Goal: Task Accomplishment & Management: Use online tool/utility

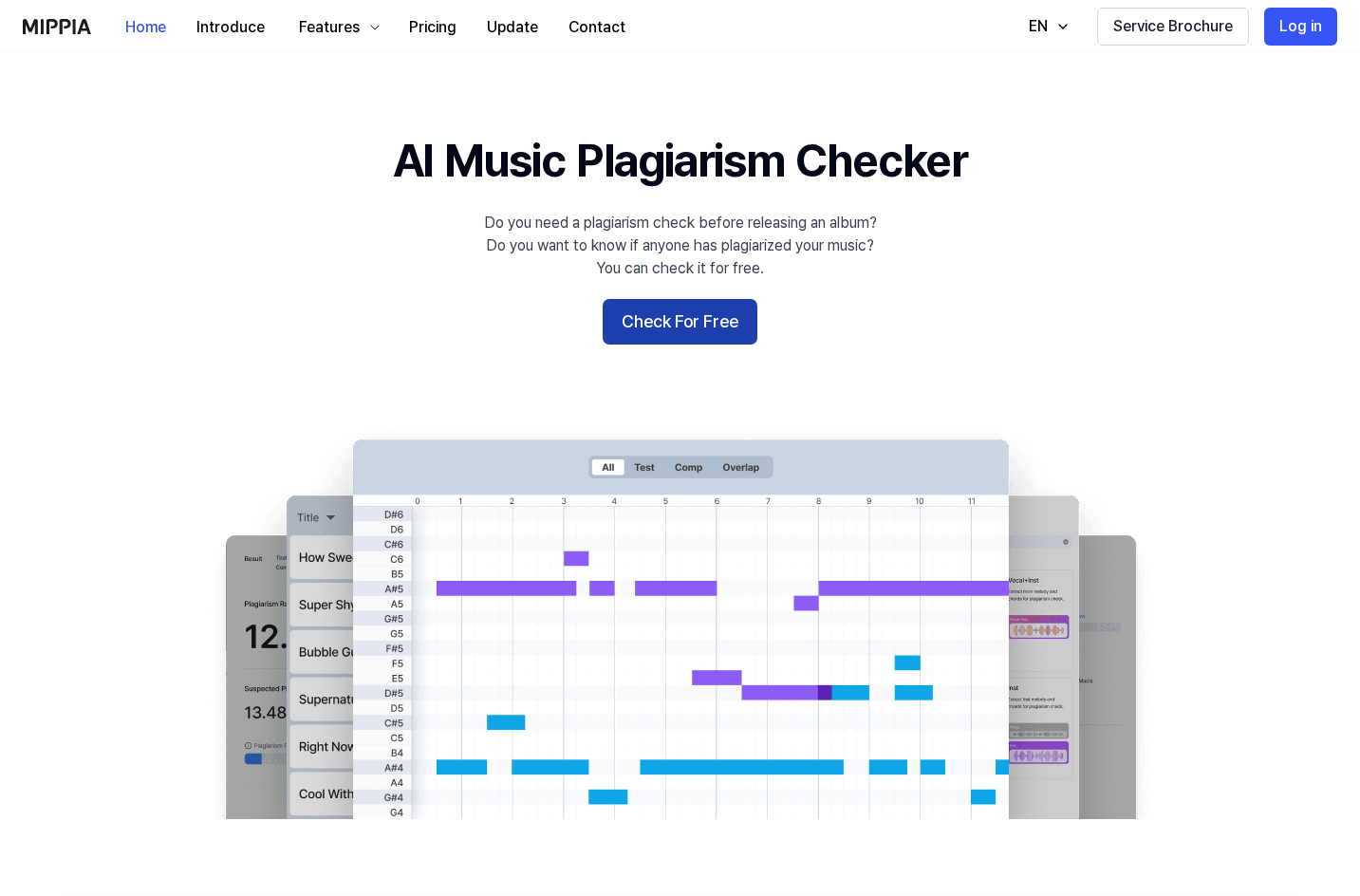
drag, startPoint x: 0, startPoint y: 0, endPoint x: 680, endPoint y: 320, distance: 751.5
click at [680, 320] on button "Check For Free" at bounding box center [680, 322] width 155 height 46
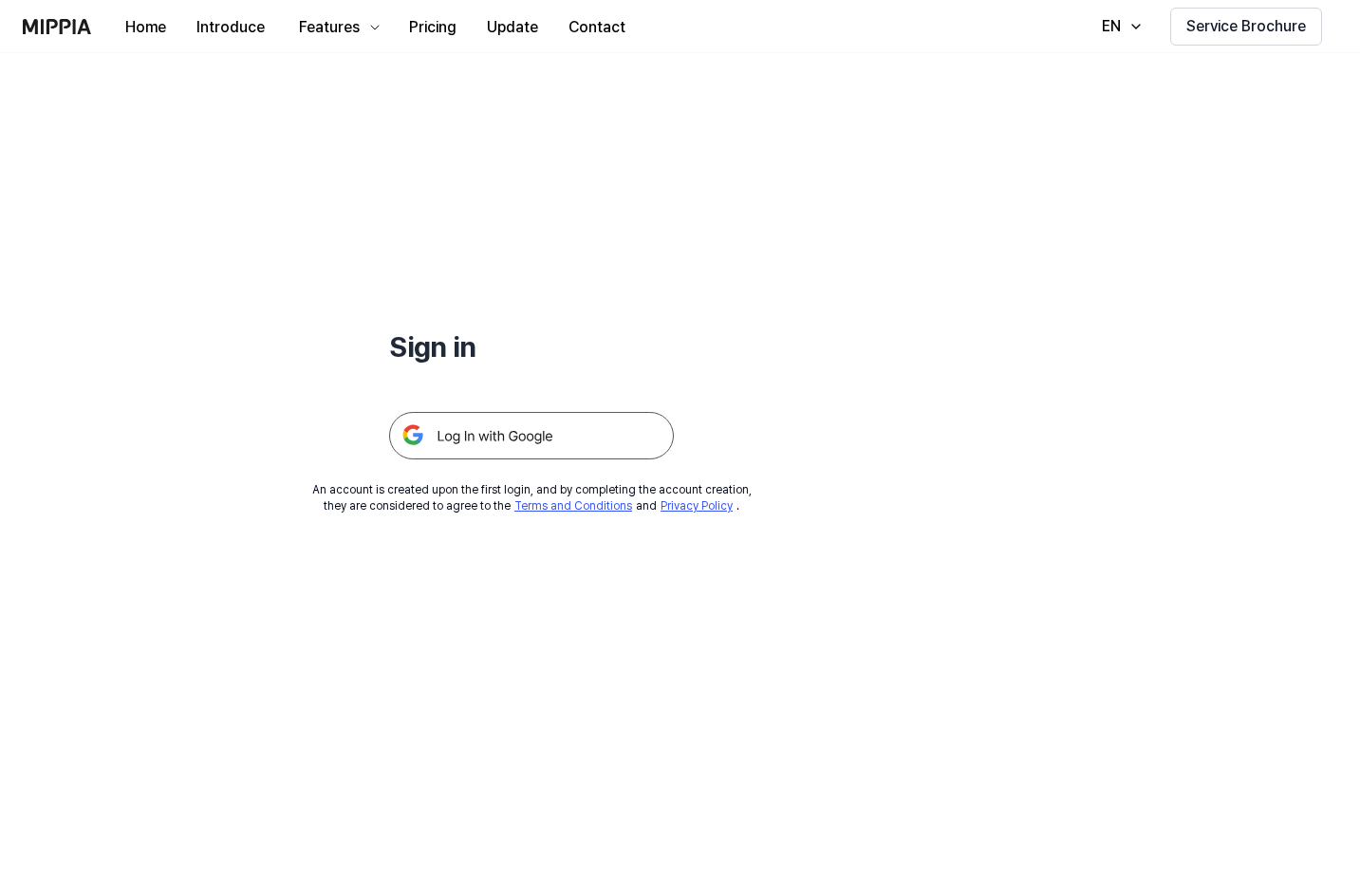
click at [532, 442] on img at bounding box center [531, 436] width 285 height 48
click at [565, 441] on img at bounding box center [531, 436] width 285 height 48
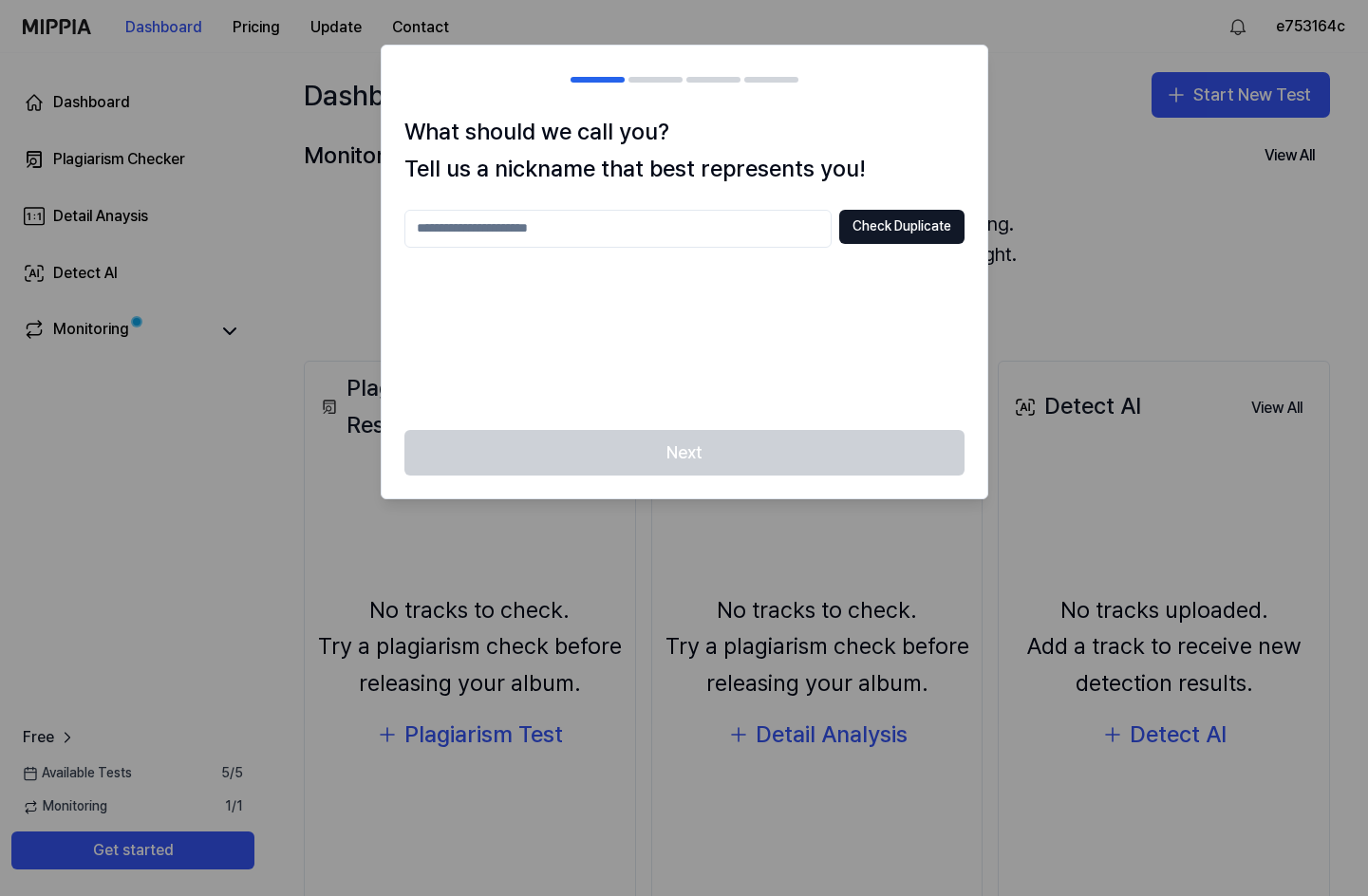
click at [618, 230] on input "text" at bounding box center [618, 228] width 427 height 38
type input "**********"
drag, startPoint x: 906, startPoint y: 235, endPoint x: 905, endPoint y: 246, distance: 11.0
click at [906, 242] on button "Check Duplicate" at bounding box center [902, 226] width 126 height 34
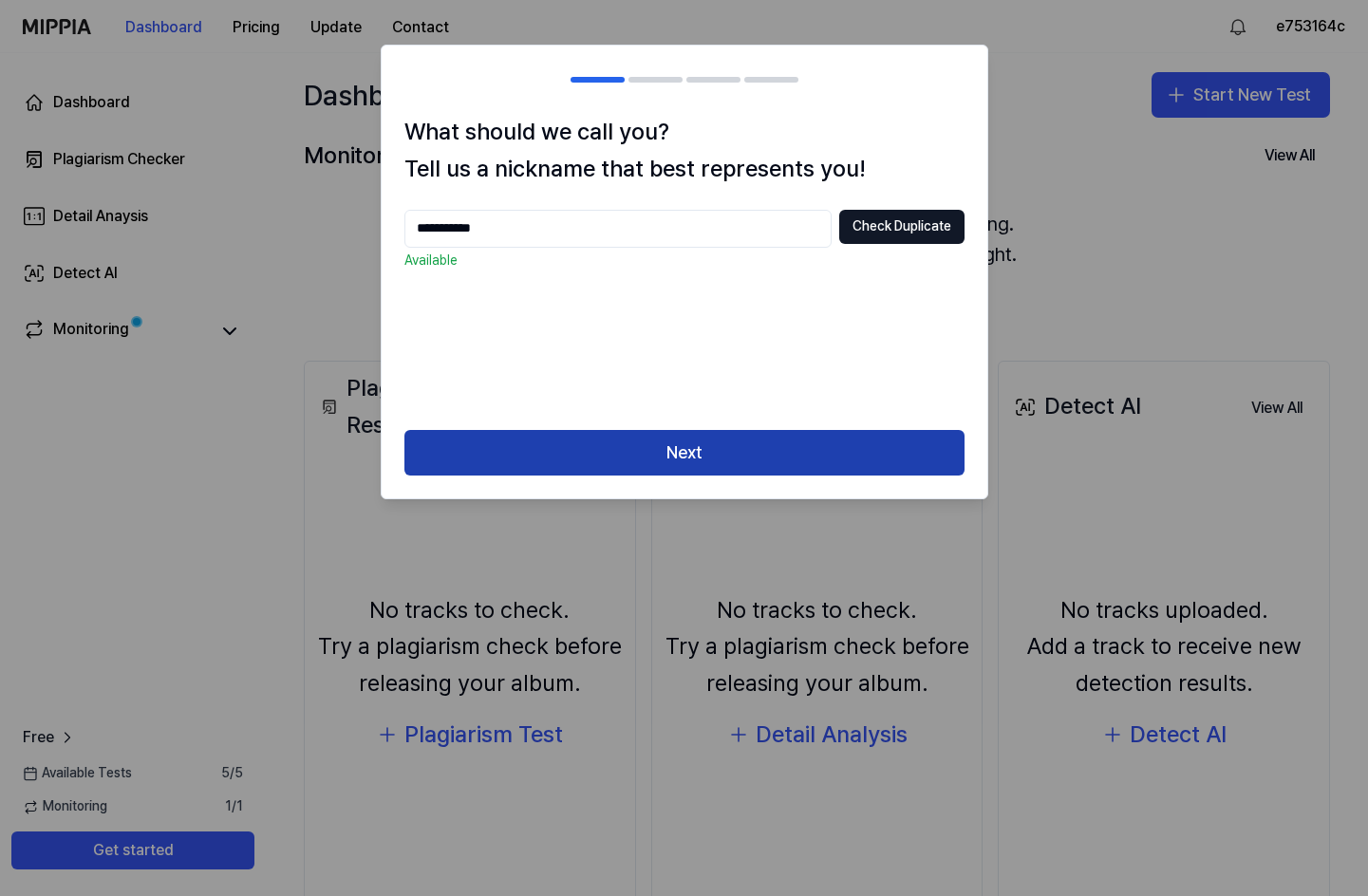
click at [809, 440] on button "Next" at bounding box center [684, 452] width 560 height 46
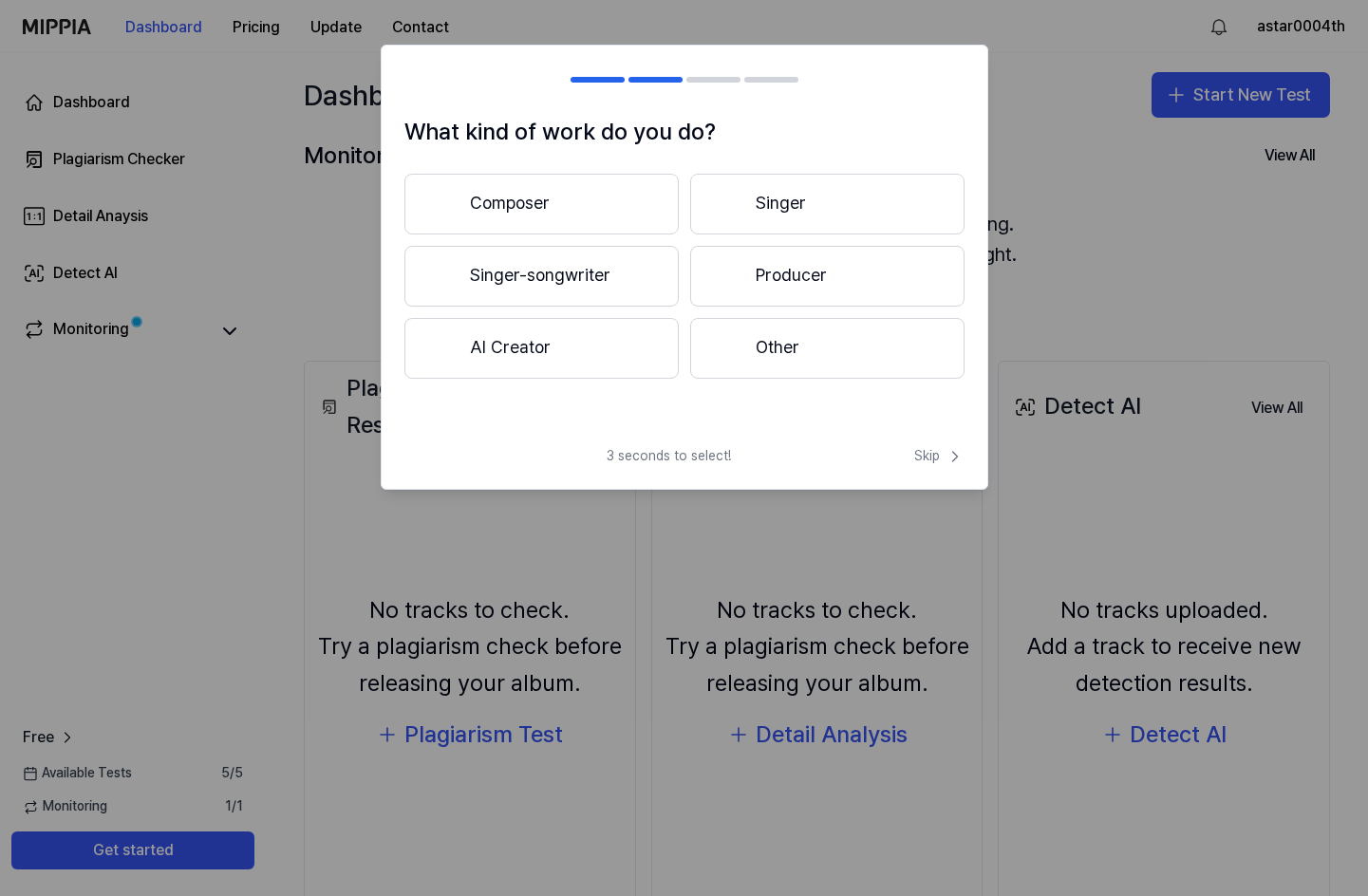
click at [844, 271] on button "Producer" at bounding box center [827, 276] width 274 height 60
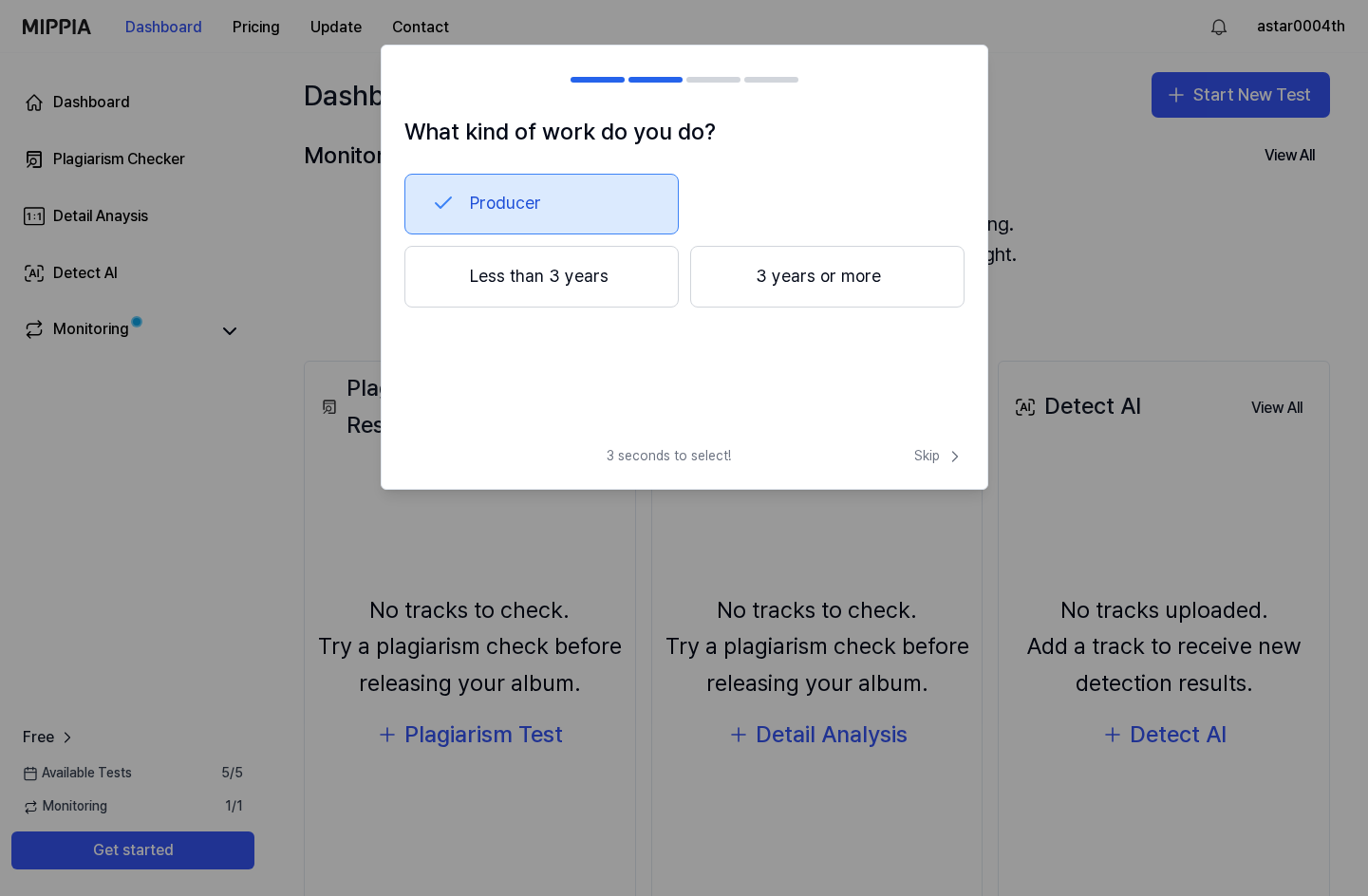
click at [820, 273] on button "3 years or more" at bounding box center [827, 277] width 274 height 62
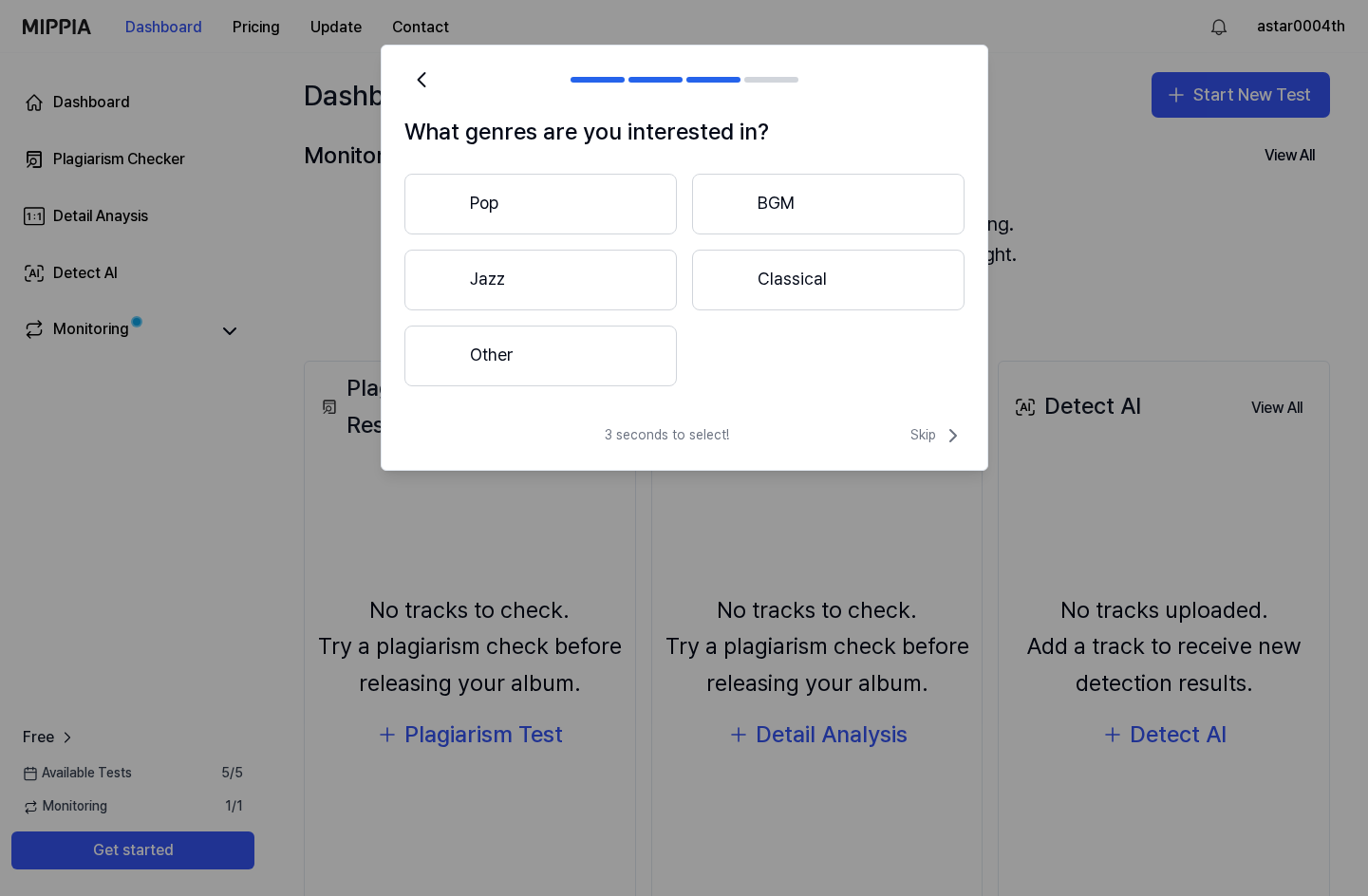
click at [603, 364] on button "Other" at bounding box center [540, 356] width 272 height 60
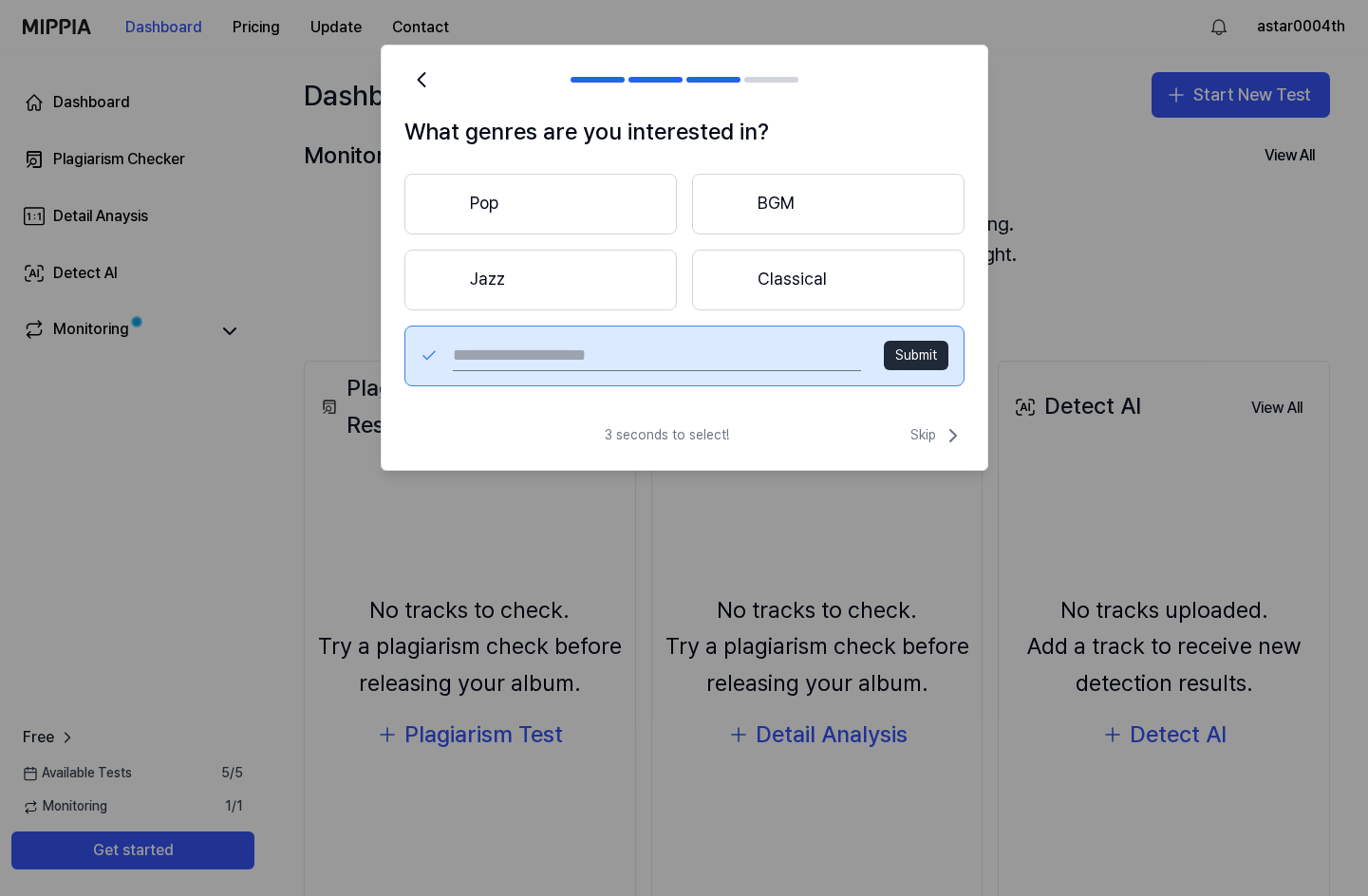
click at [640, 354] on input "text" at bounding box center [656, 356] width 408 height 30
type input "*"
drag, startPoint x: 645, startPoint y: 350, endPoint x: 244, endPoint y: 379, distance: 402.0
click at [244, 379] on body "Dashboard Pricing Update Contact astar0004th Dashboard Plagiarism Checker Detai…" at bounding box center [684, 448] width 1368 height 896
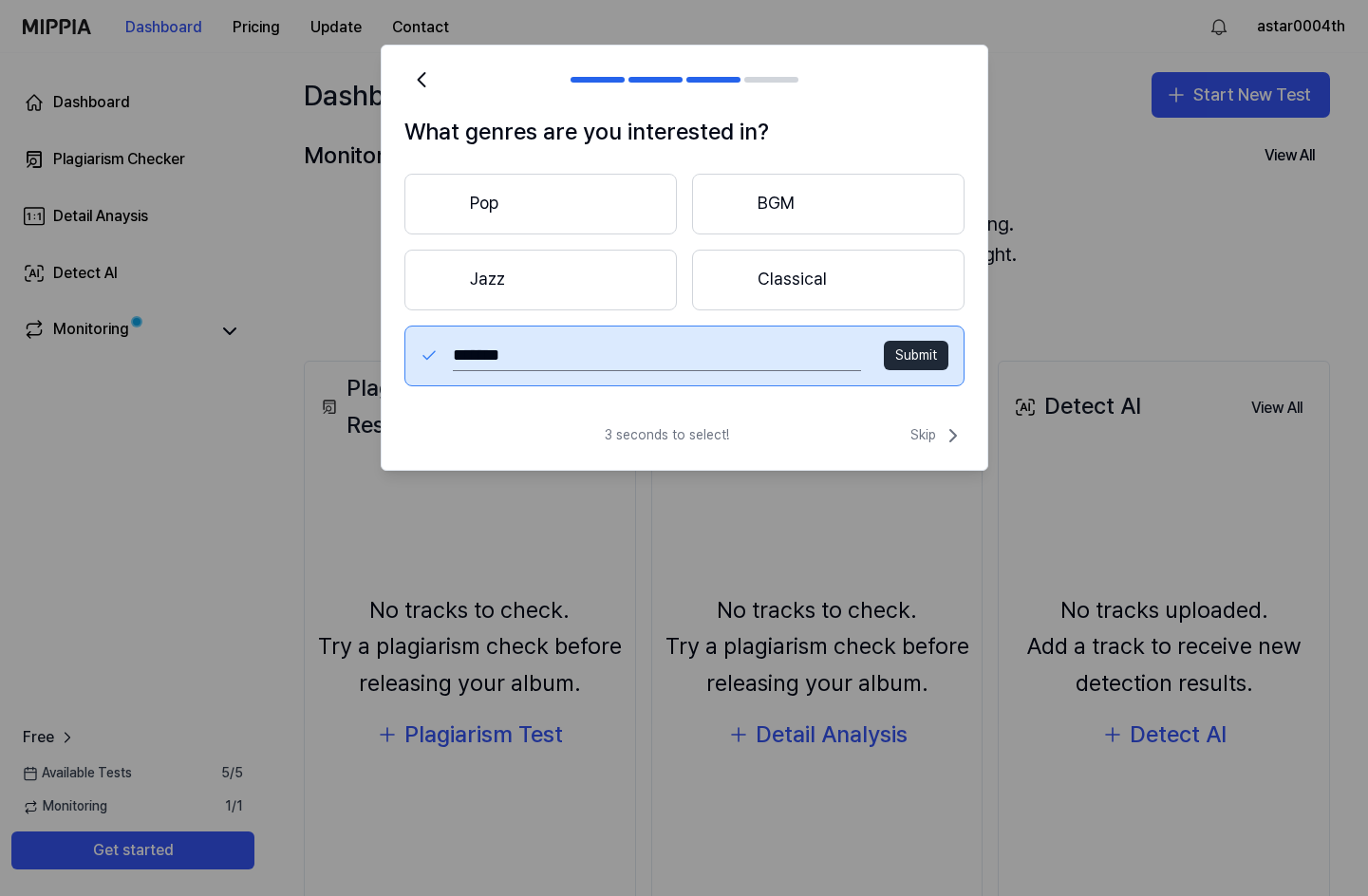
type input "*******"
click at [910, 357] on button "Submit" at bounding box center [916, 356] width 64 height 30
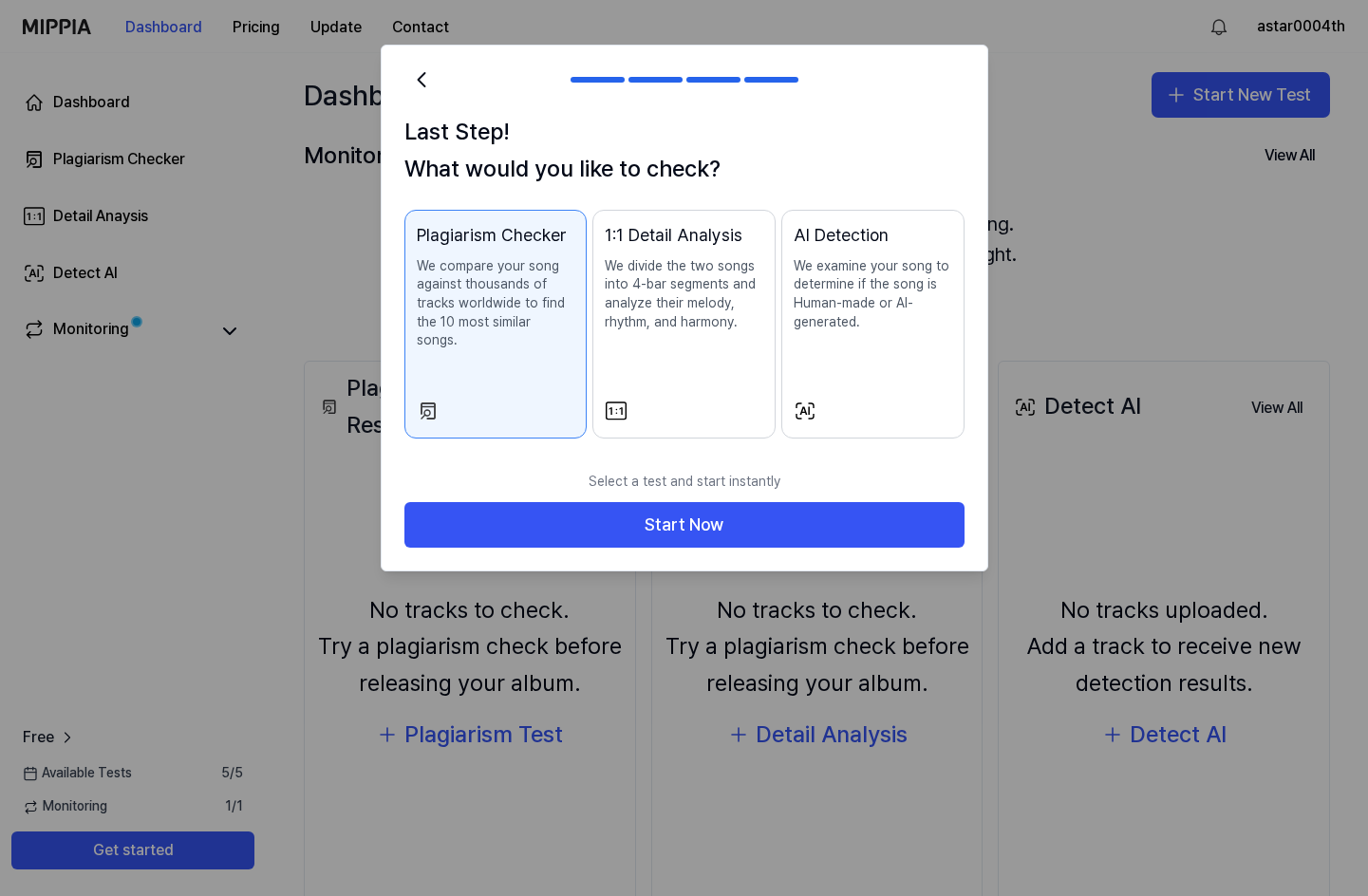
click at [675, 260] on p "We divide the two songs into 4-bar segments and analyze their melody, rhythm, a…" at bounding box center [684, 294] width 159 height 74
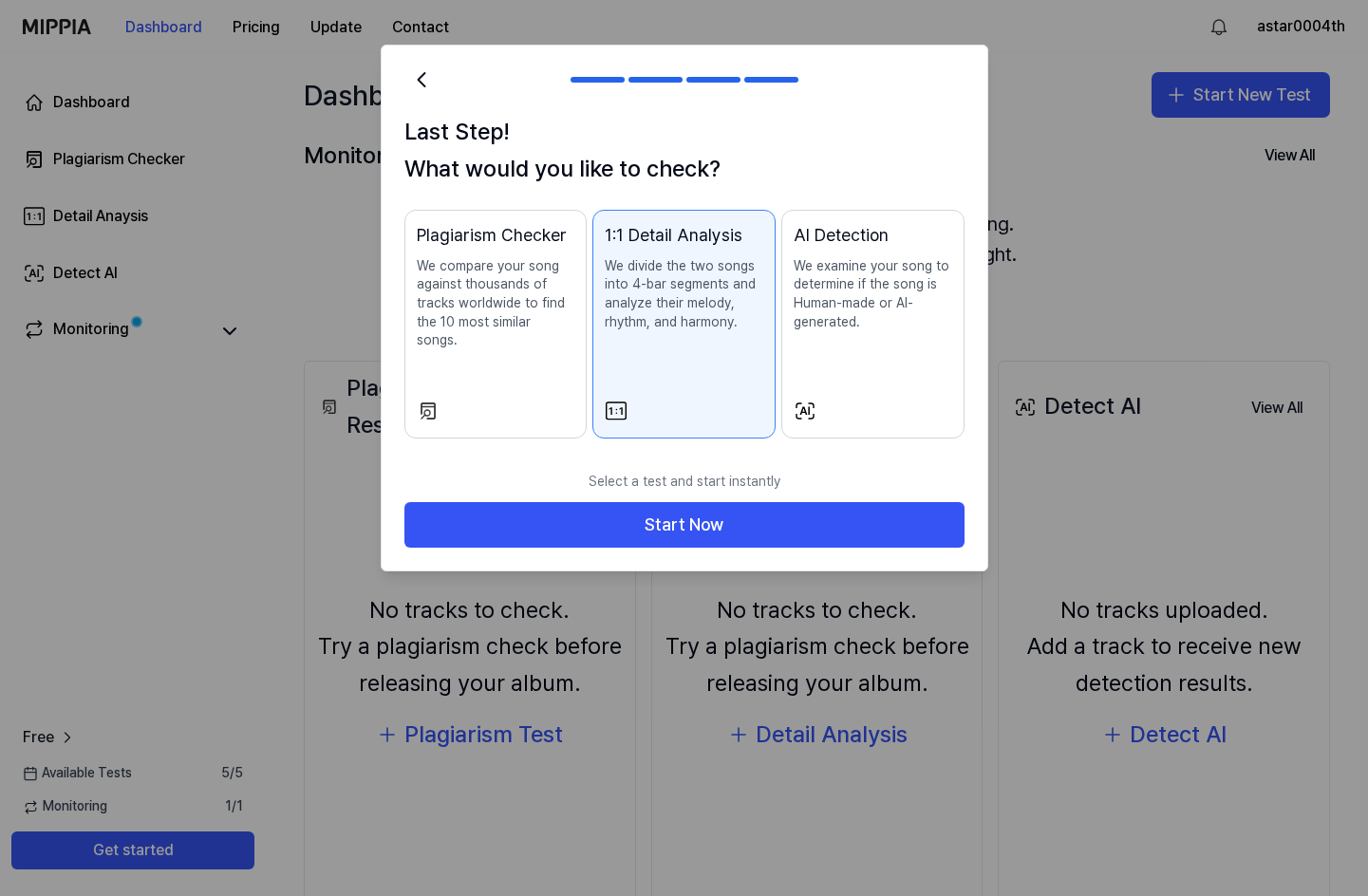
click at [540, 272] on p "We compare your song against thousands of tracks worldwide to find the 10 most …" at bounding box center [495, 303] width 159 height 93
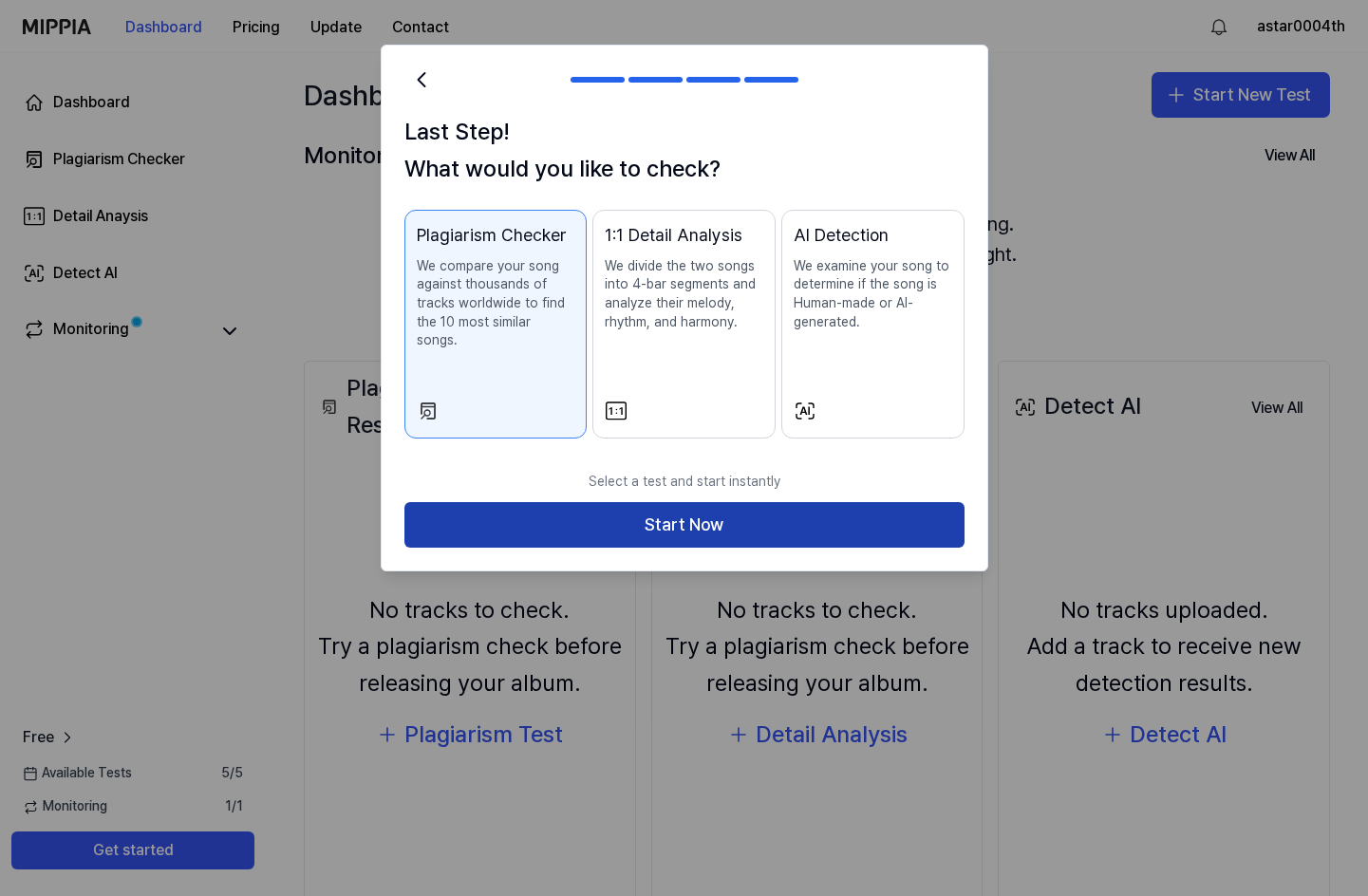
click at [695, 502] on button "Start Now" at bounding box center [684, 525] width 560 height 46
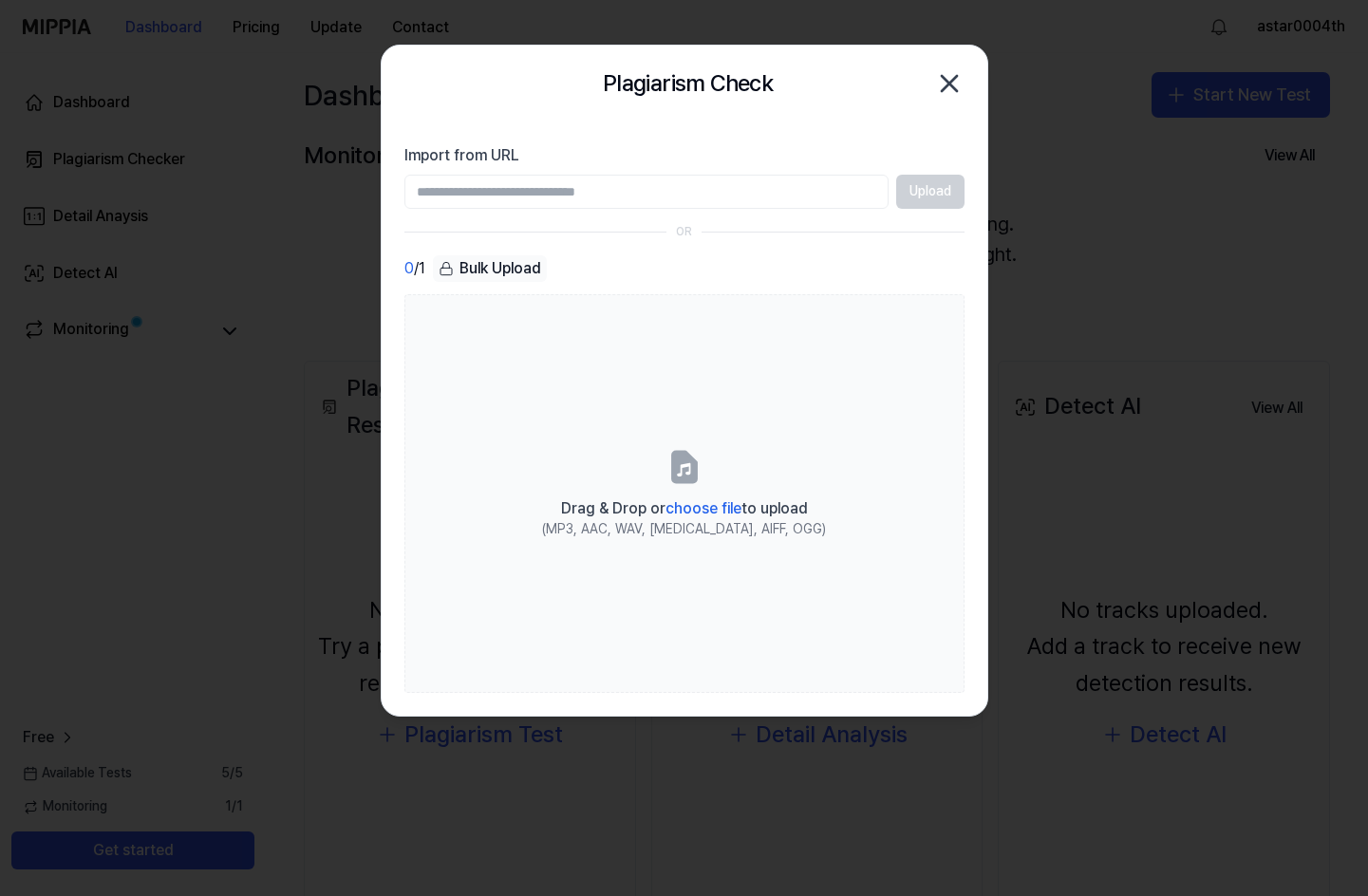
click at [534, 194] on input "Import from URL" at bounding box center [646, 191] width 485 height 34
click at [718, 193] on input "Import from URL" at bounding box center [646, 191] width 485 height 34
click at [760, 188] on input "Import from URL" at bounding box center [646, 191] width 485 height 34
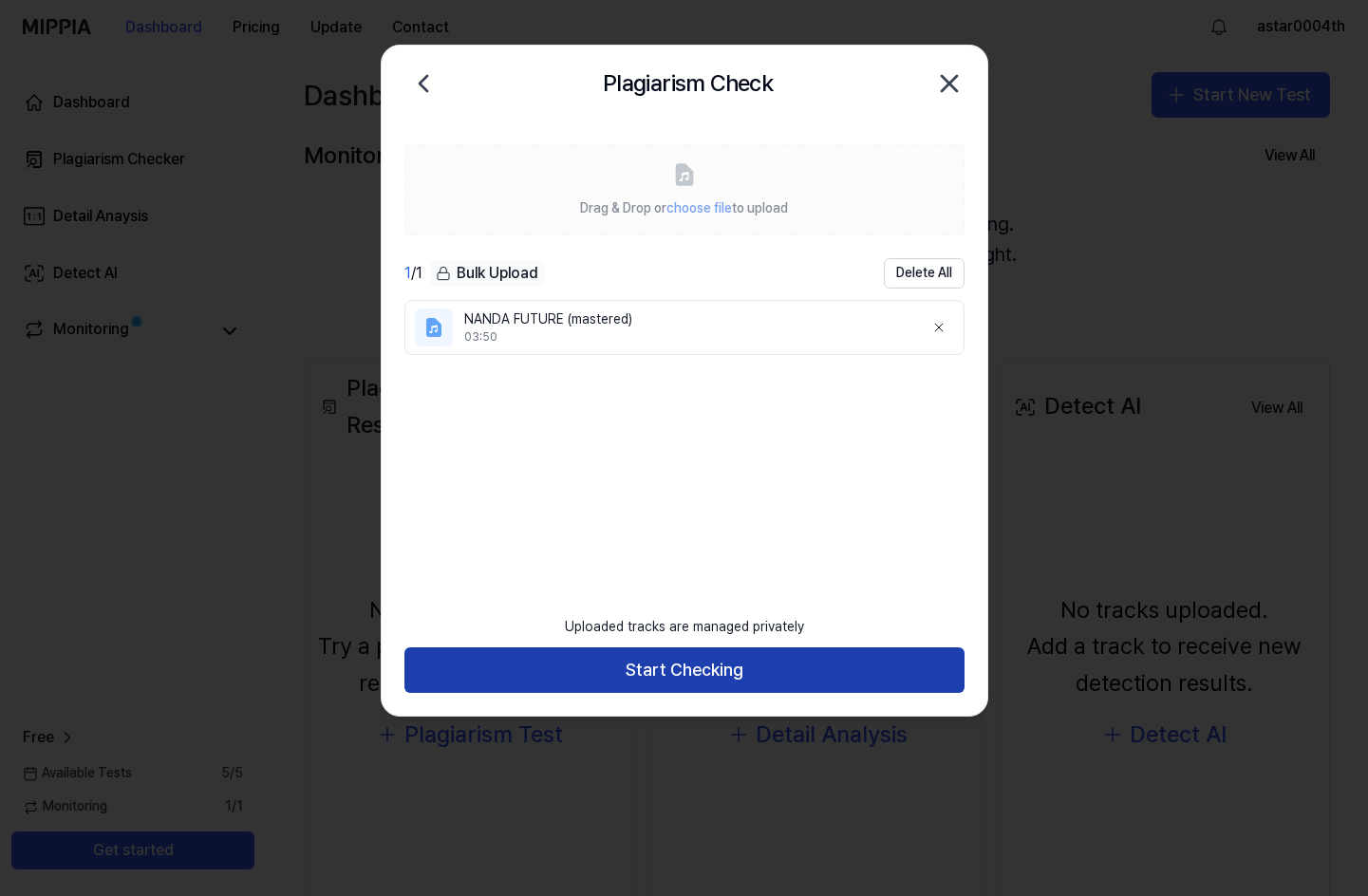
click at [804, 663] on button "Start Checking" at bounding box center [684, 670] width 560 height 46
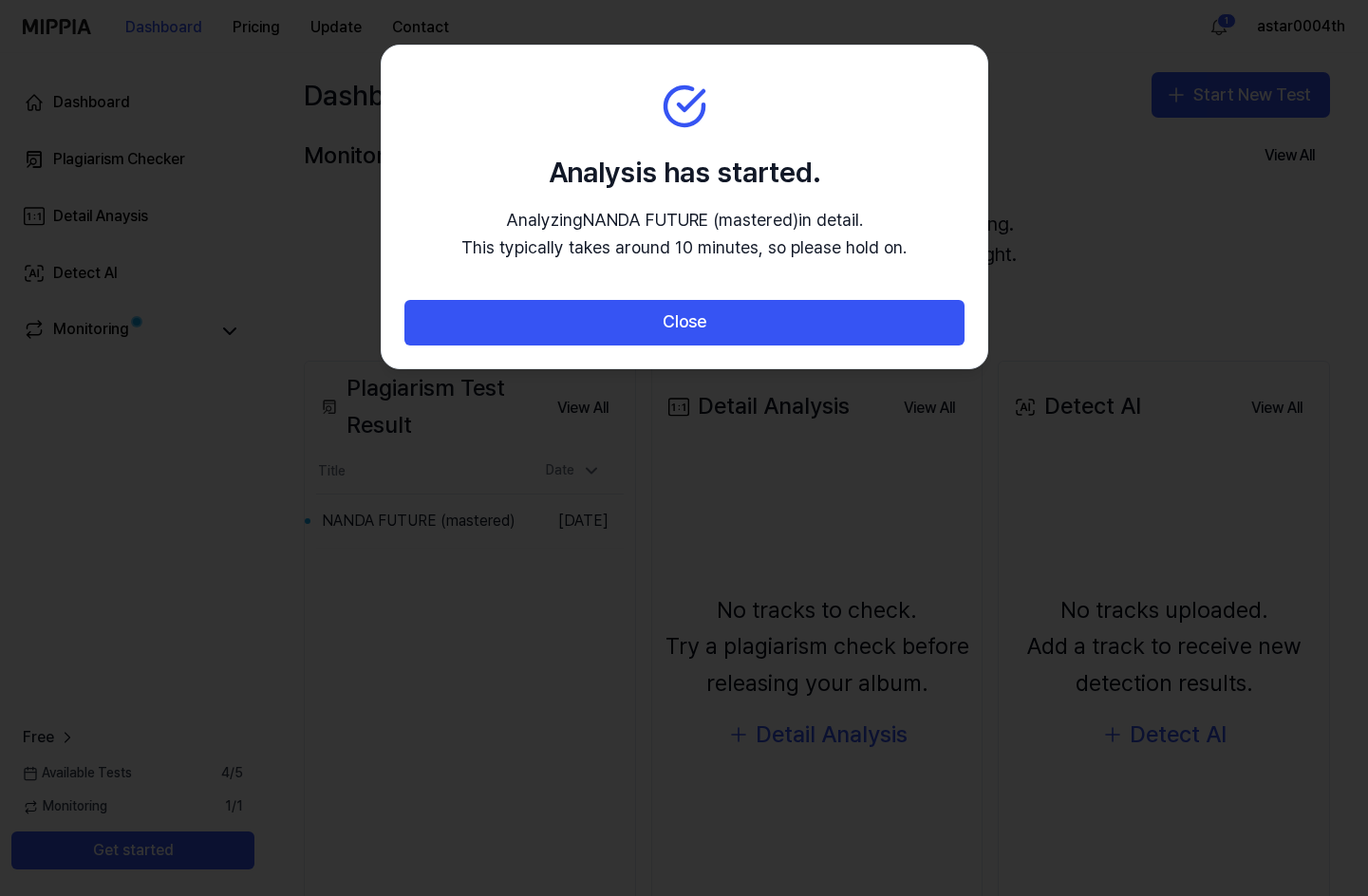
drag, startPoint x: 842, startPoint y: 140, endPoint x: 859, endPoint y: 179, distance: 42.5
click at [859, 179] on section "Analysis has started. Analyzing NANDA FUTURE (mastered) in detail. This typical…" at bounding box center [684, 173] width 606 height 254
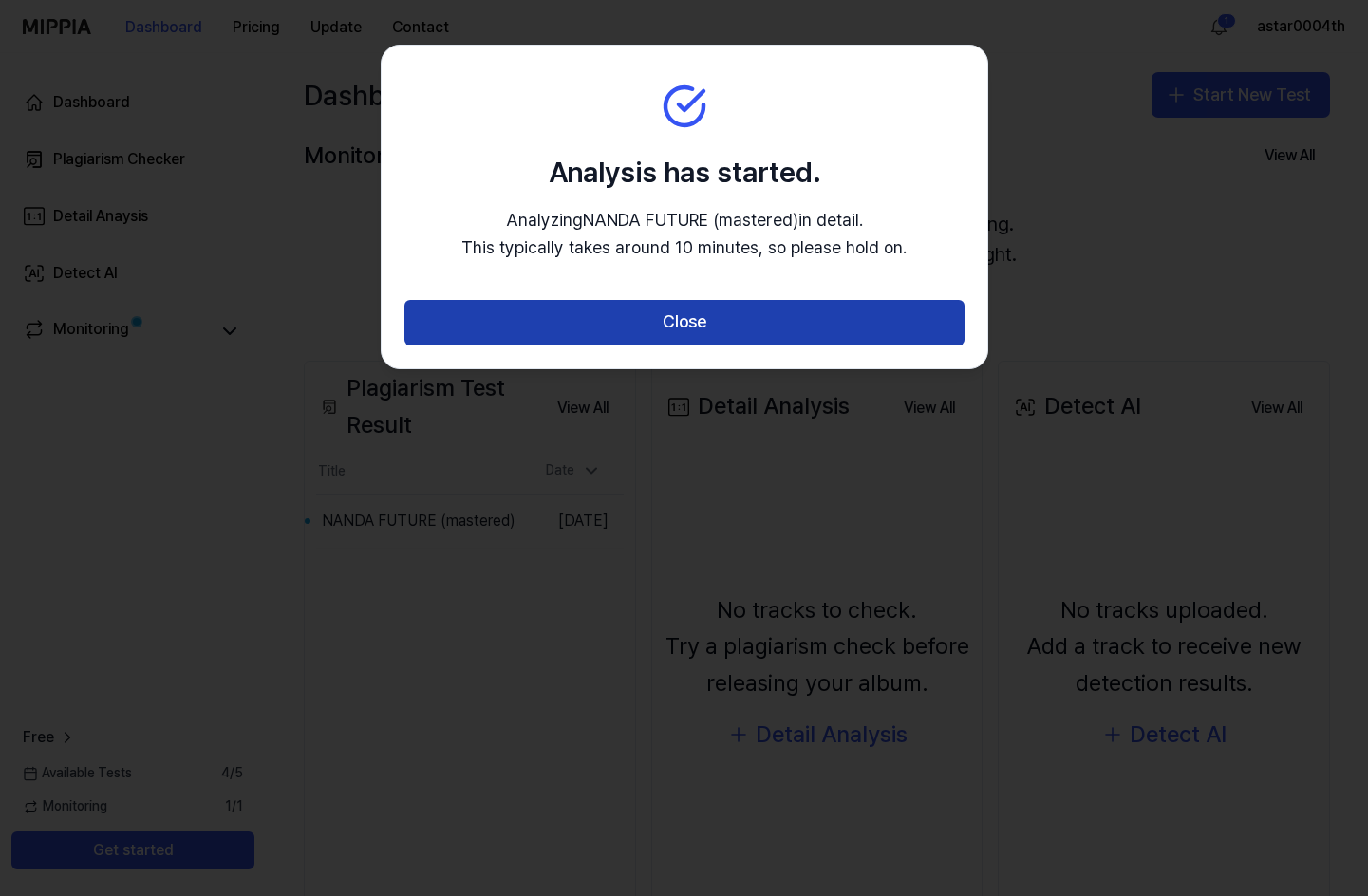
click at [755, 317] on button "Close" at bounding box center [684, 323] width 560 height 46
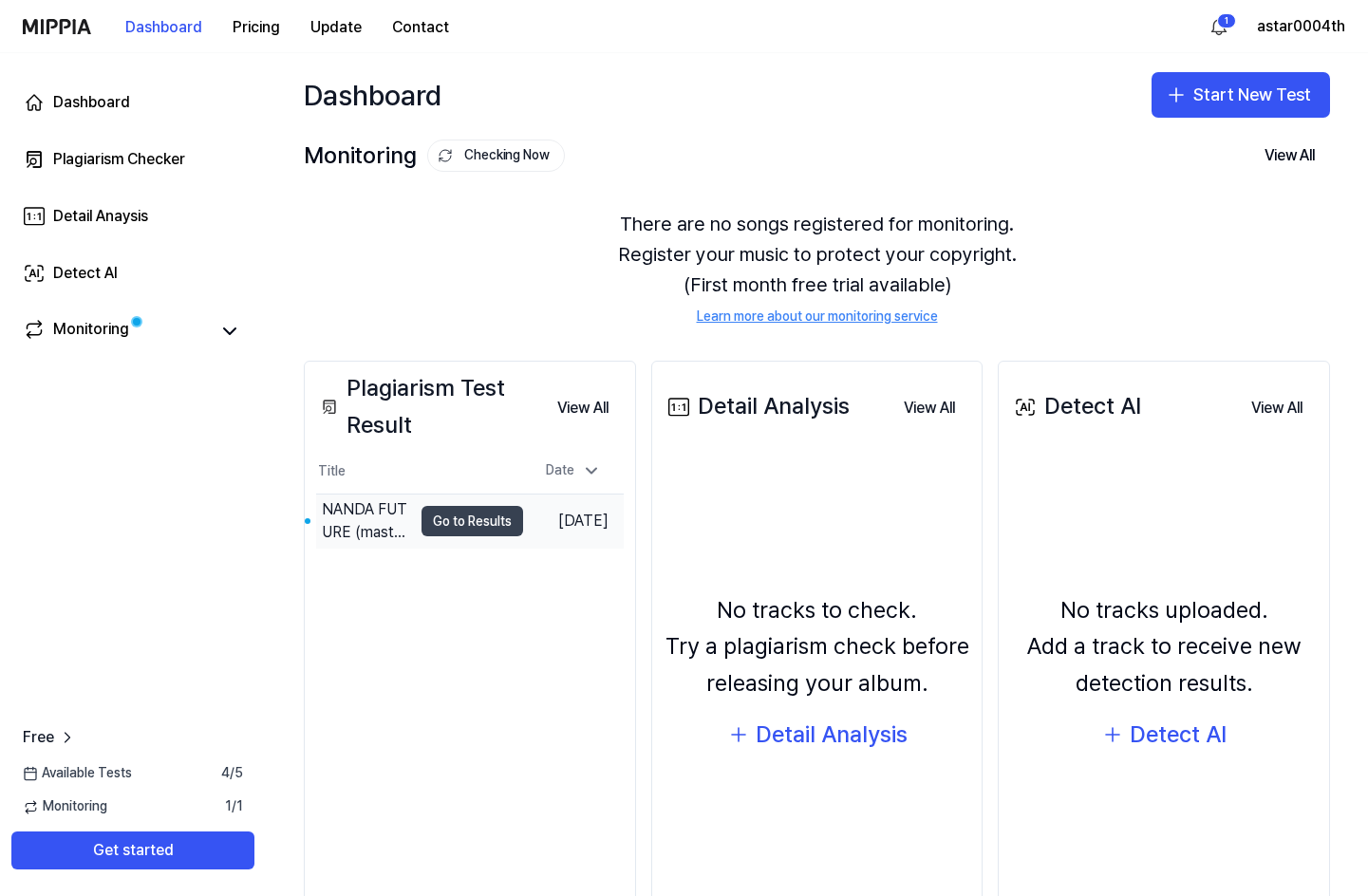
click at [449, 527] on button "Go to Results" at bounding box center [472, 521] width 101 height 30
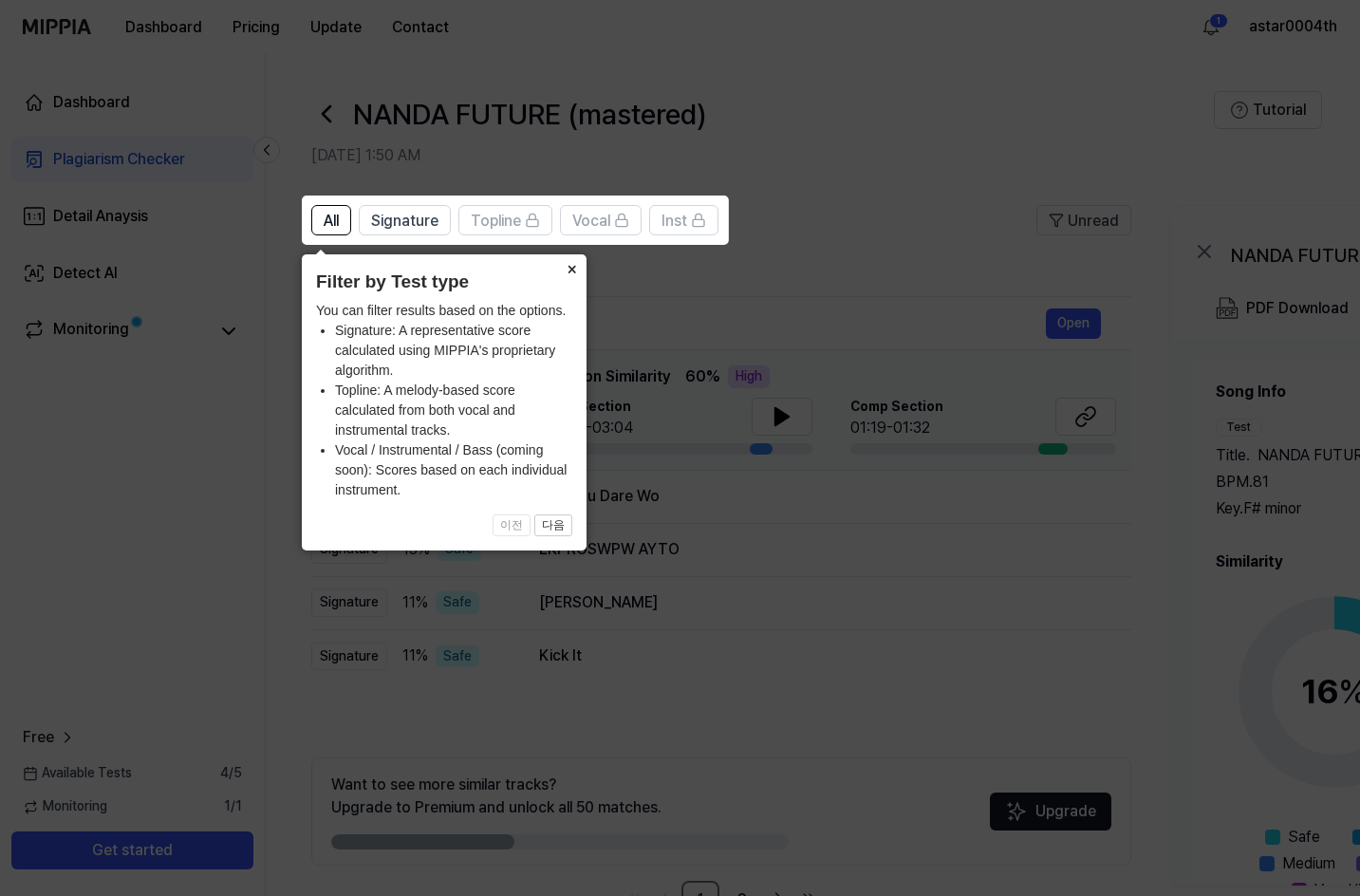
click at [579, 263] on button "×" at bounding box center [571, 267] width 30 height 26
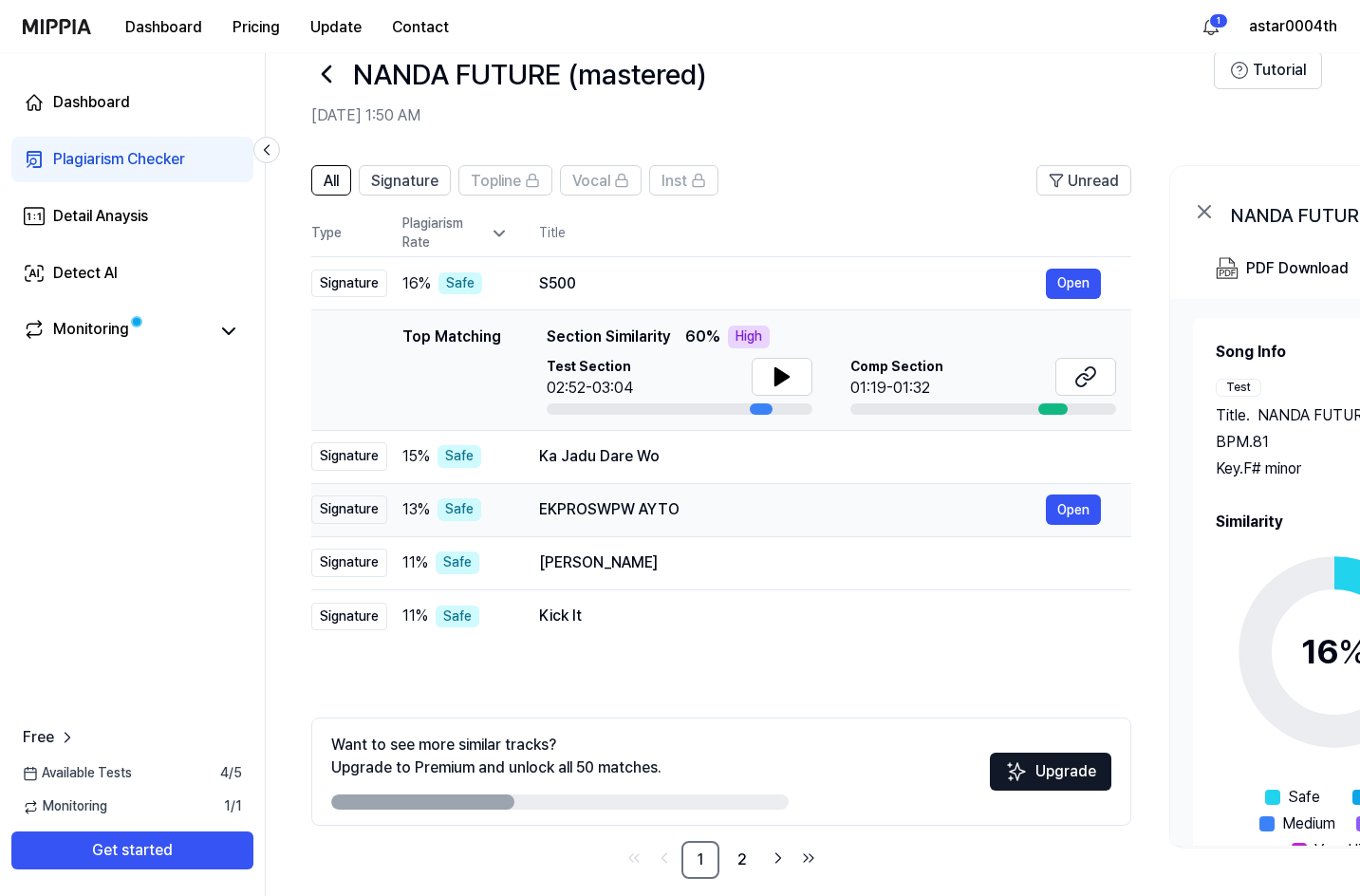
scroll to position [60, 0]
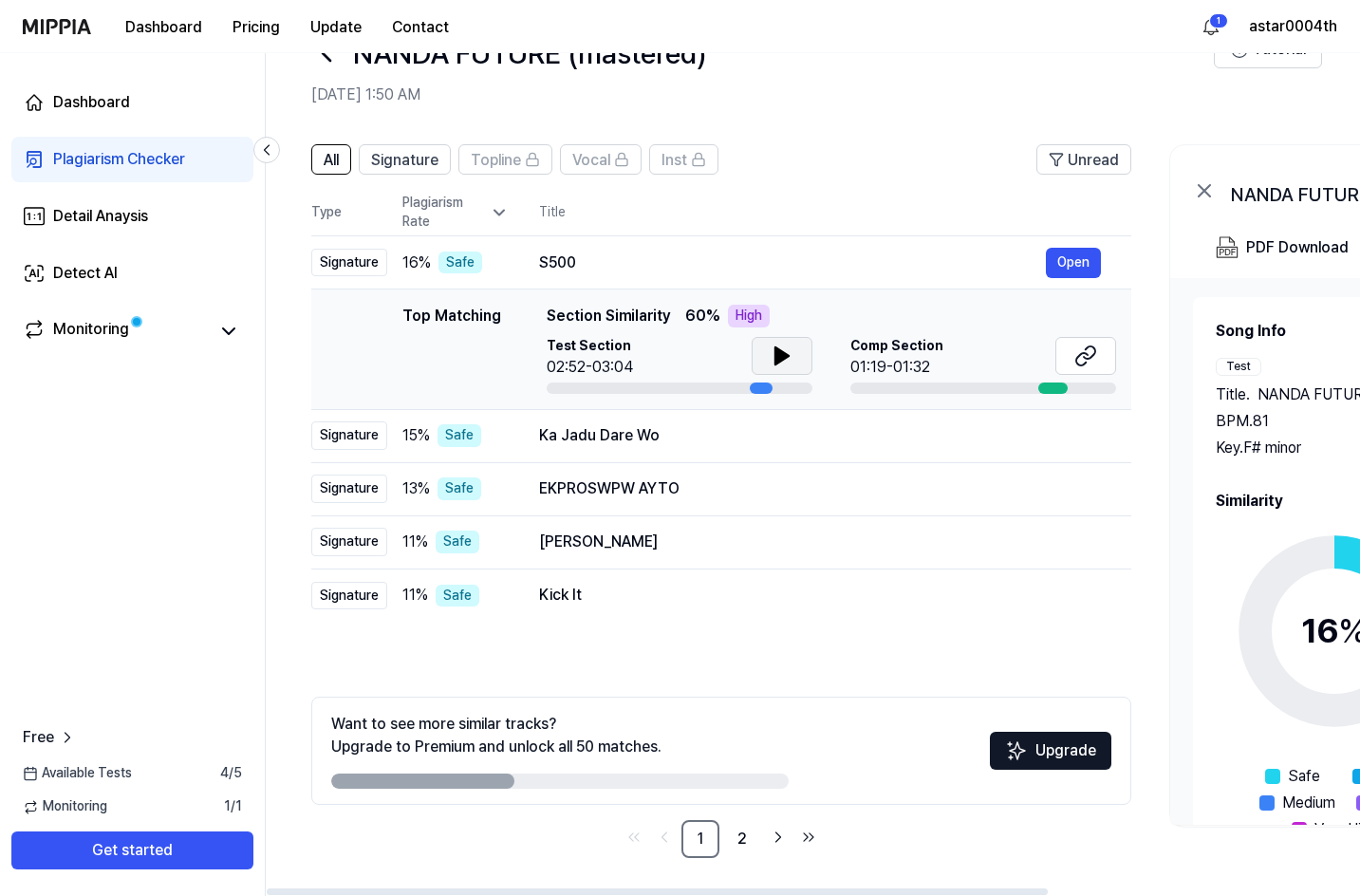
click at [797, 352] on button at bounding box center [782, 356] width 60 height 38
click at [795, 352] on button at bounding box center [782, 356] width 60 height 38
click at [1048, 388] on div at bounding box center [1053, 388] width 29 height 12
click at [1083, 352] on icon at bounding box center [1085, 355] width 22 height 22
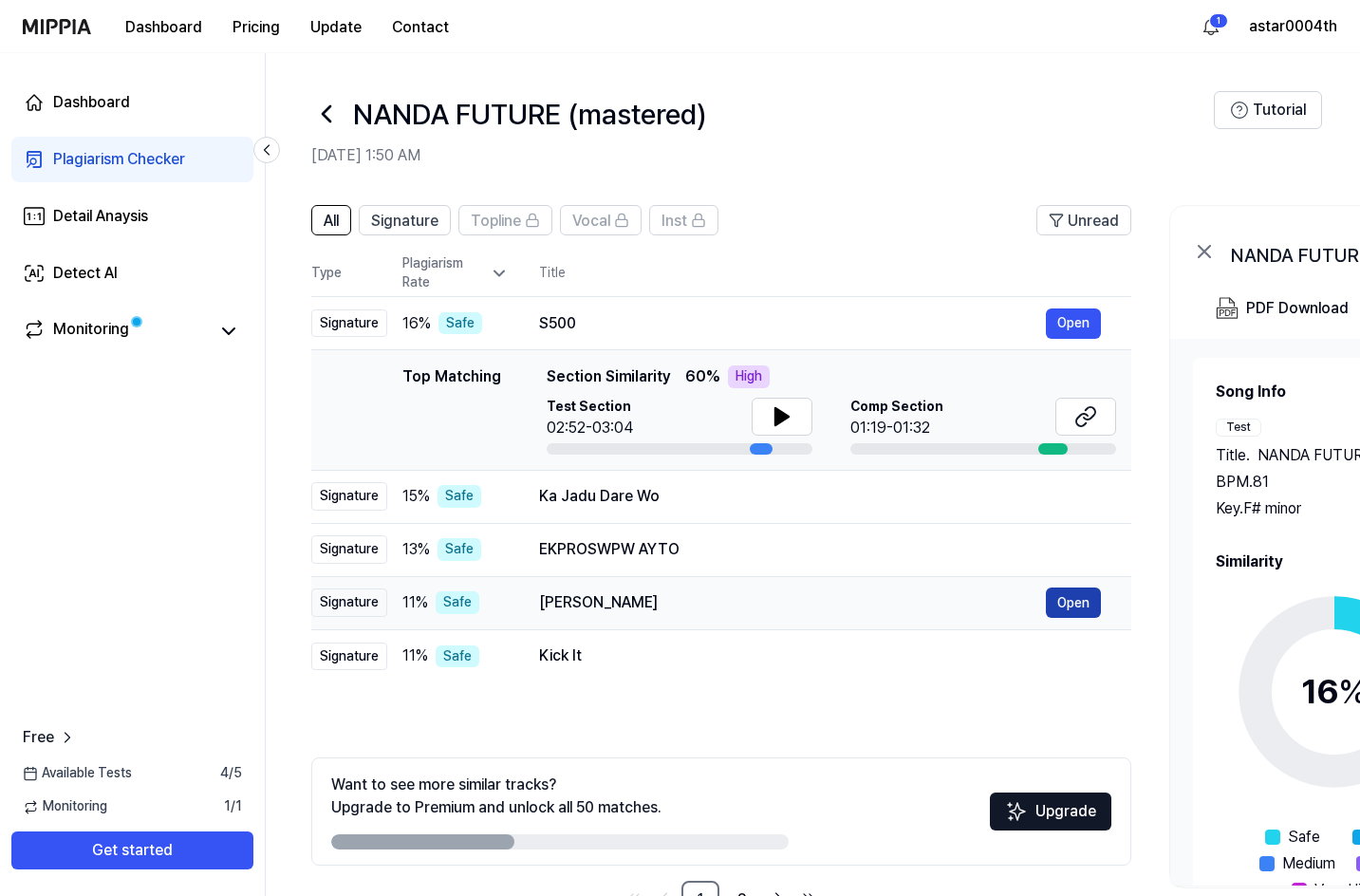
click at [1058, 605] on button "Open" at bounding box center [1073, 603] width 55 height 30
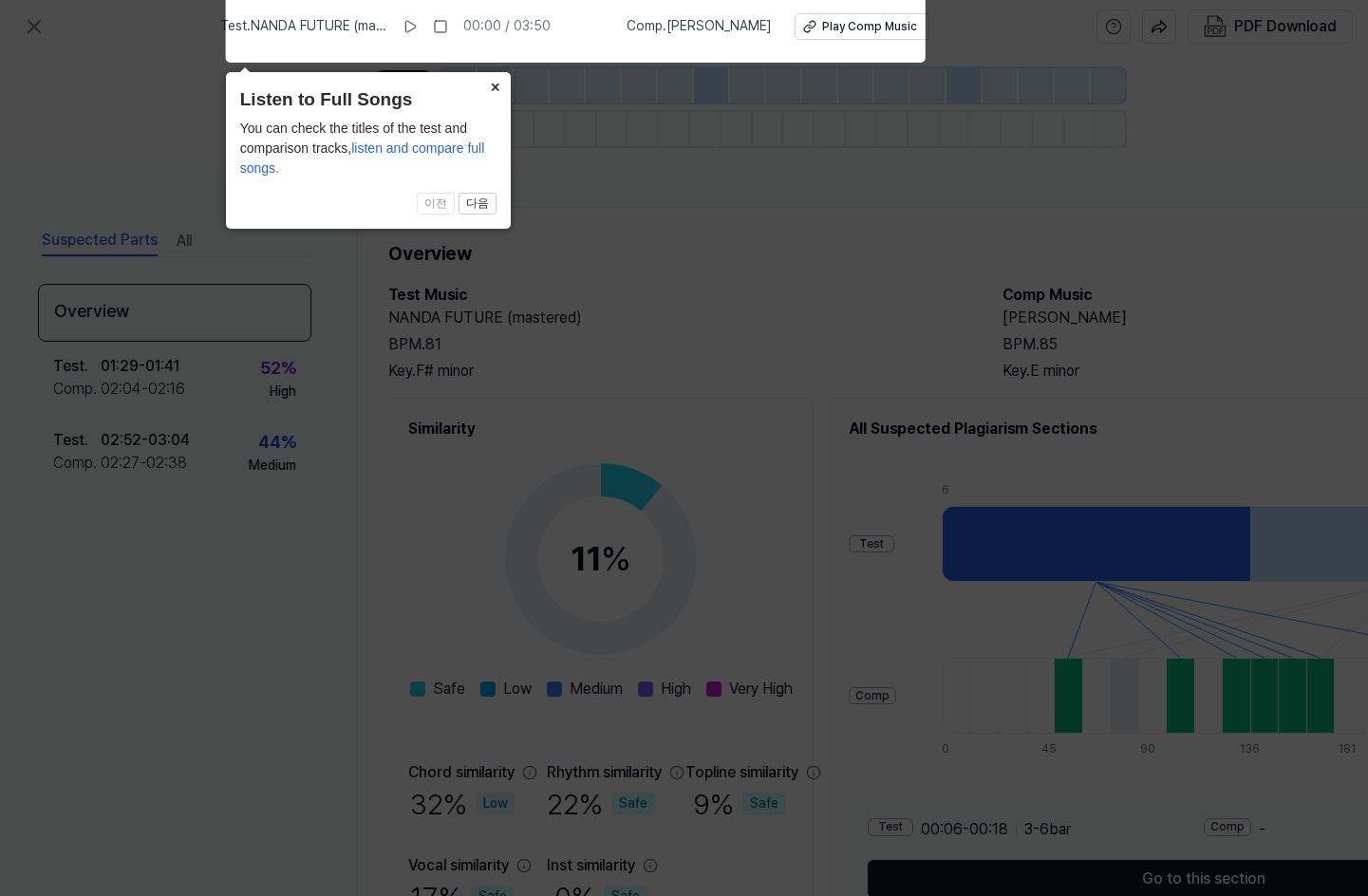
click at [490, 95] on button "×" at bounding box center [495, 85] width 30 height 26
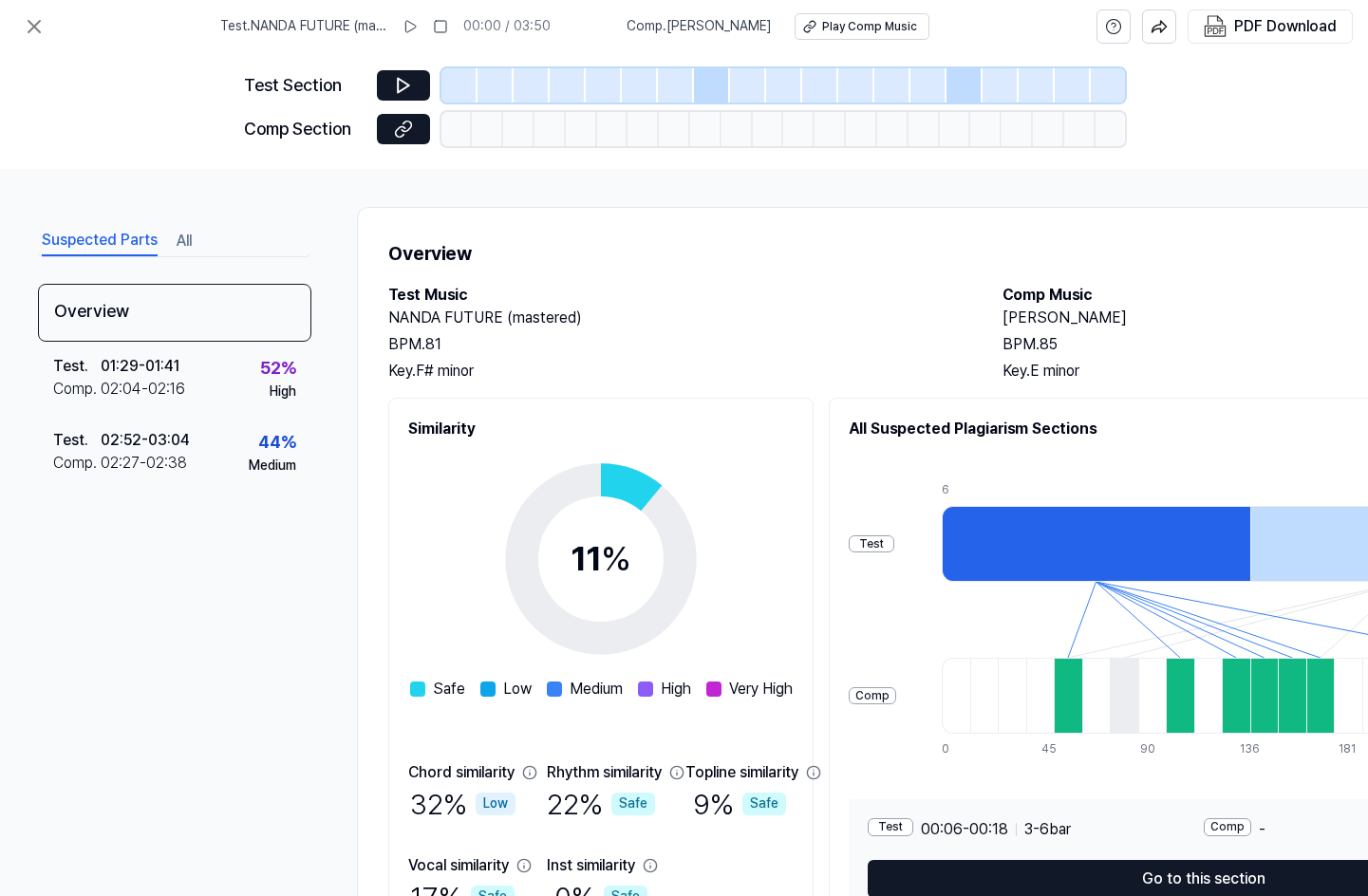
scroll to position [95, 0]
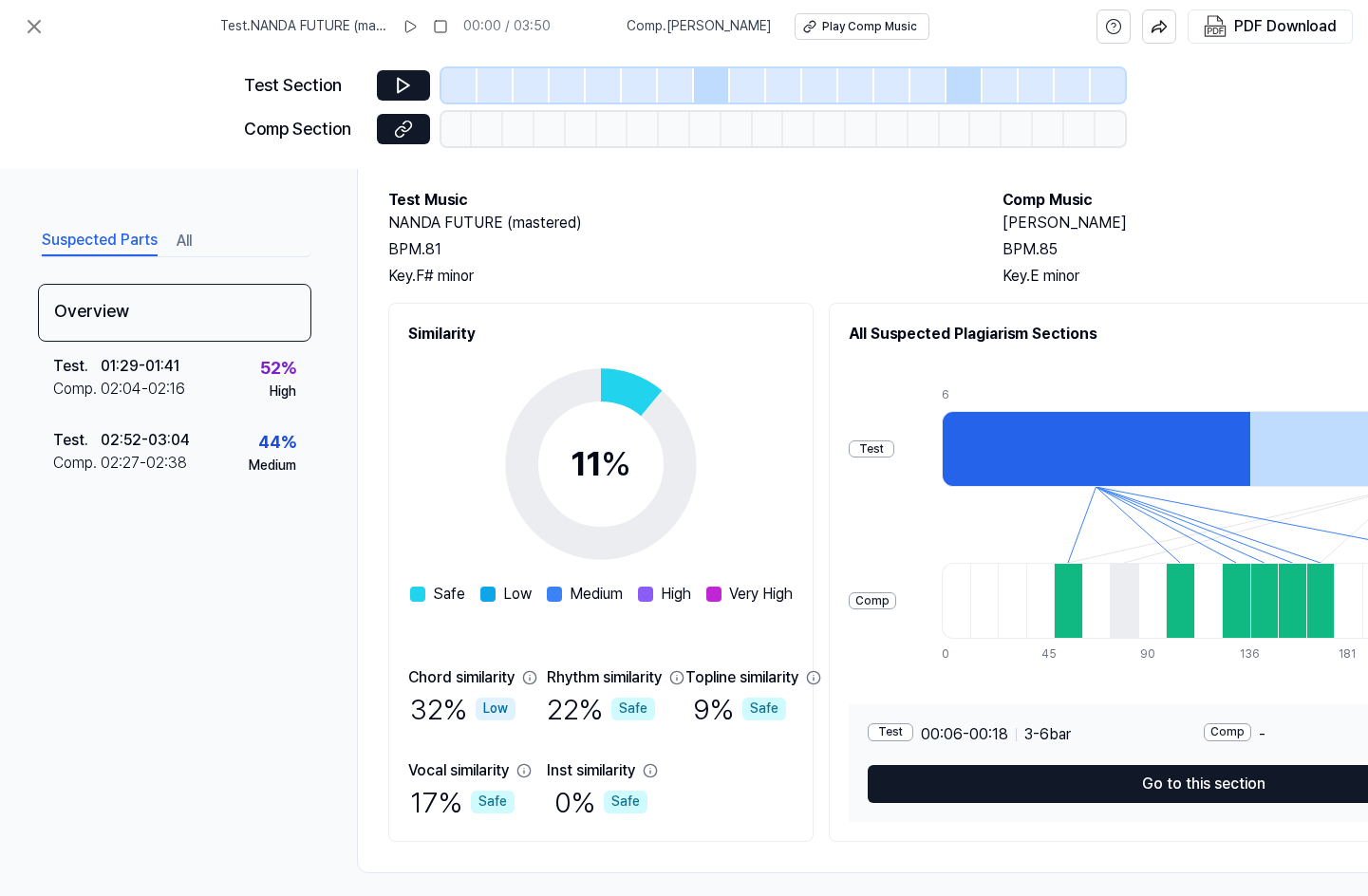
click at [1158, 436] on div at bounding box center [1096, 449] width 308 height 76
click at [409, 87] on icon at bounding box center [404, 86] width 12 height 15
click at [405, 83] on icon at bounding box center [404, 86] width 12 height 15
click at [714, 76] on div at bounding box center [712, 85] width 36 height 34
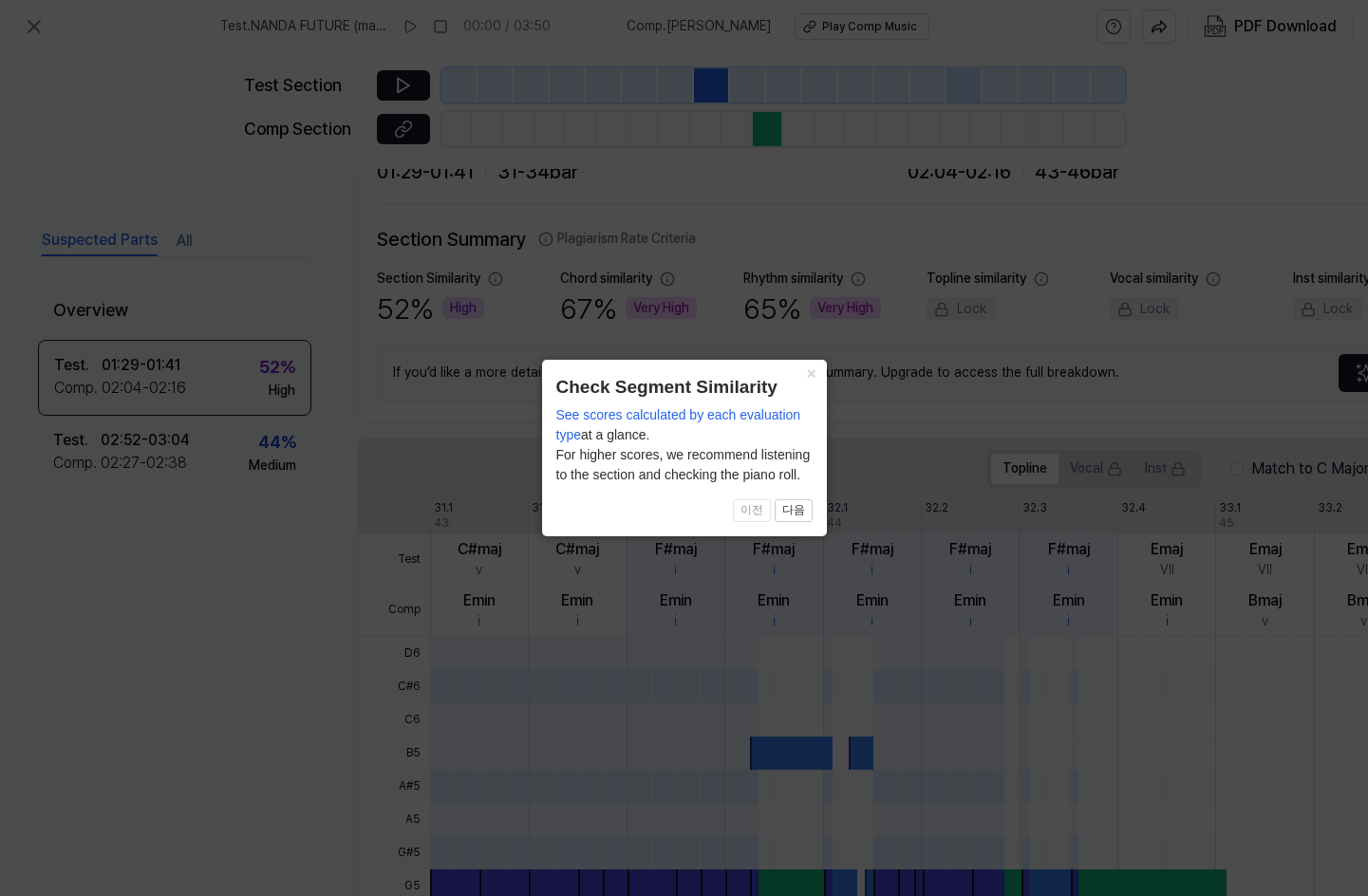
scroll to position [413, 0]
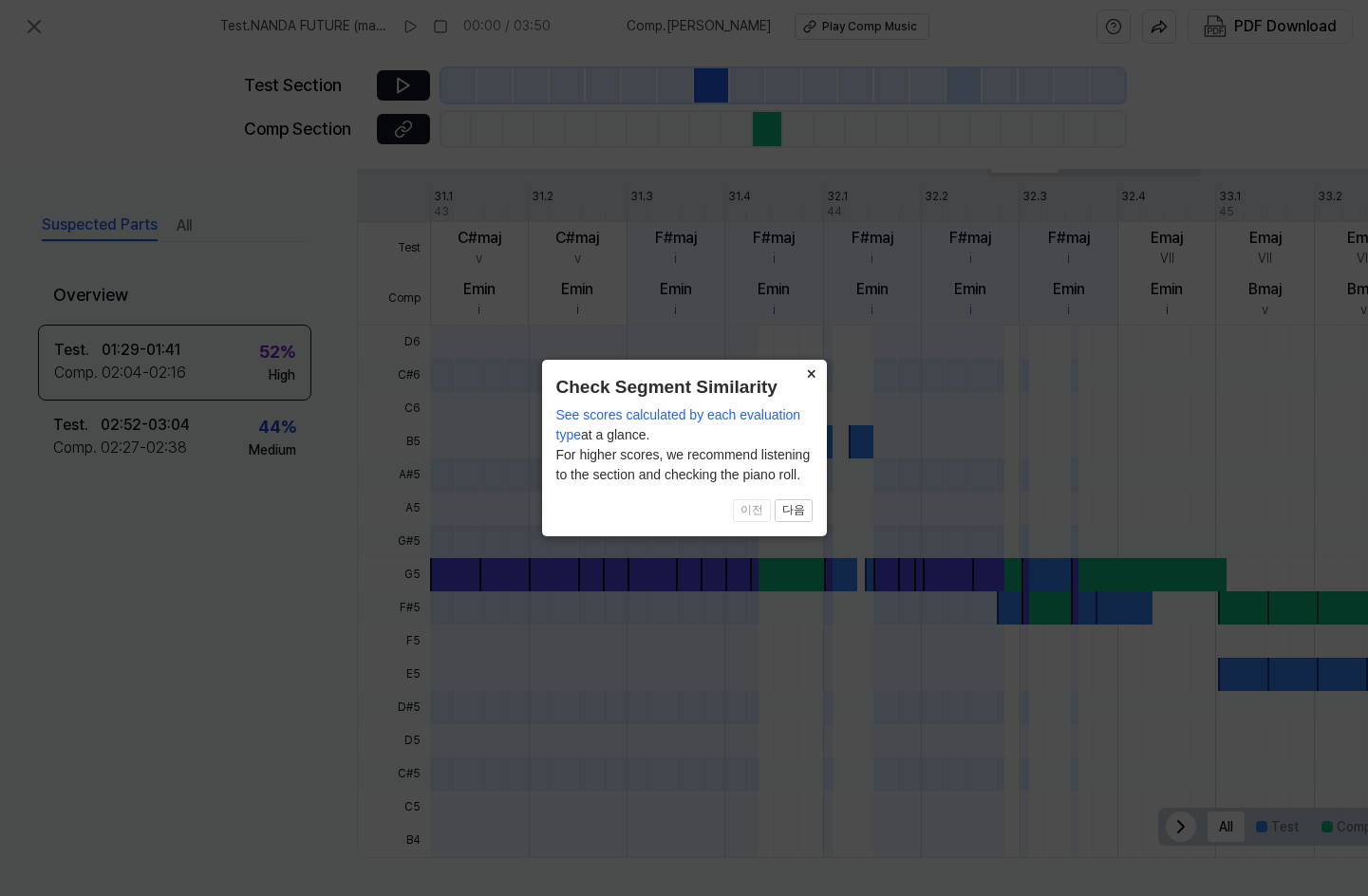
click at [808, 370] on button "×" at bounding box center [811, 372] width 30 height 26
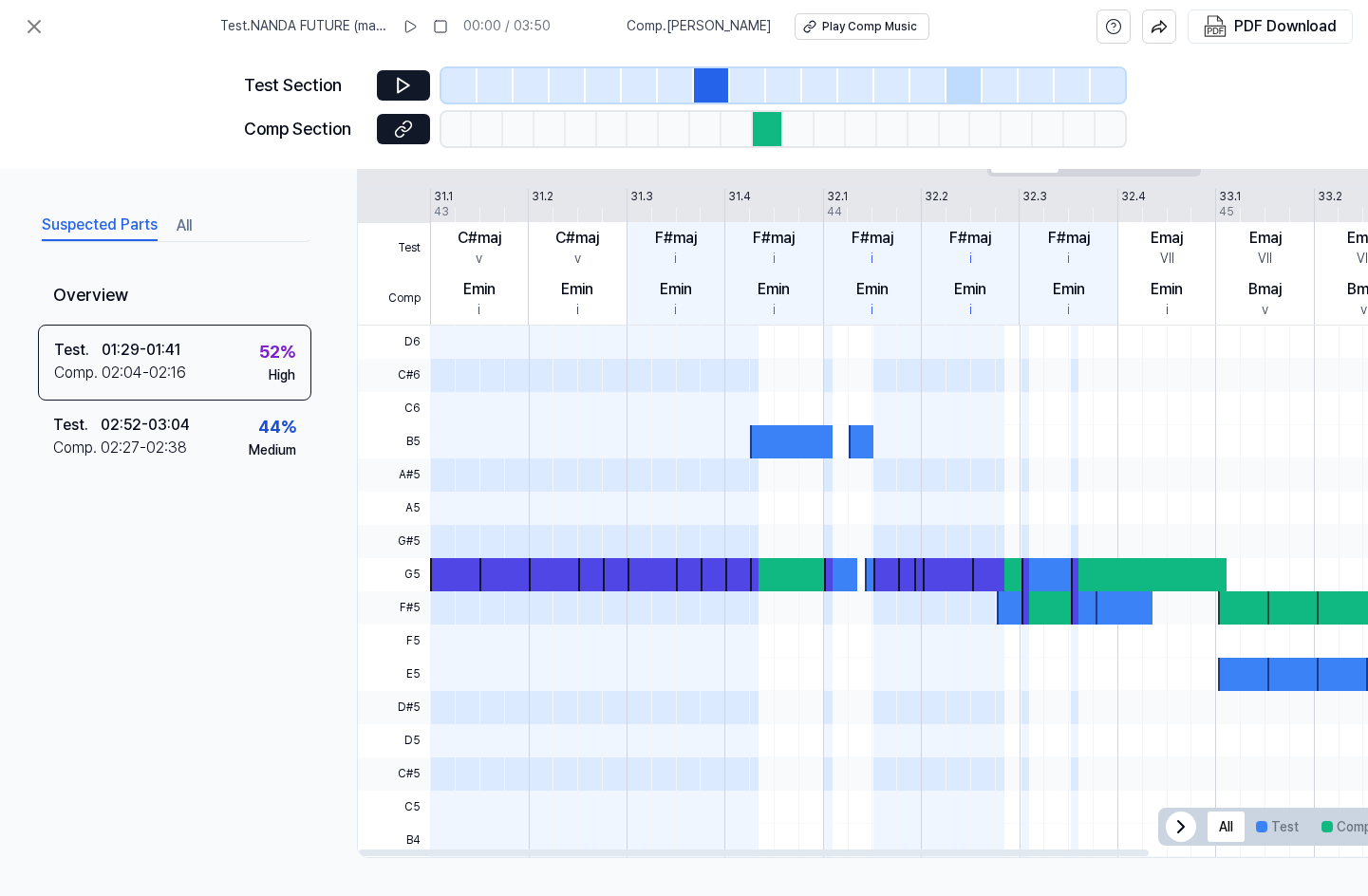
drag, startPoint x: 800, startPoint y: 433, endPoint x: 803, endPoint y: 505, distance: 72.1
click at [803, 505] on div at bounding box center [1214, 591] width 1568 height 531
click at [776, 583] on div at bounding box center [791, 574] width 82 height 33
click at [730, 258] on div "F#maj i" at bounding box center [774, 248] width 98 height 52
click at [409, 87] on icon at bounding box center [404, 86] width 12 height 15
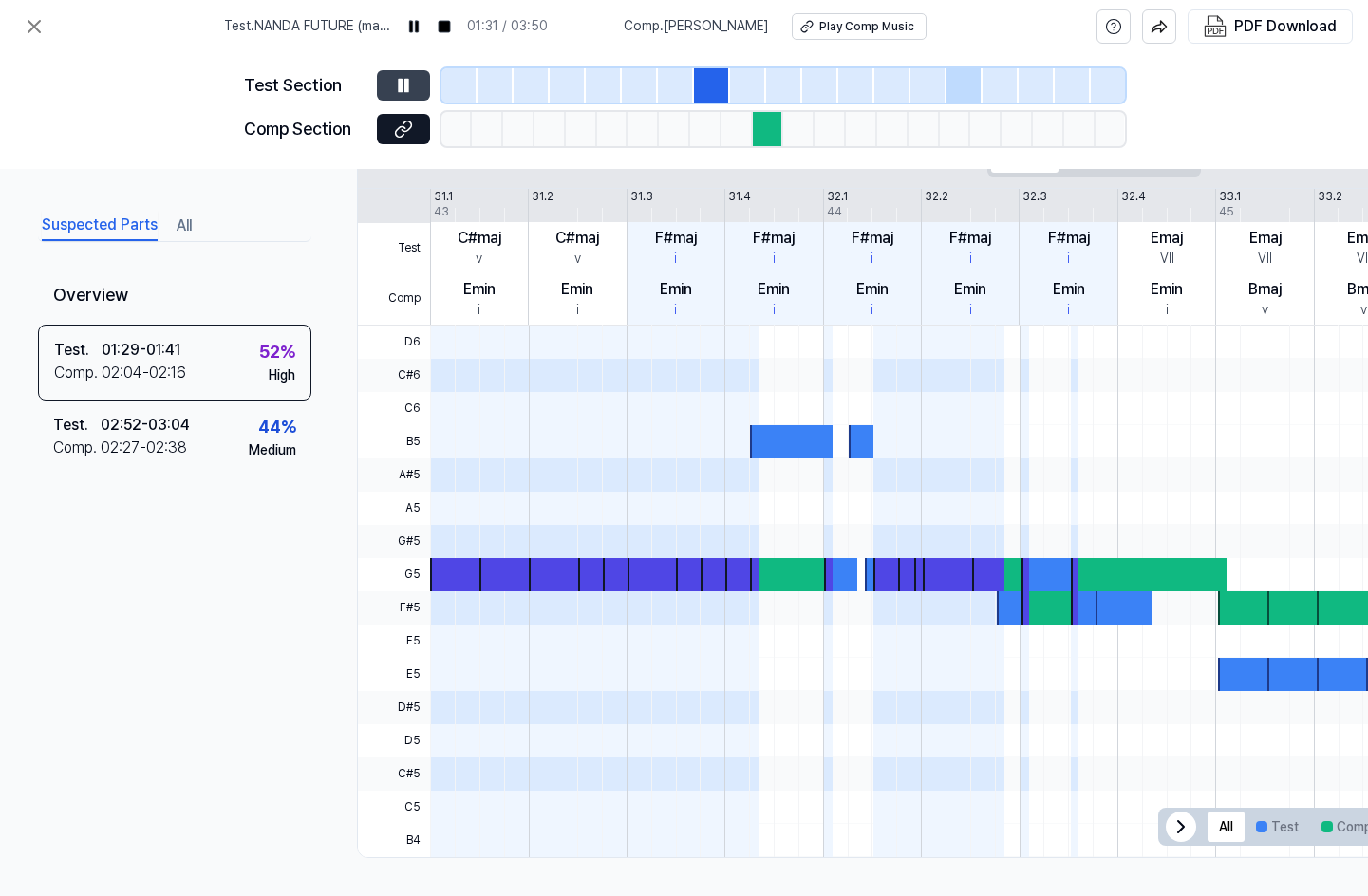
click at [407, 88] on icon at bounding box center [406, 85] width 3 height 13
click at [409, 127] on icon at bounding box center [403, 129] width 19 height 19
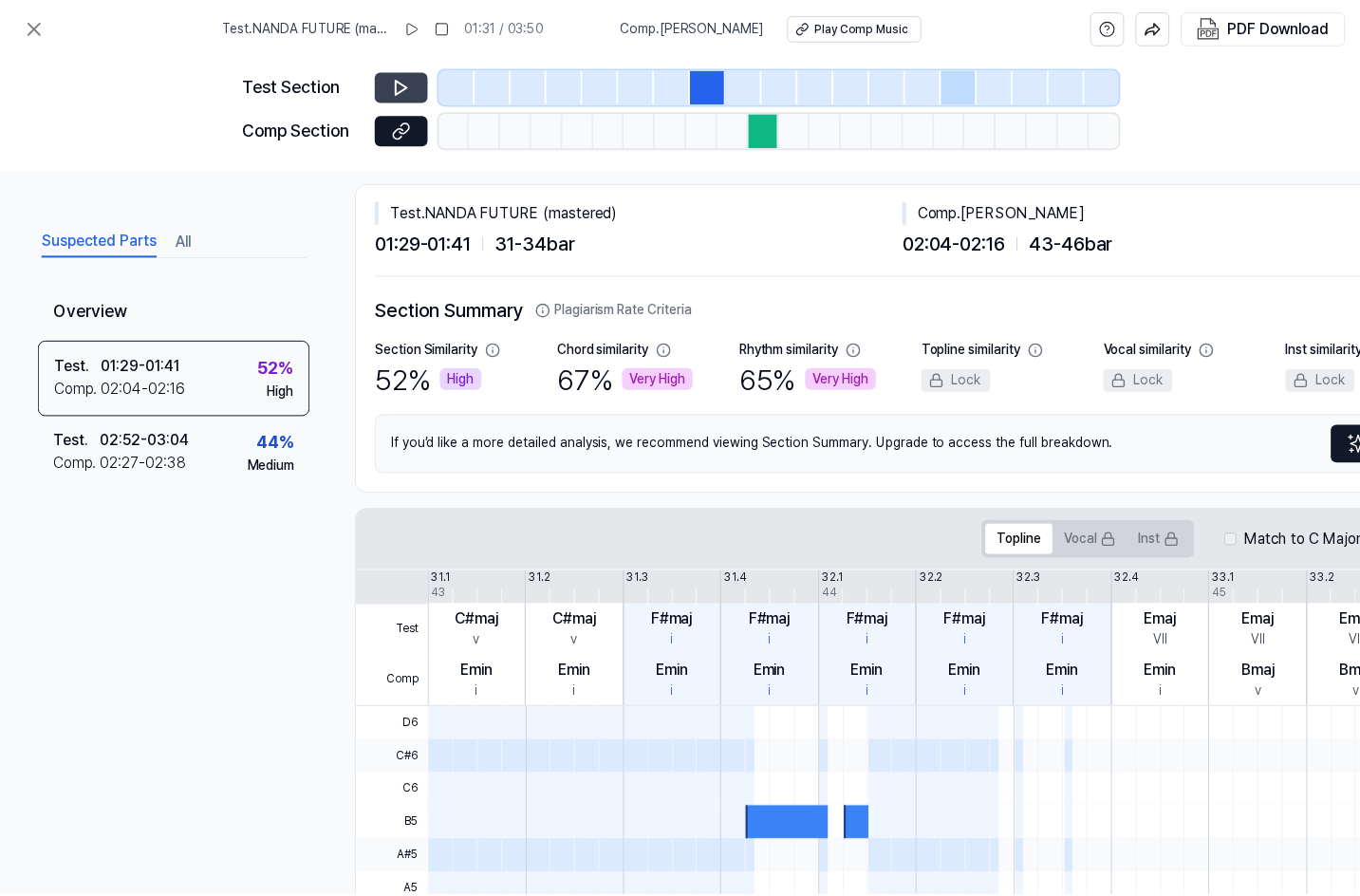
scroll to position [0, 0]
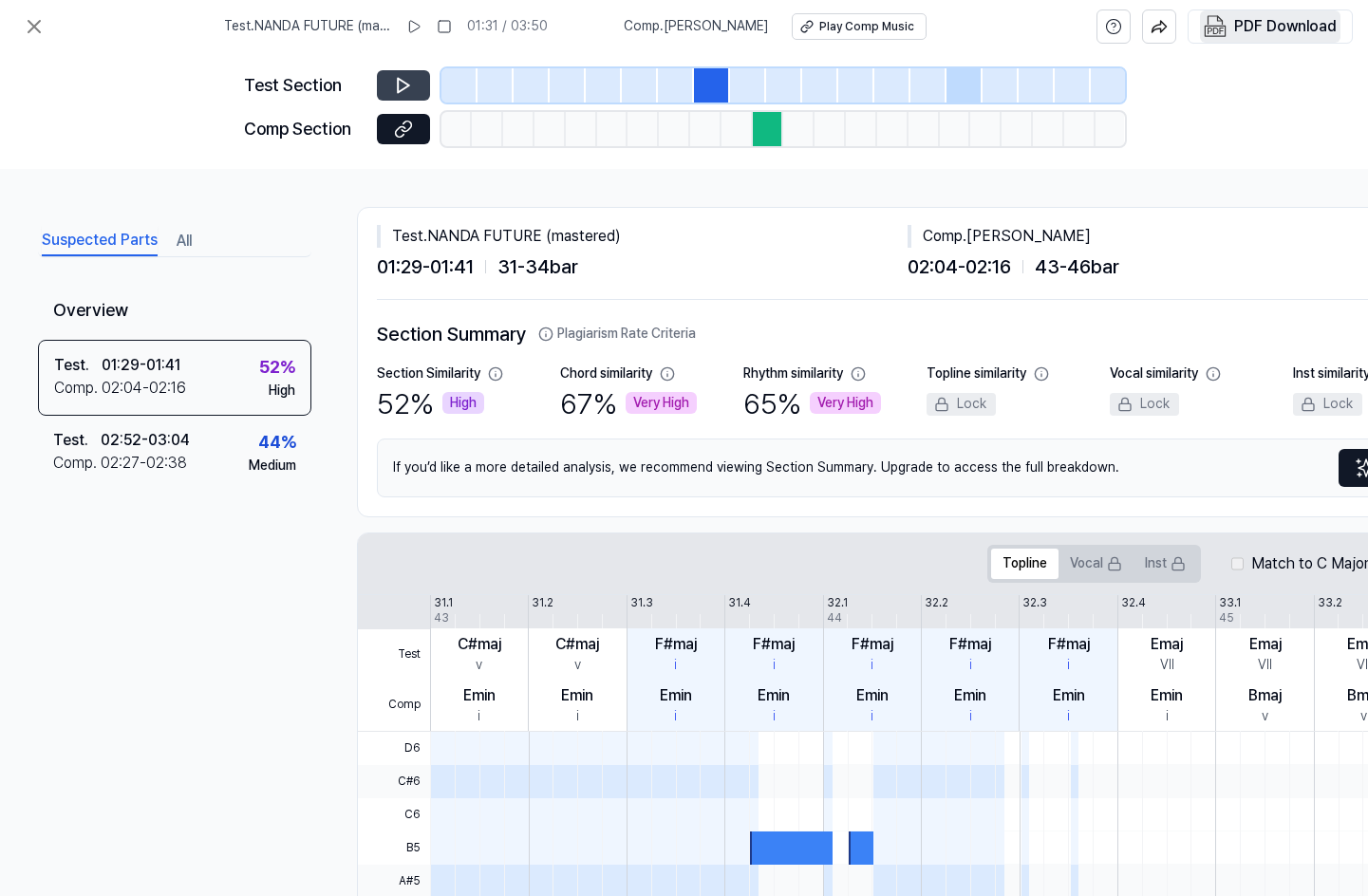
click at [1301, 30] on div "PDF Download" at bounding box center [1285, 26] width 102 height 24
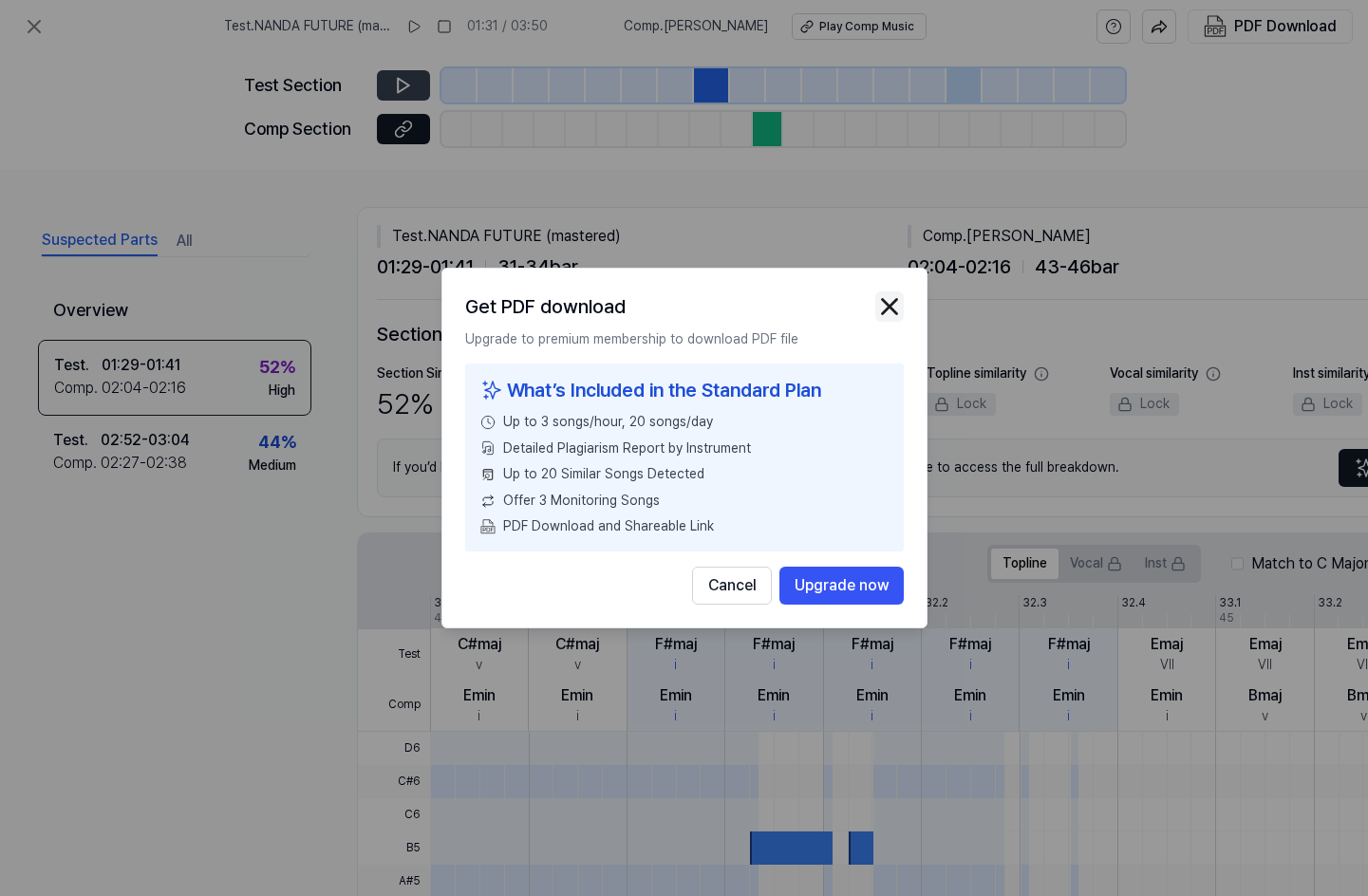
click at [880, 306] on img "button" at bounding box center [889, 306] width 28 height 28
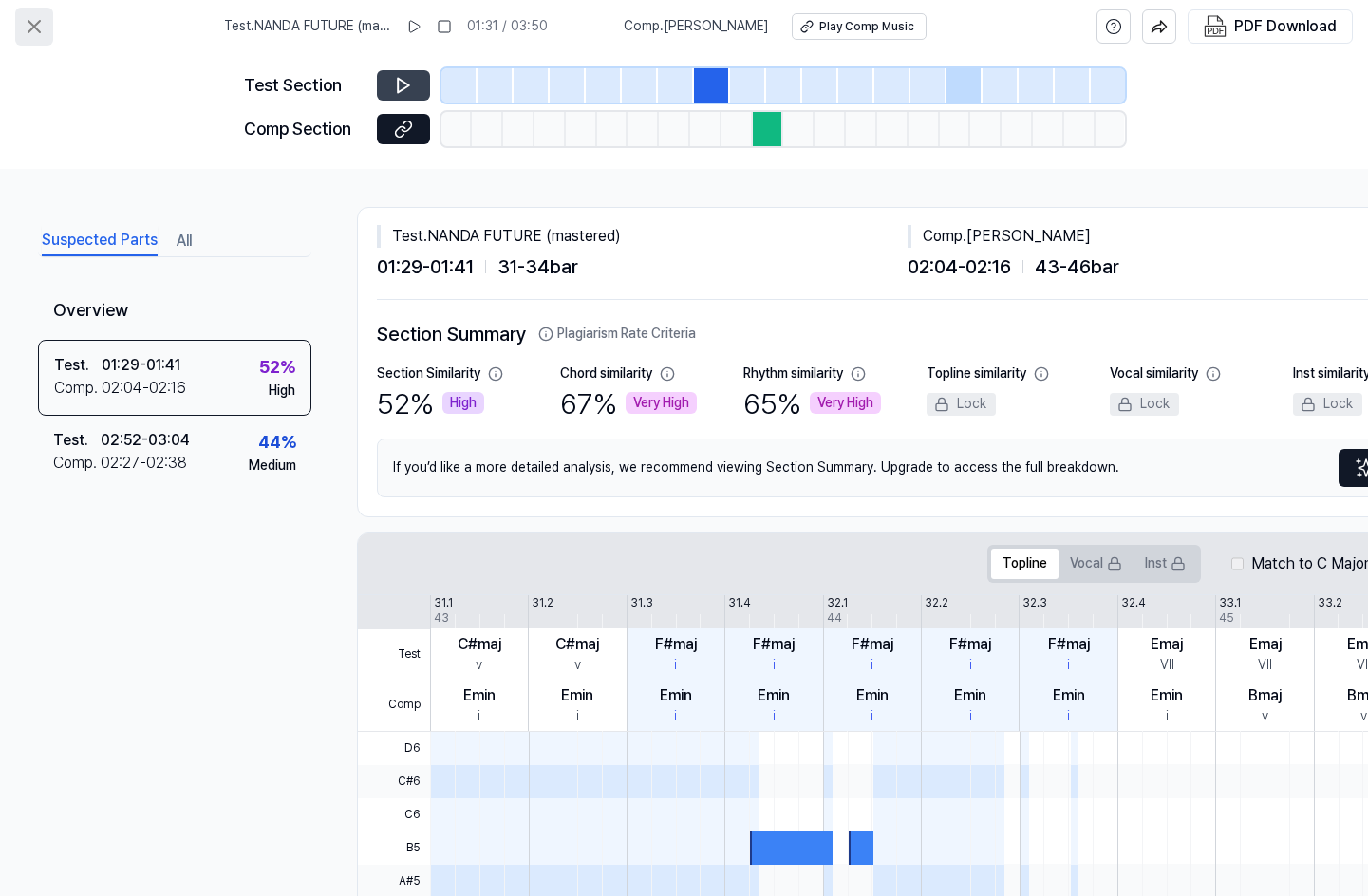
click at [29, 23] on icon at bounding box center [33, 26] width 22 height 22
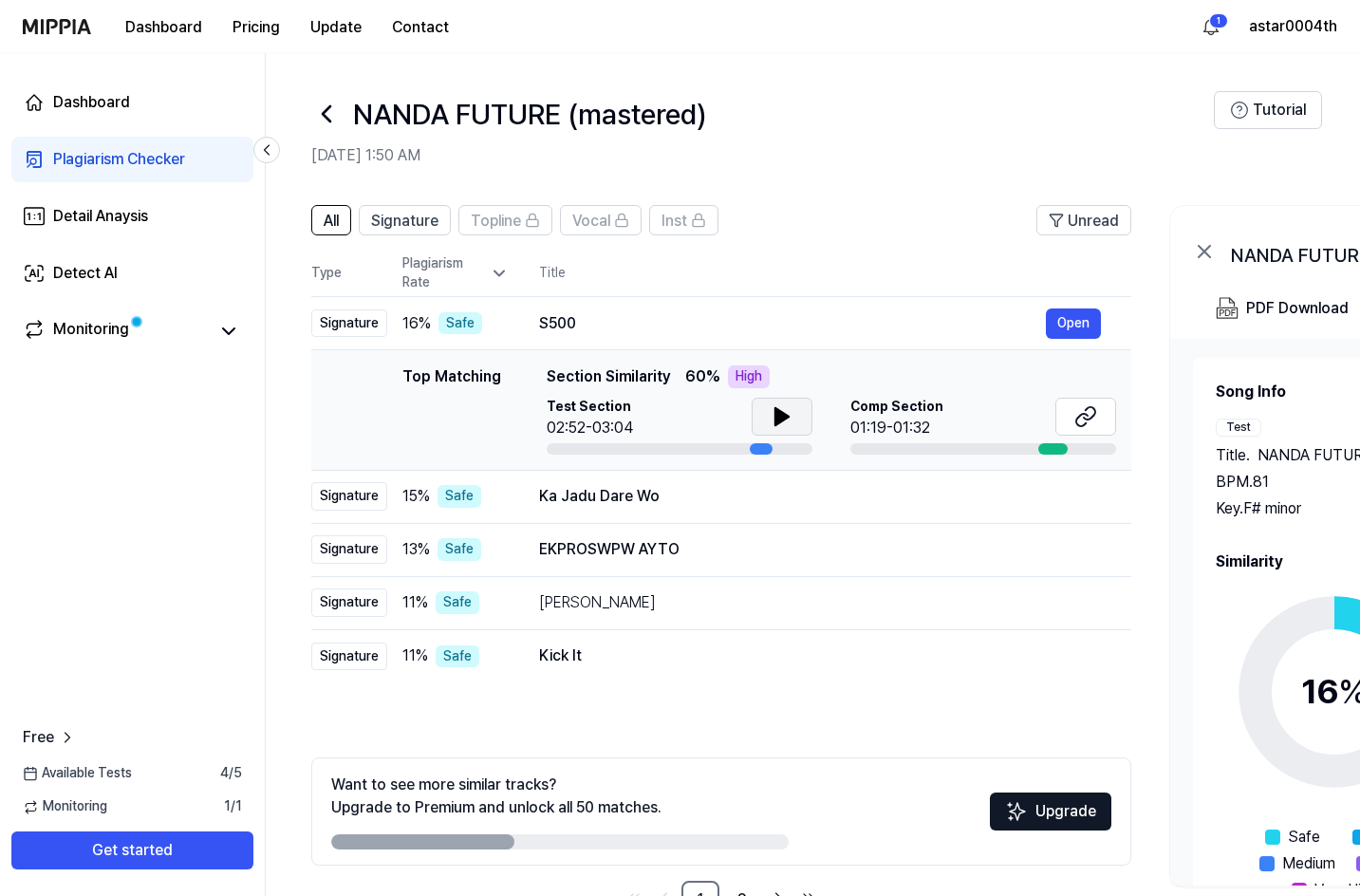
click at [777, 412] on icon at bounding box center [782, 417] width 14 height 18
click at [778, 410] on icon at bounding box center [778, 417] width 4 height 16
click at [1095, 427] on icon at bounding box center [1085, 416] width 22 height 22
click at [1075, 551] on button "Open" at bounding box center [1073, 549] width 55 height 30
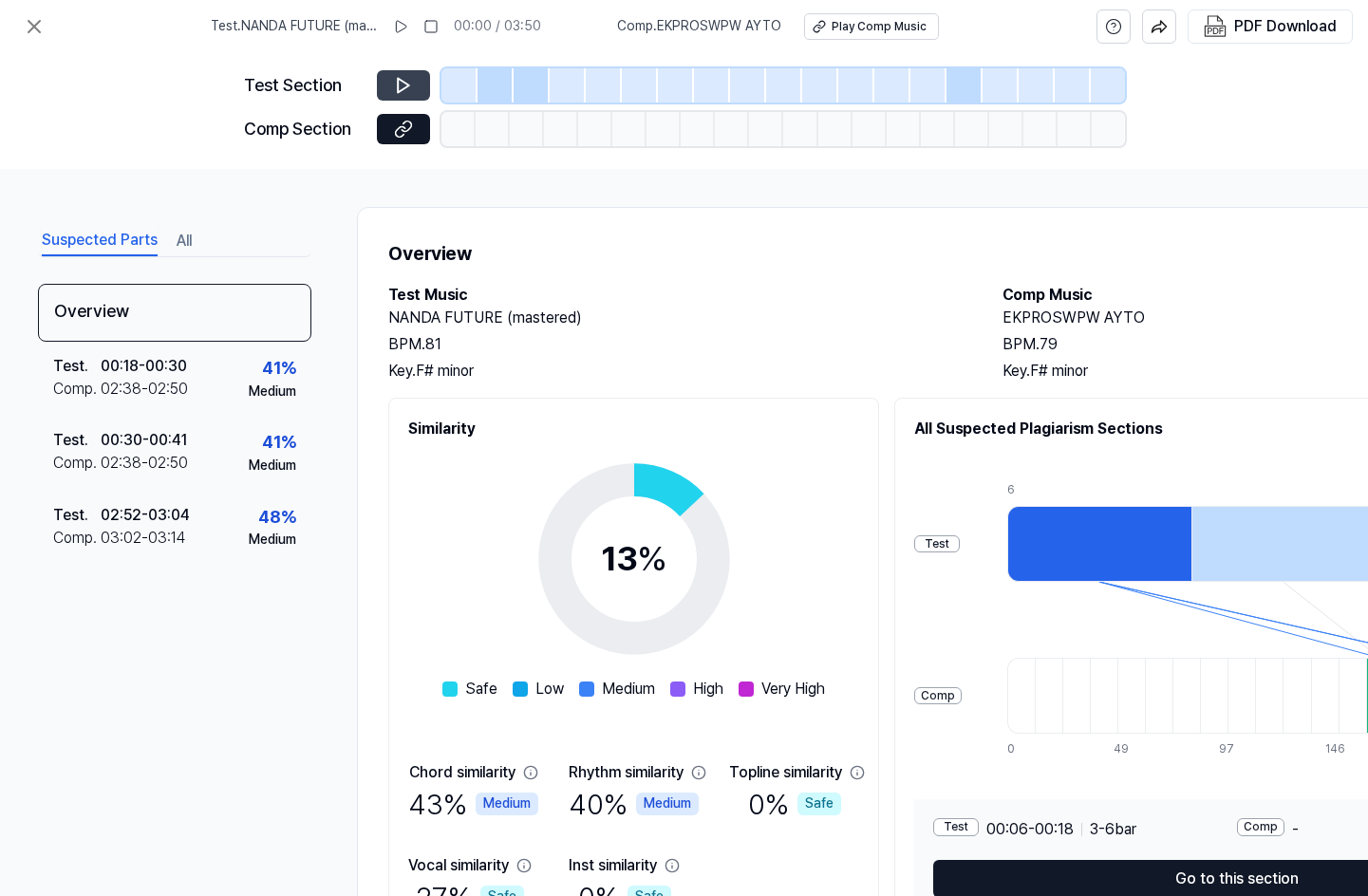
click at [412, 90] on button at bounding box center [404, 85] width 54 height 30
click at [392, 78] on button at bounding box center [404, 85] width 54 height 30
click at [495, 83] on div at bounding box center [495, 85] width 36 height 34
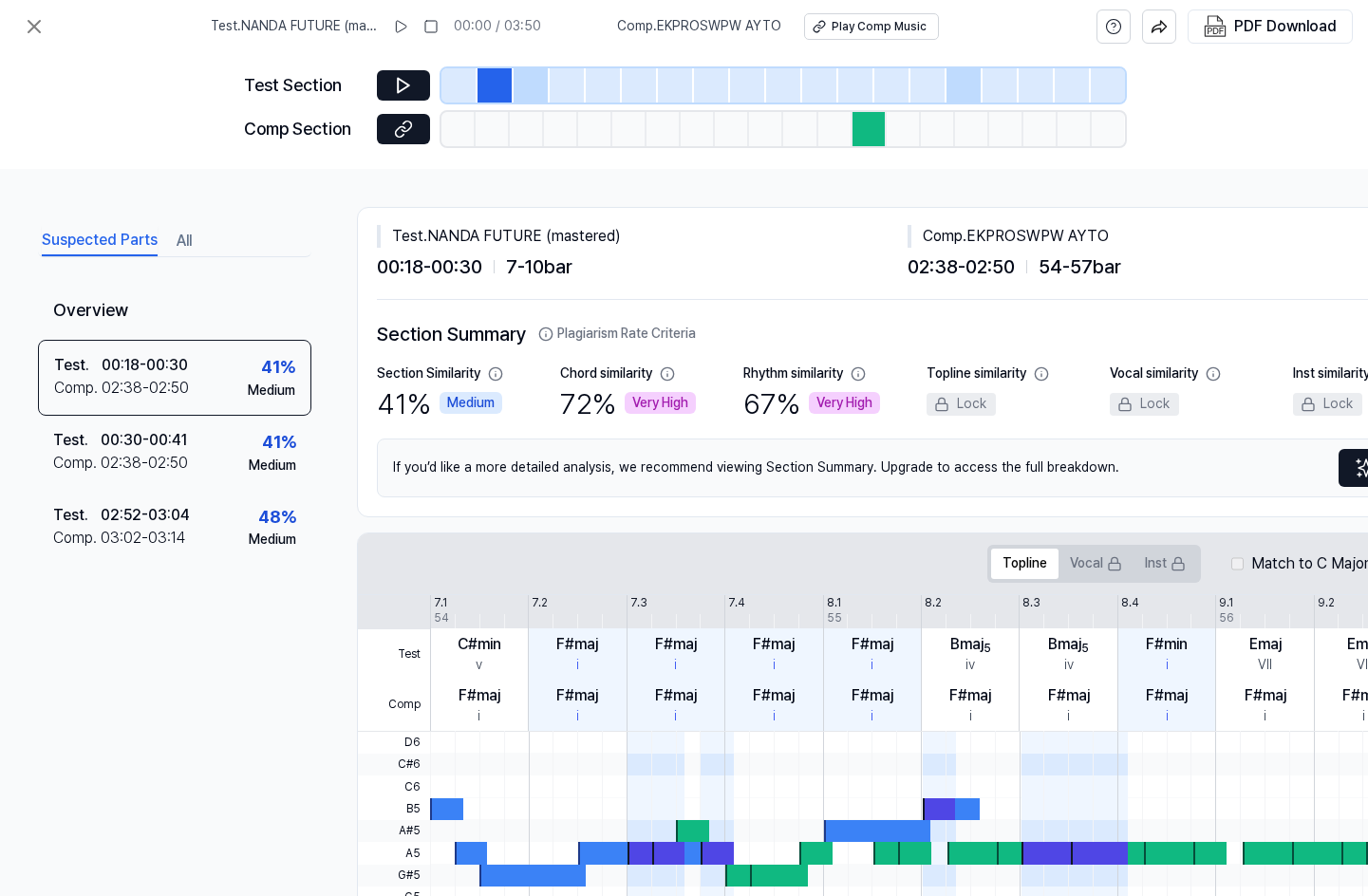
click at [528, 90] on div at bounding box center [531, 85] width 36 height 34
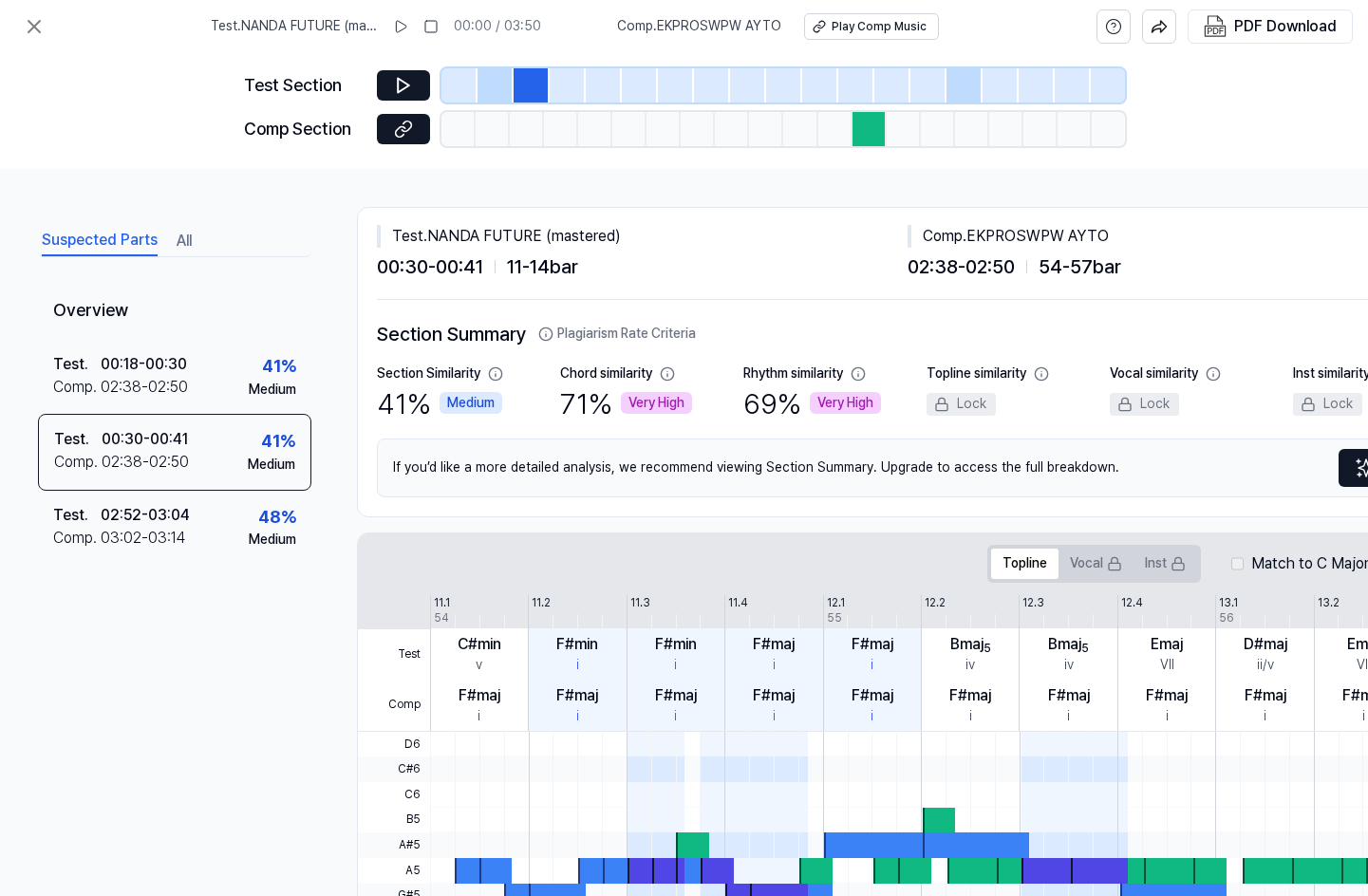
drag, startPoint x: 491, startPoint y: 84, endPoint x: 465, endPoint y: 95, distance: 28.2
click at [490, 87] on div at bounding box center [495, 85] width 36 height 34
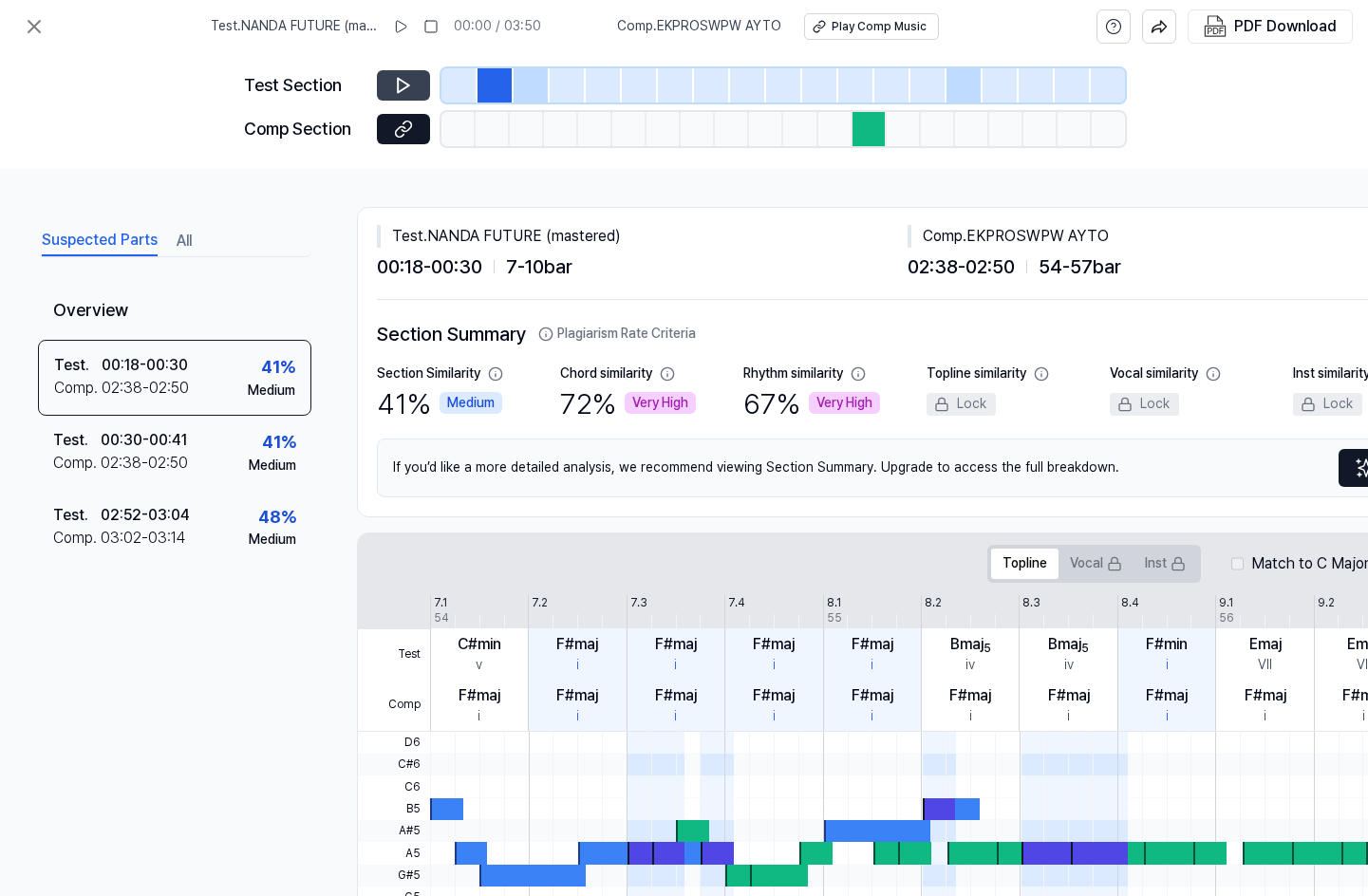
click at [401, 78] on icon at bounding box center [403, 85] width 19 height 19
click at [518, 82] on div at bounding box center [531, 85] width 36 height 34
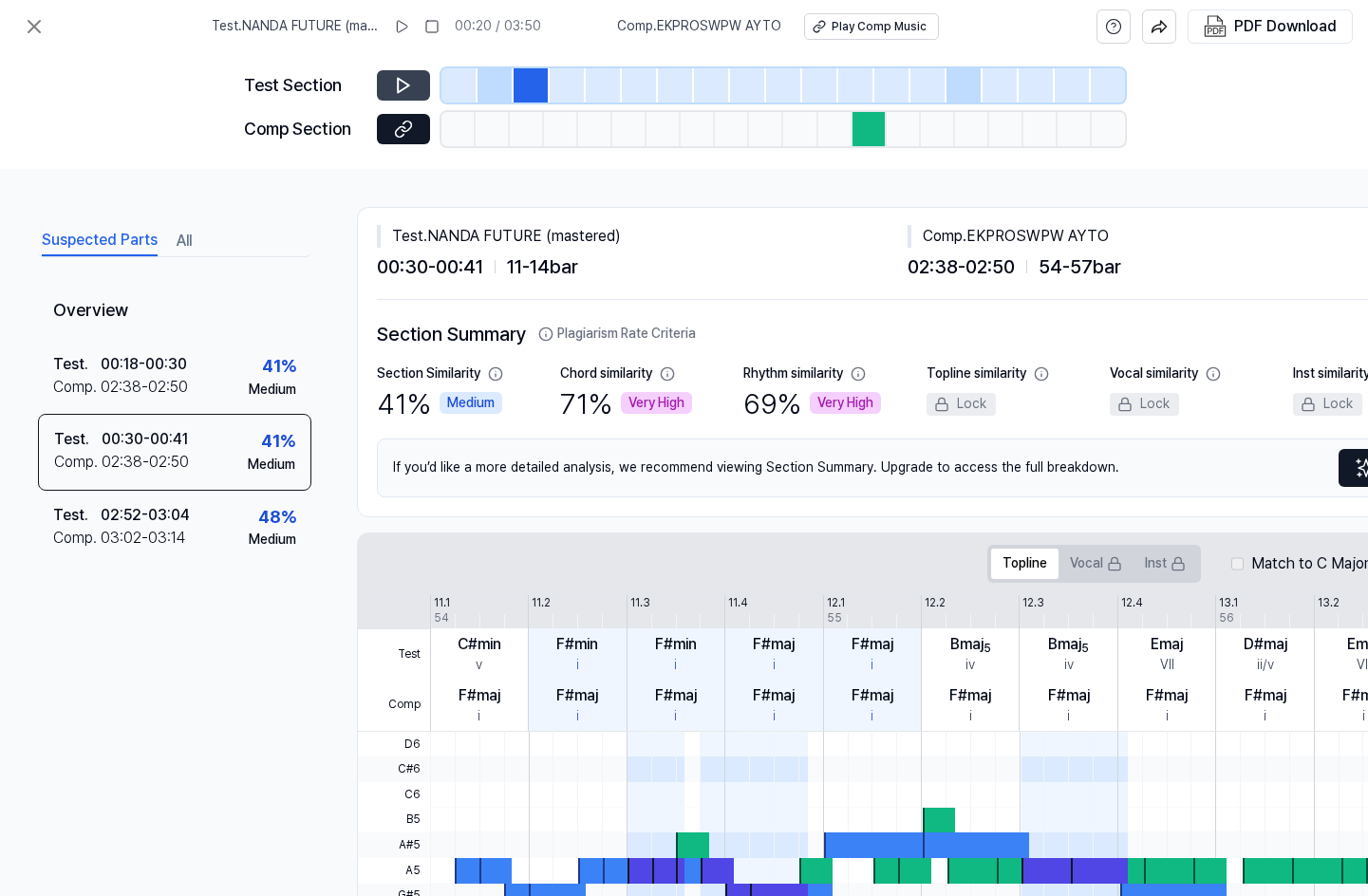
click at [418, 76] on button at bounding box center [404, 85] width 54 height 30
click at [413, 79] on button at bounding box center [404, 85] width 54 height 30
click at [405, 136] on icon at bounding box center [403, 129] width 19 height 19
click at [28, 21] on icon at bounding box center [34, 26] width 12 height 12
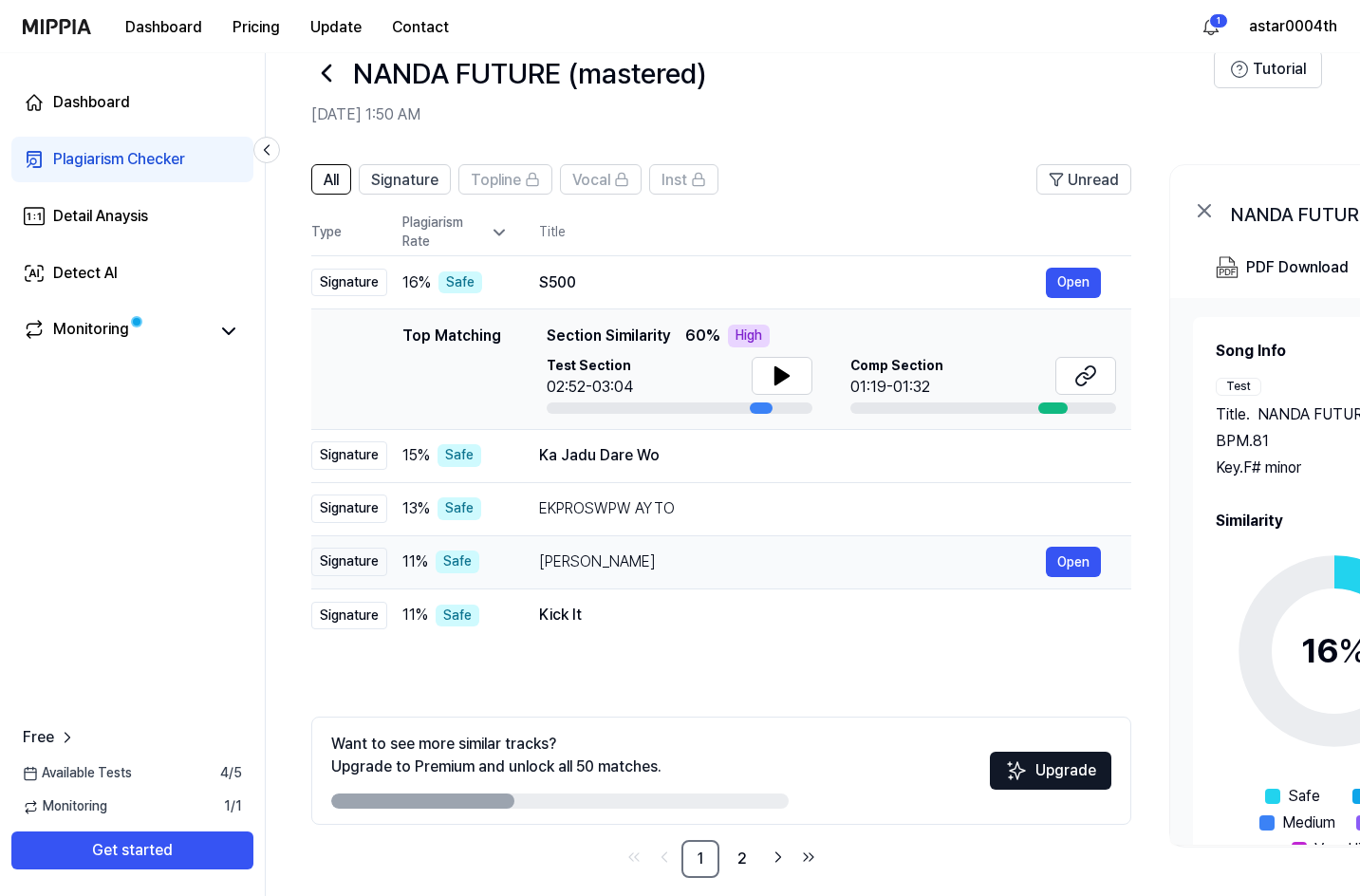
scroll to position [60, 0]
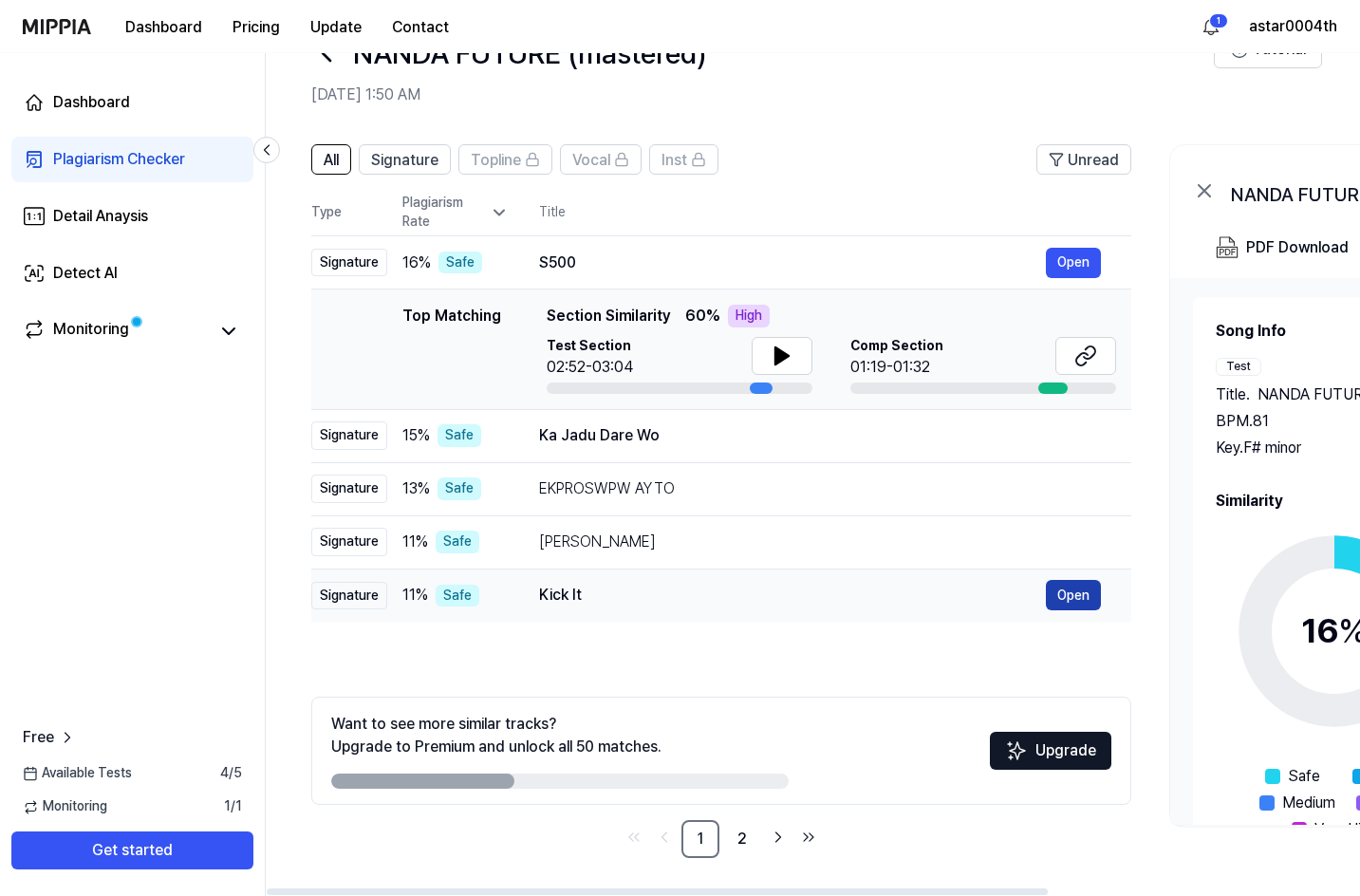
click at [1077, 599] on button "Open" at bounding box center [1073, 595] width 55 height 30
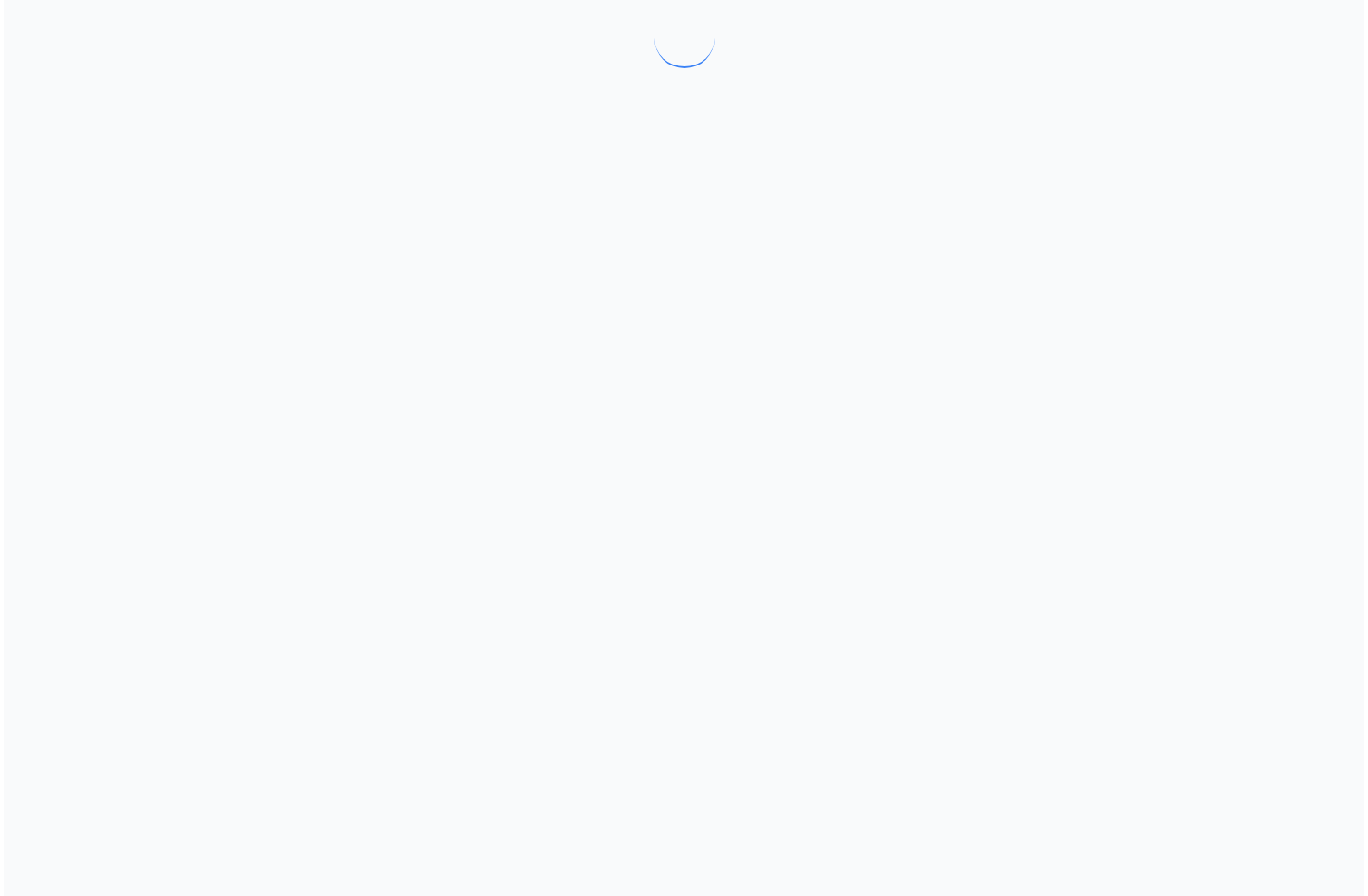
scroll to position [0, 0]
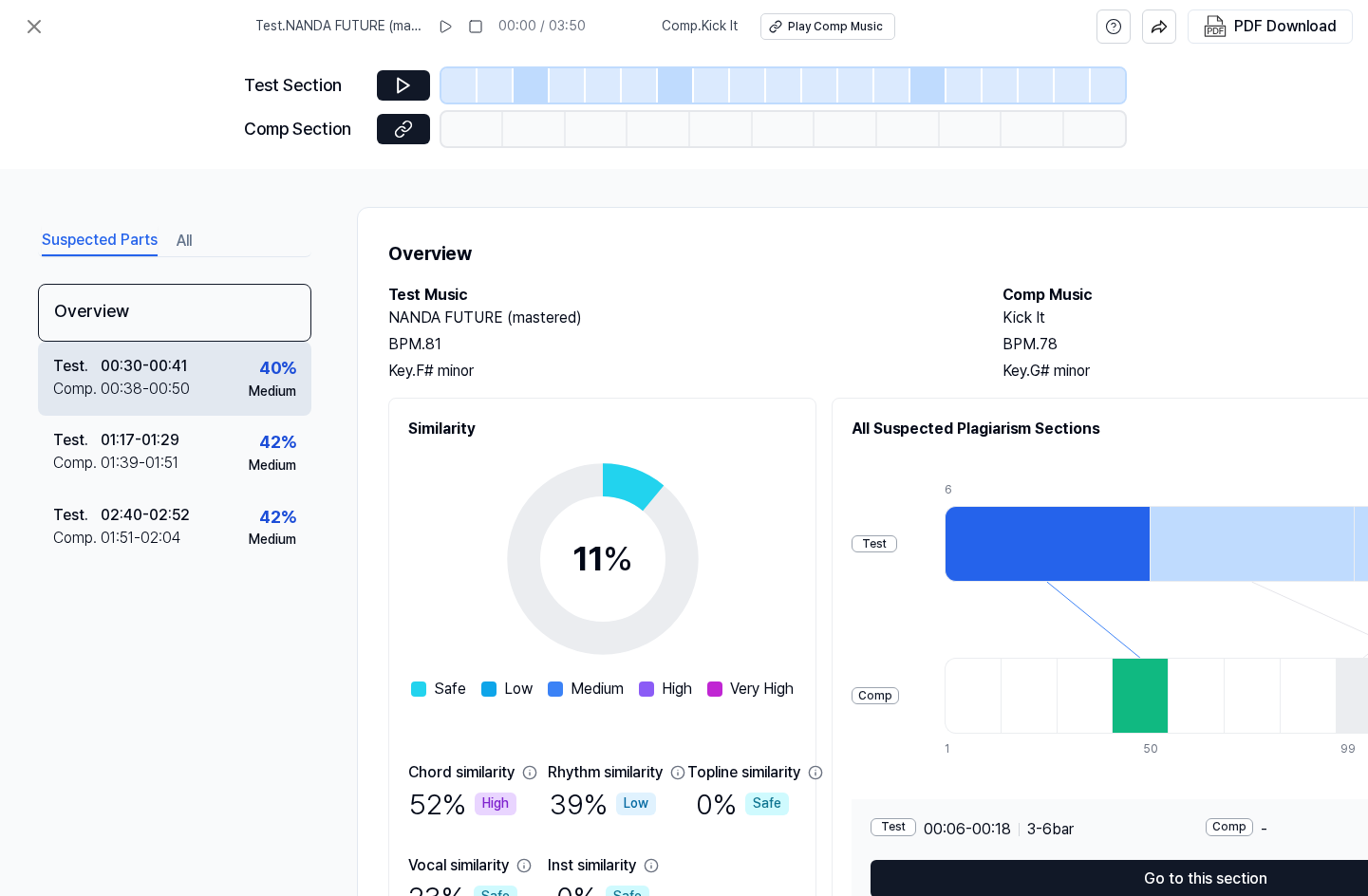
click at [233, 381] on div "Test . 00:30 - 00:41 Comp . 00:38 - 00:50 40 % Medium" at bounding box center [175, 378] width 273 height 74
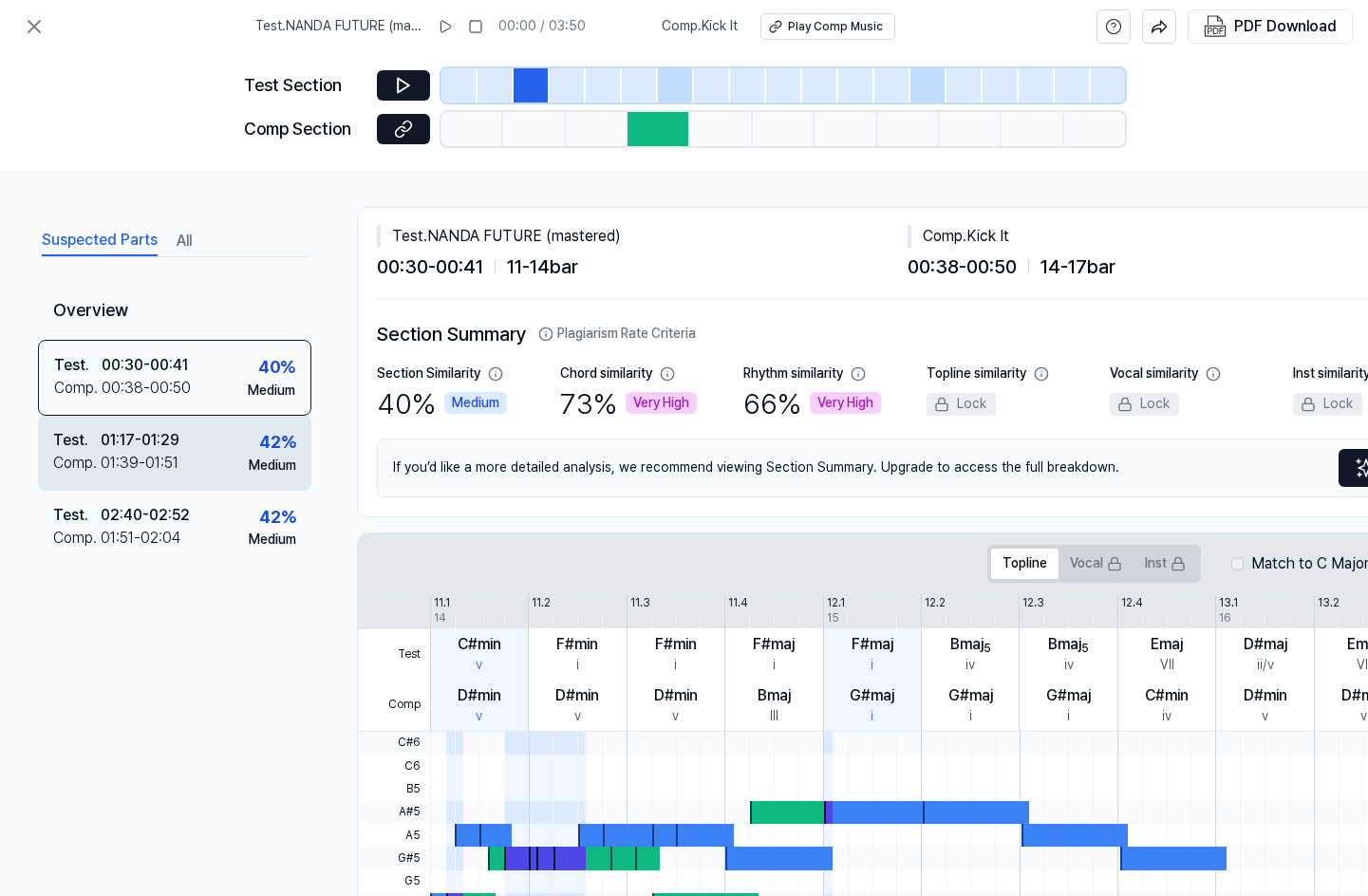
click at [236, 466] on div "Test . 01:17 - 01:29 Comp . 01:39 - 01:51 42 % Medium" at bounding box center [175, 452] width 273 height 74
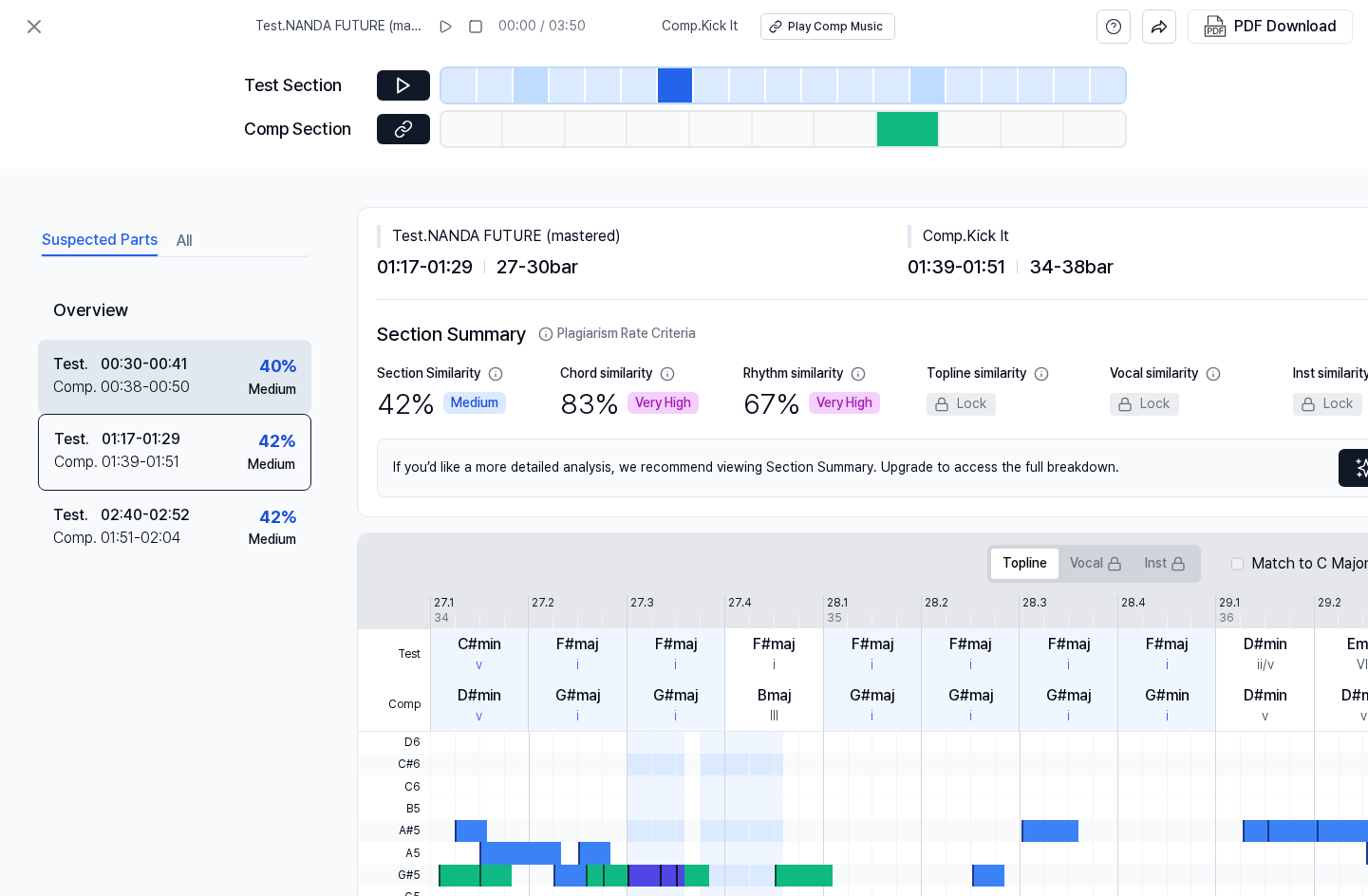
click at [215, 388] on div "Test . 00:30 - 00:41 Comp . 00:38 - 00:50 40 % Medium" at bounding box center [175, 377] width 273 height 74
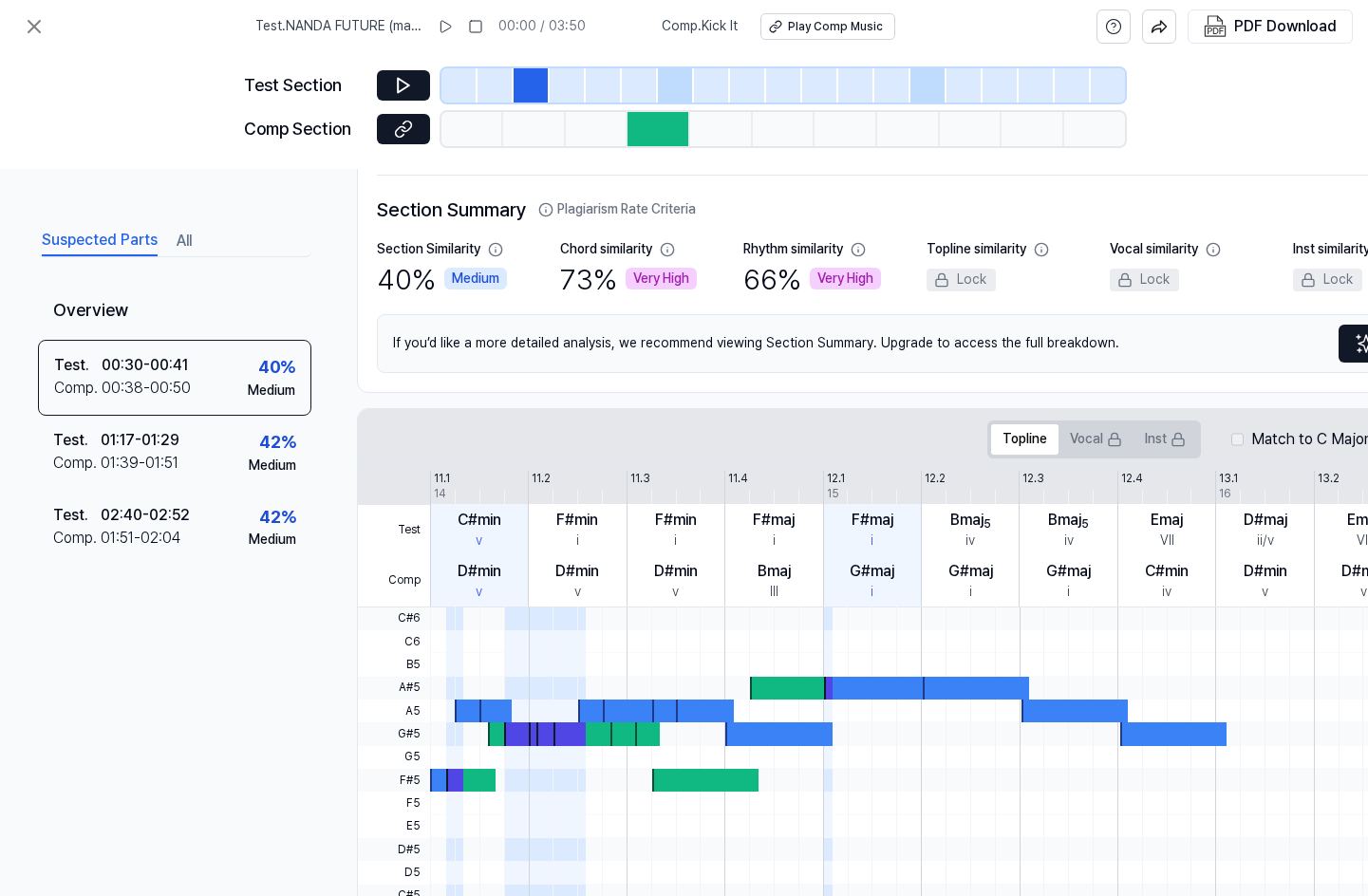
scroll to position [95, 0]
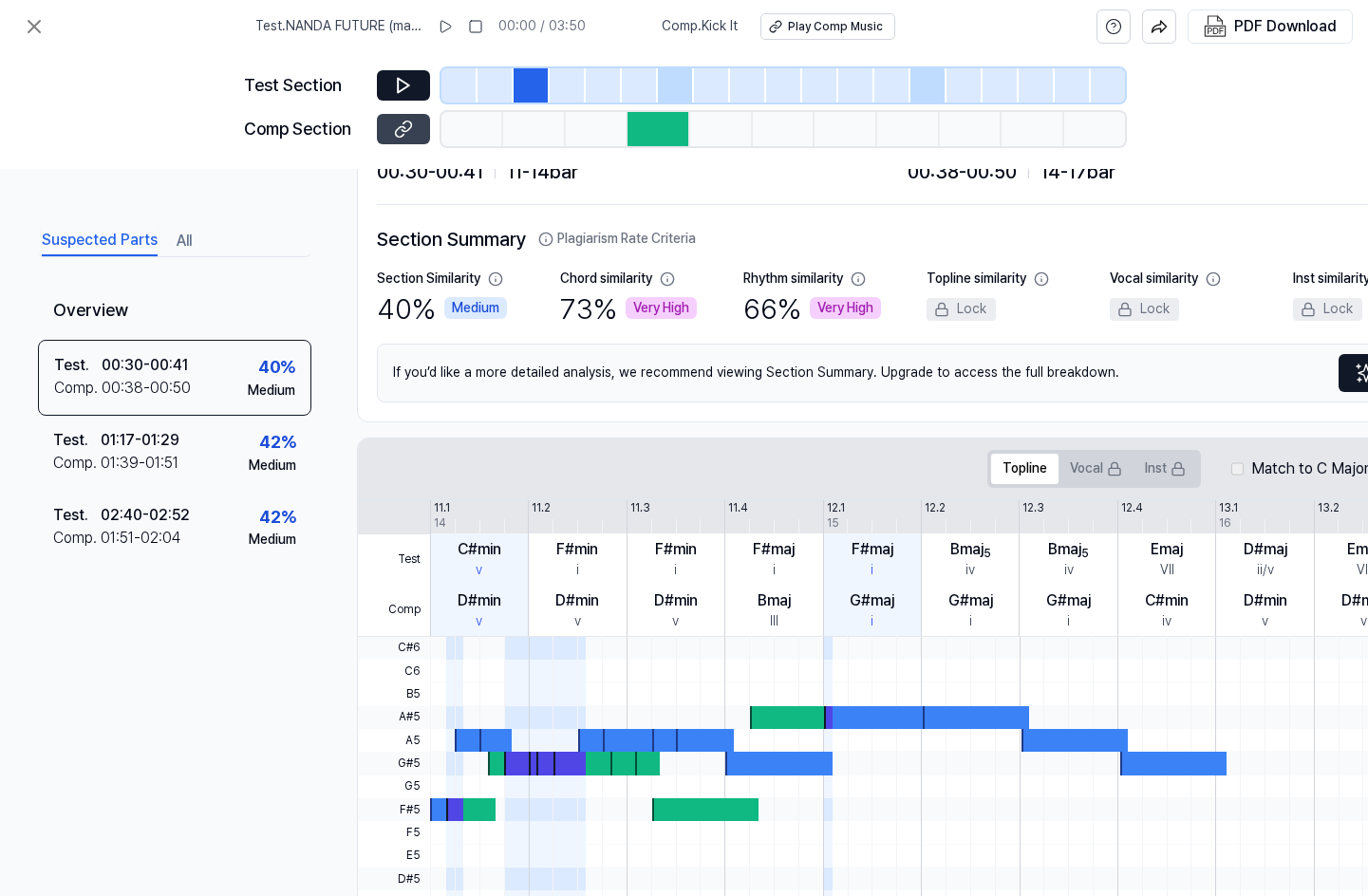
click at [389, 128] on button at bounding box center [404, 129] width 54 height 30
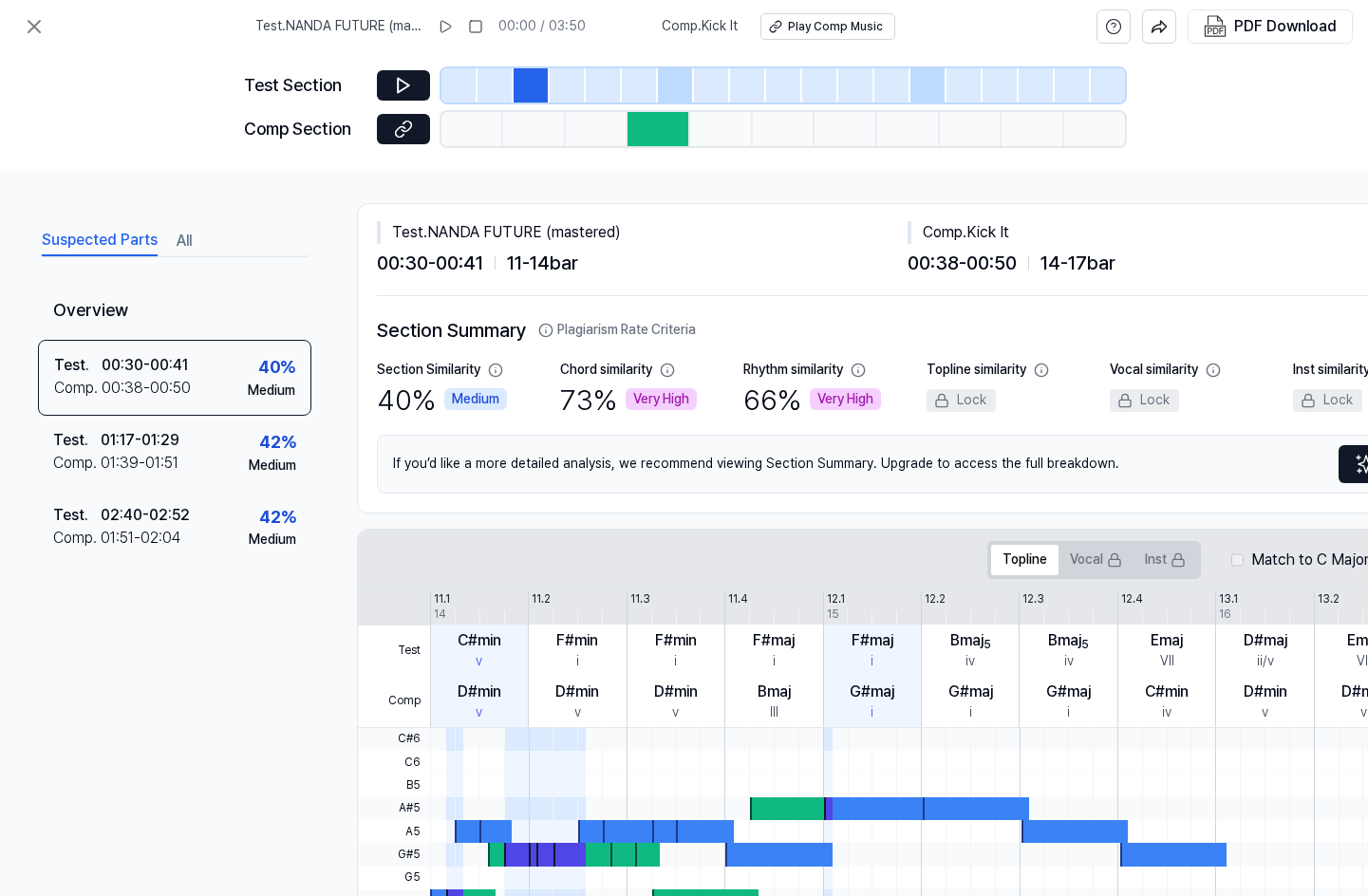
scroll to position [0, 0]
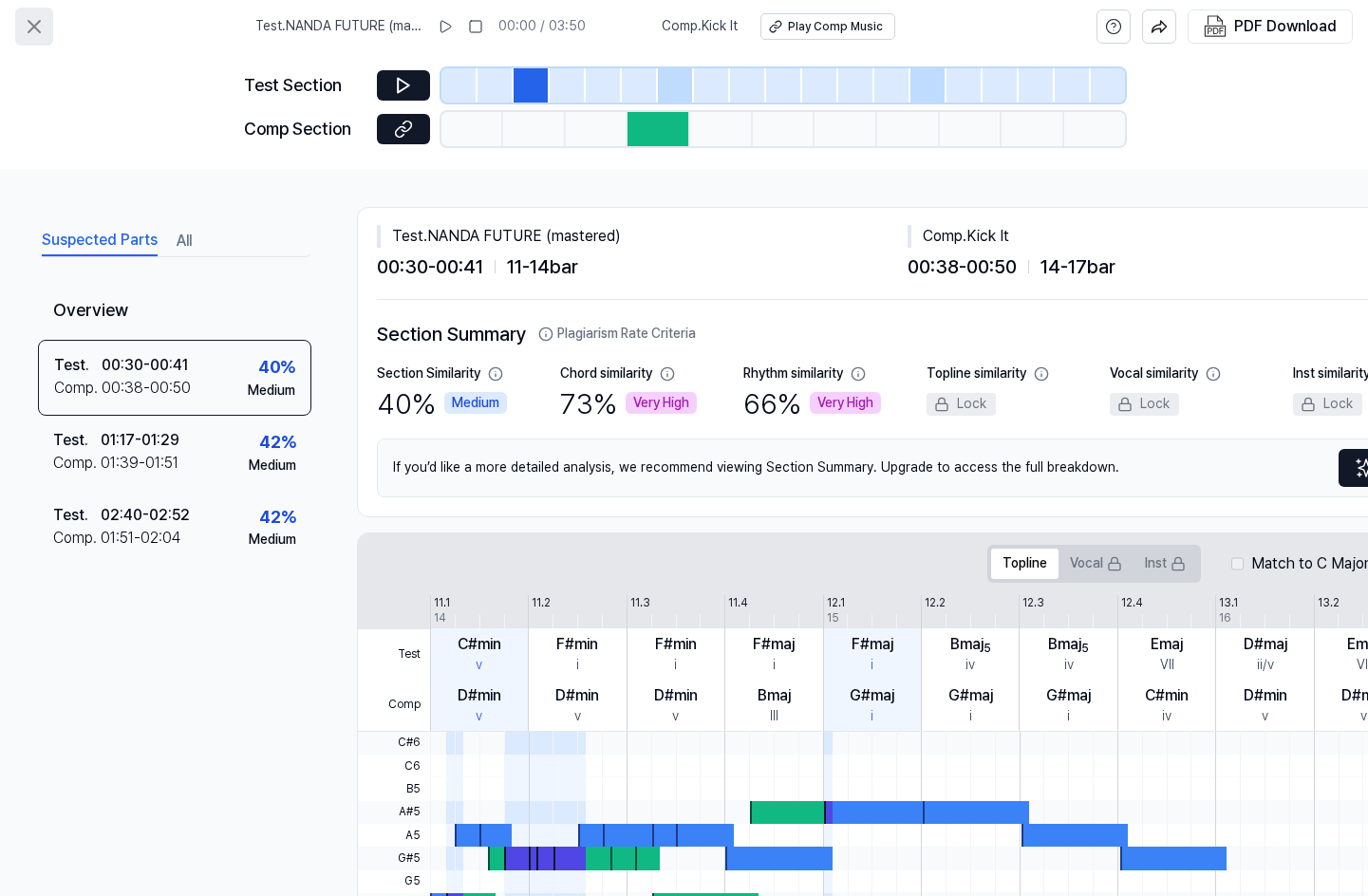
click at [35, 28] on icon at bounding box center [34, 26] width 12 height 12
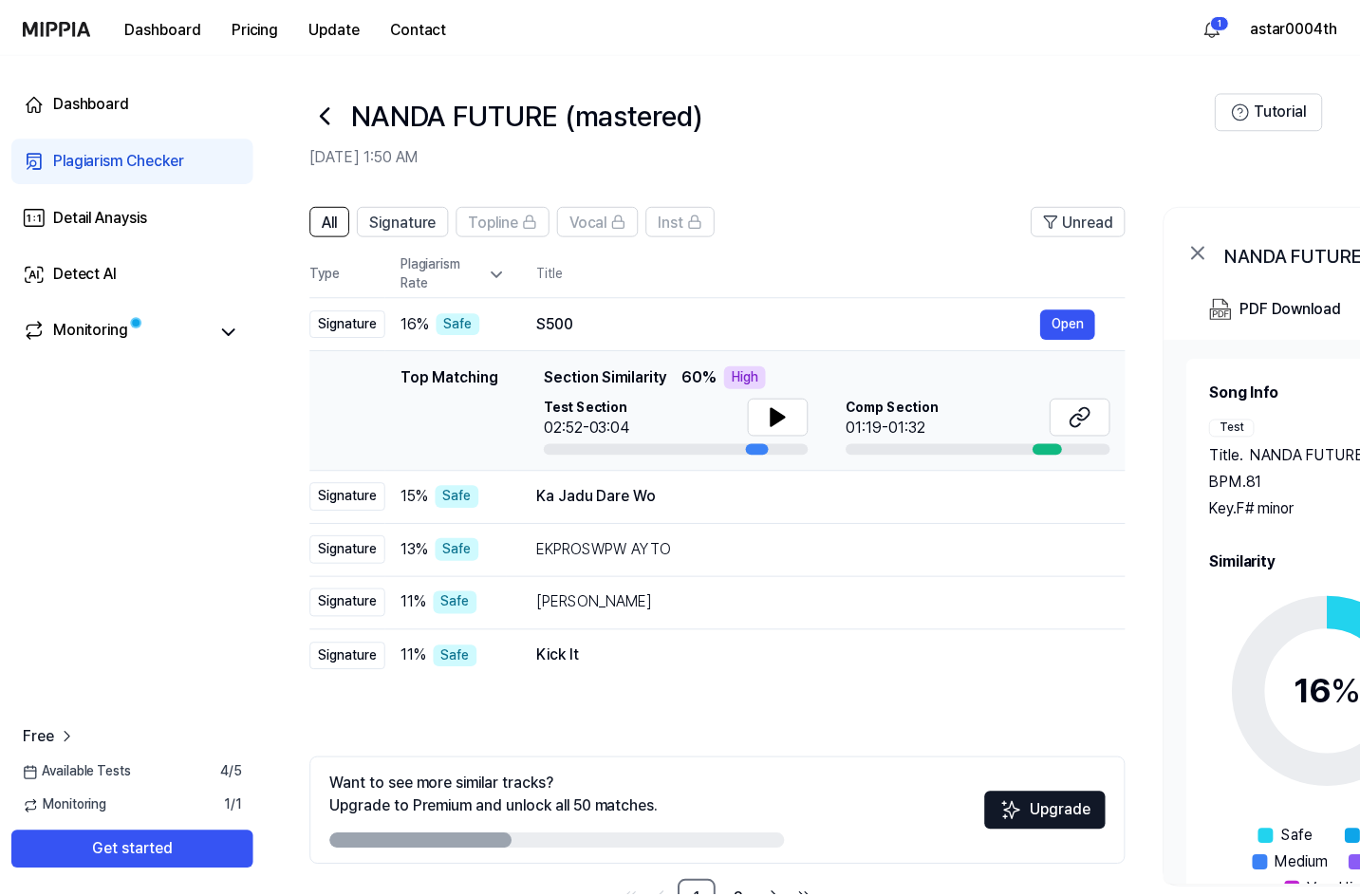
scroll to position [60, 0]
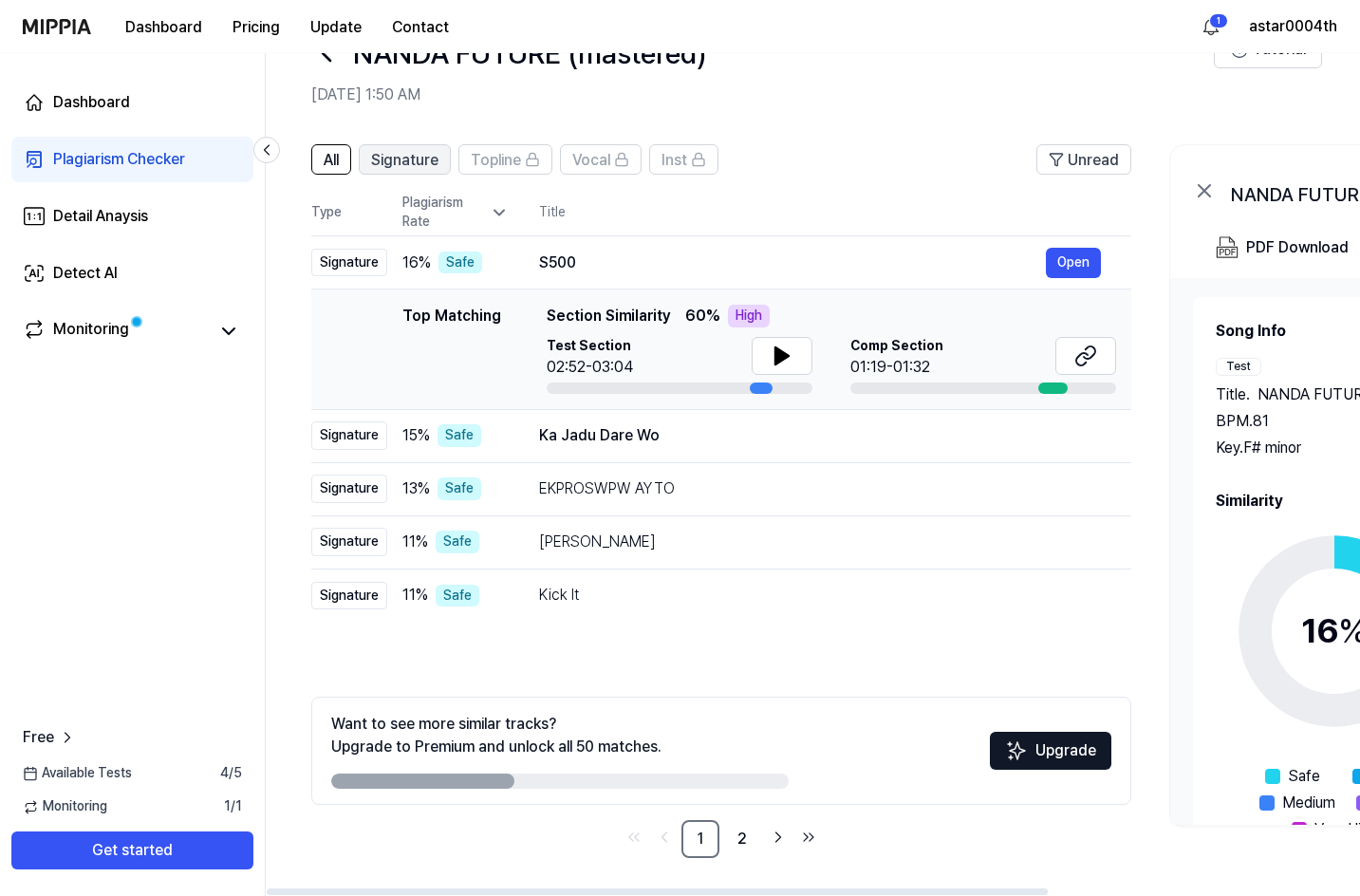
click at [387, 162] on span "Signature" at bounding box center [405, 160] width 67 height 22
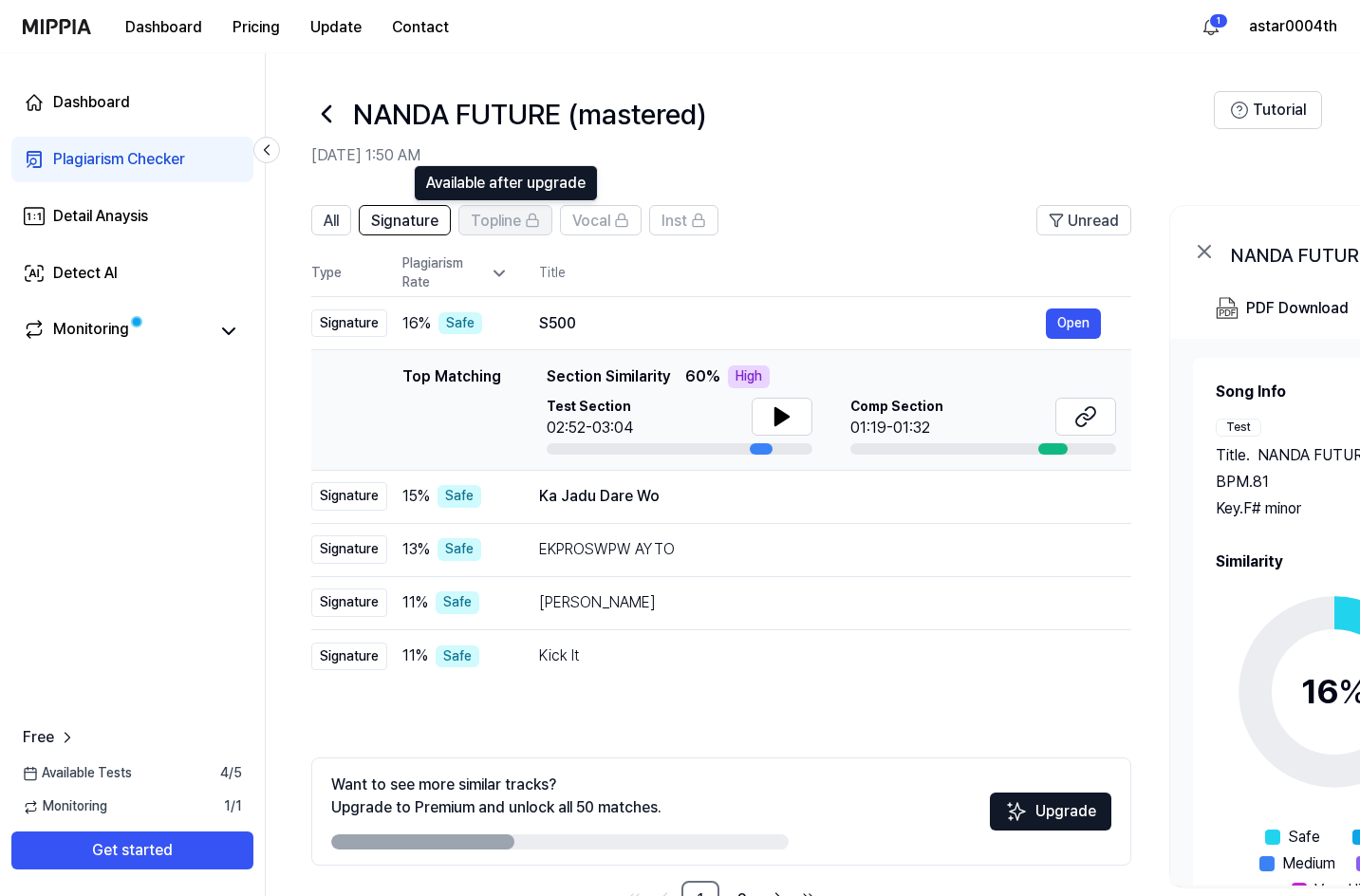
click at [521, 216] on span "Topline" at bounding box center [496, 220] width 51 height 22
click at [602, 218] on span "Vocal" at bounding box center [591, 220] width 38 height 22
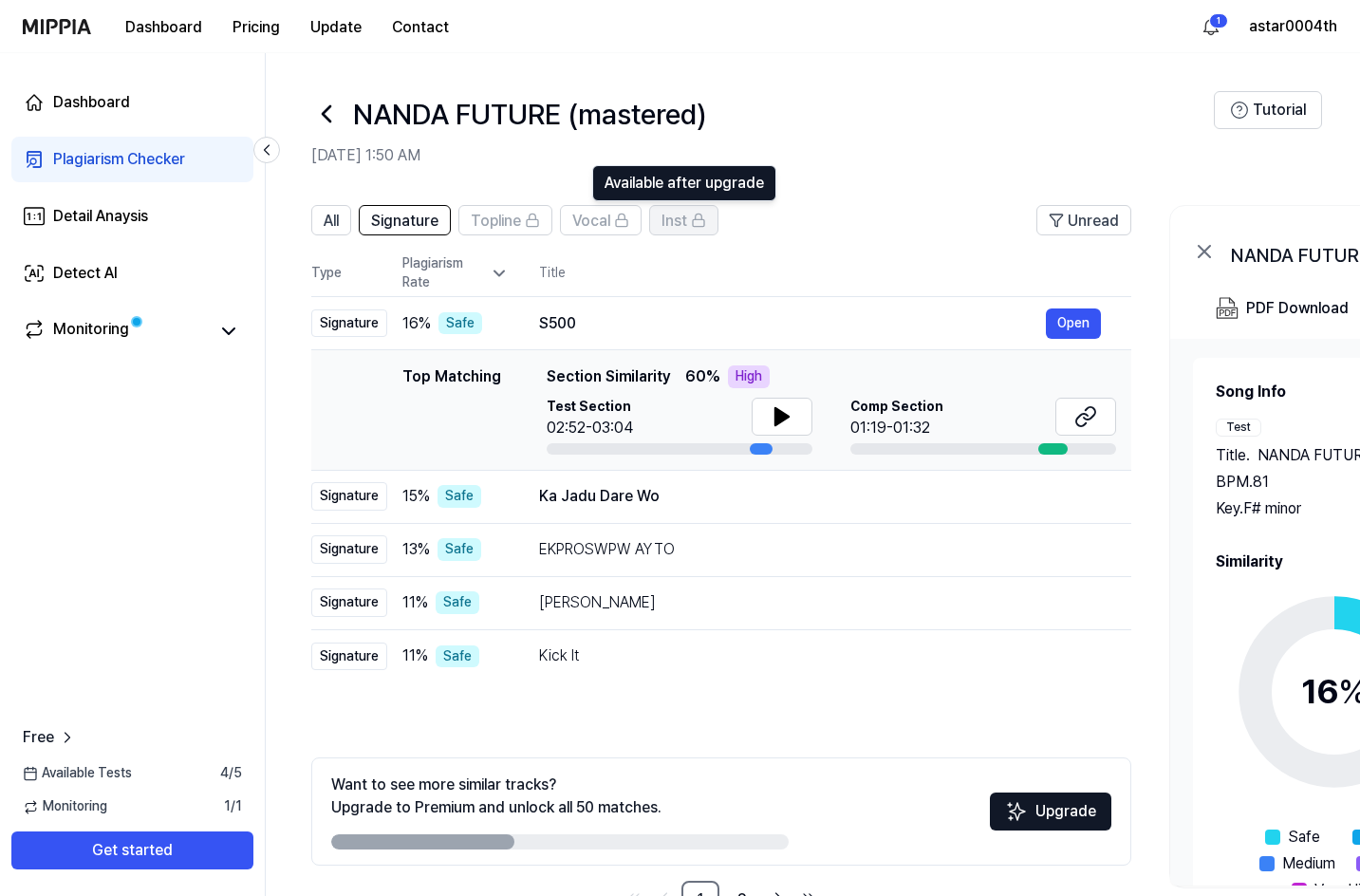
click at [692, 219] on icon at bounding box center [699, 220] width 16 height 16
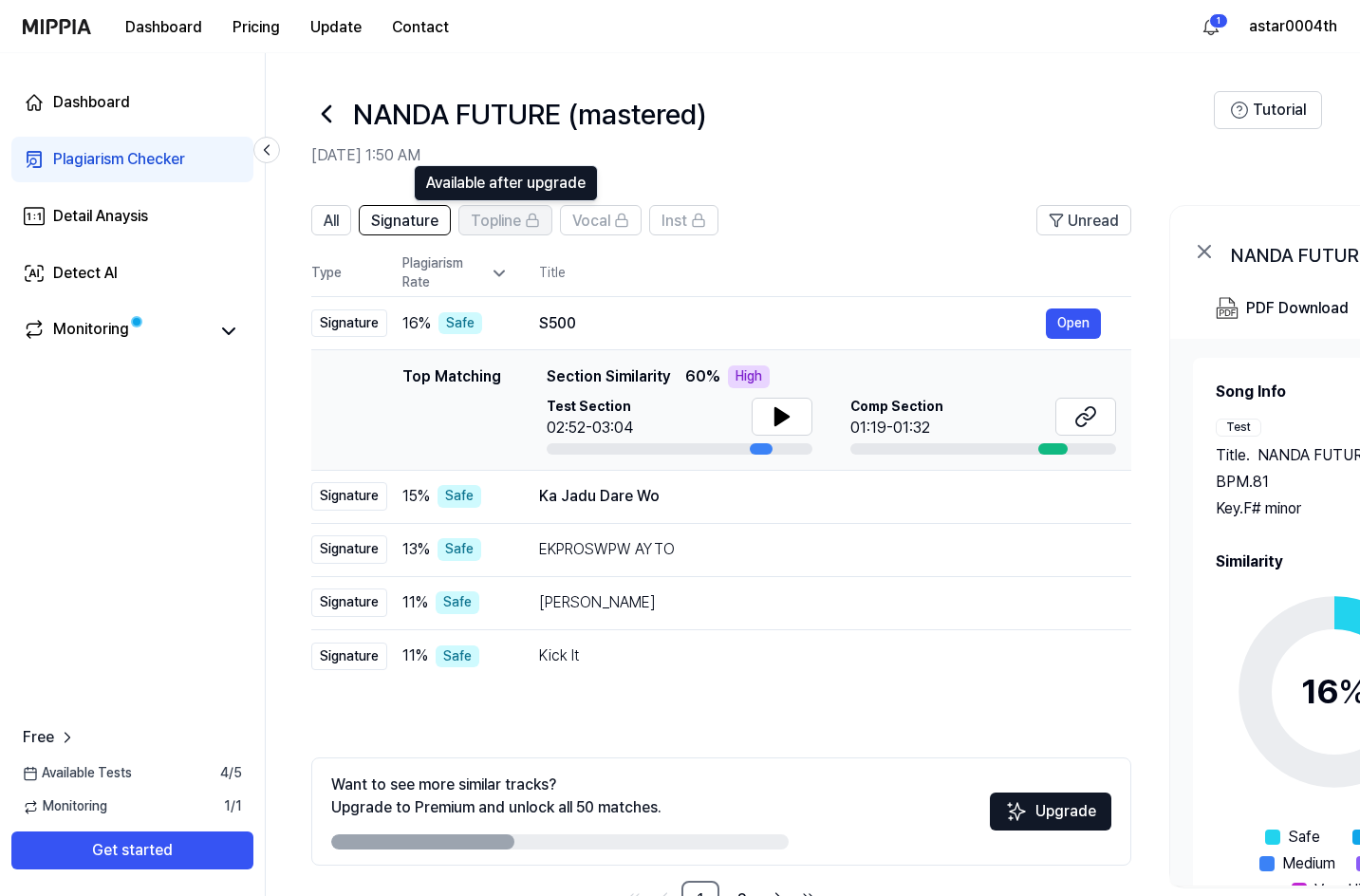
drag, startPoint x: 491, startPoint y: 232, endPoint x: 453, endPoint y: 231, distance: 38.0
click at [491, 231] on span "Topline" at bounding box center [496, 220] width 51 height 22
click at [408, 230] on span "Signature" at bounding box center [405, 220] width 67 height 22
click at [408, 226] on span "Signature" at bounding box center [405, 220] width 67 height 22
click at [330, 216] on span "All" at bounding box center [331, 220] width 16 height 22
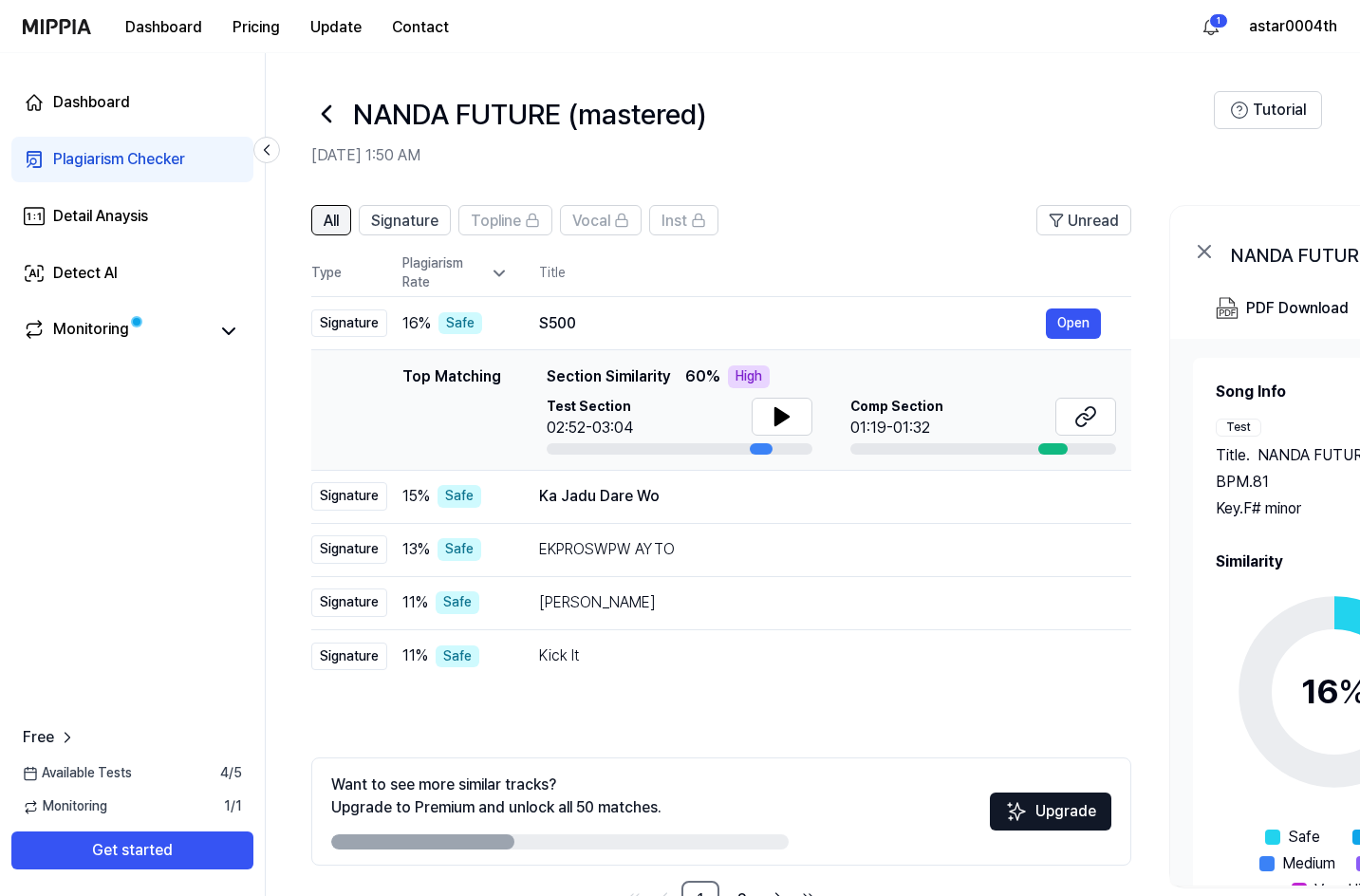
click at [330, 216] on span "All" at bounding box center [331, 220] width 16 height 22
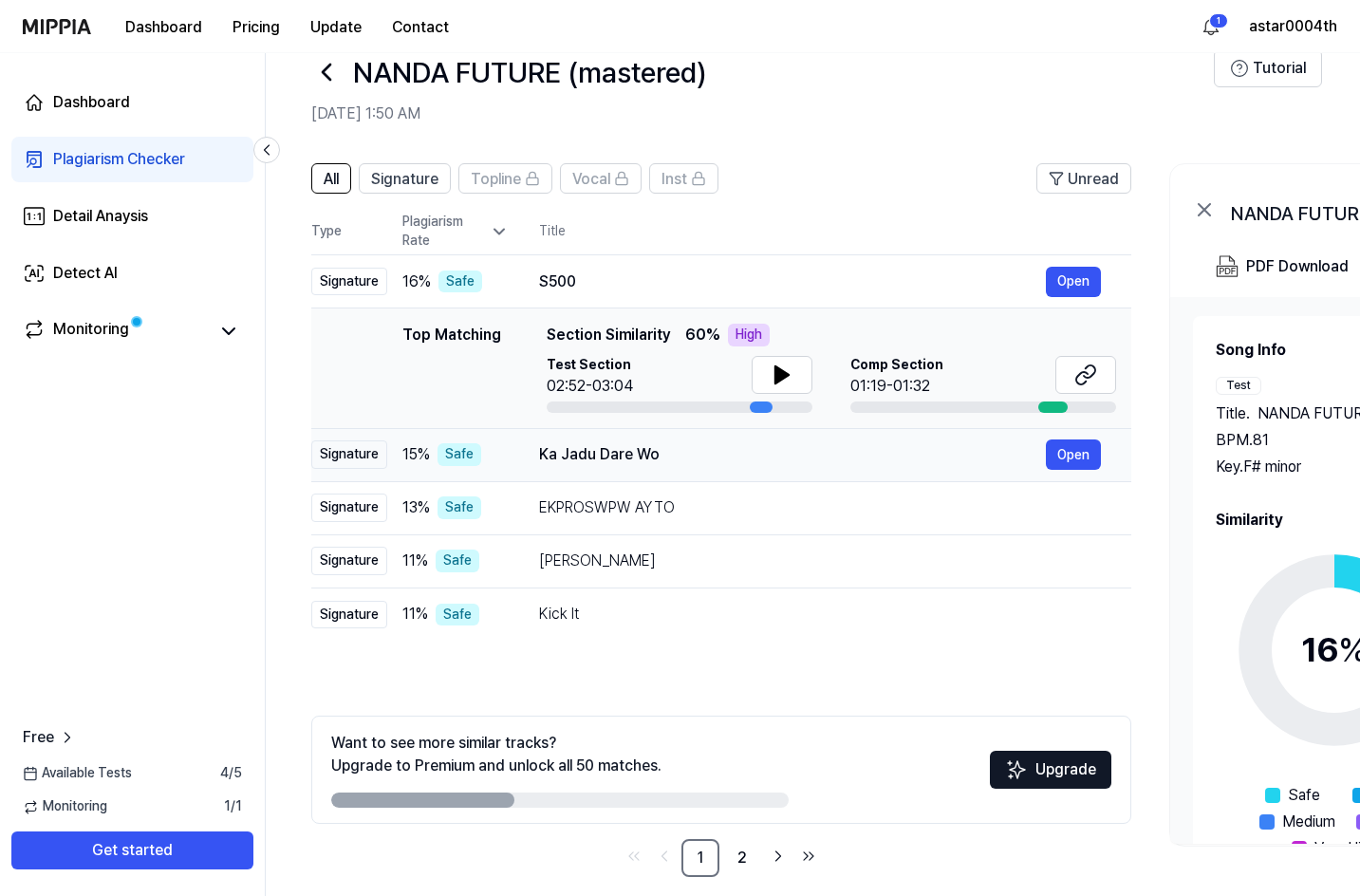
scroll to position [60, 0]
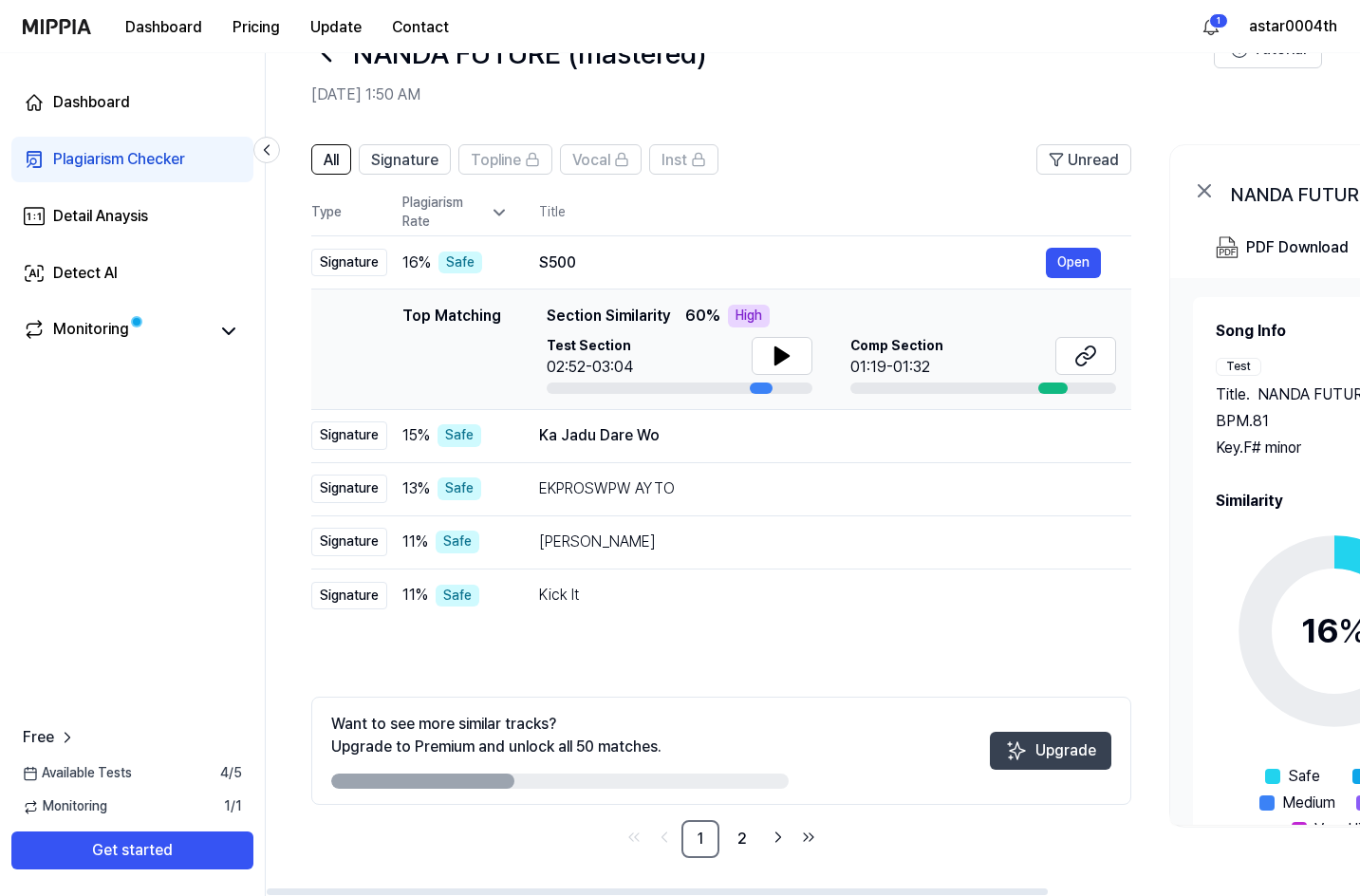
click at [1055, 749] on button "Upgrade" at bounding box center [1050, 751] width 122 height 38
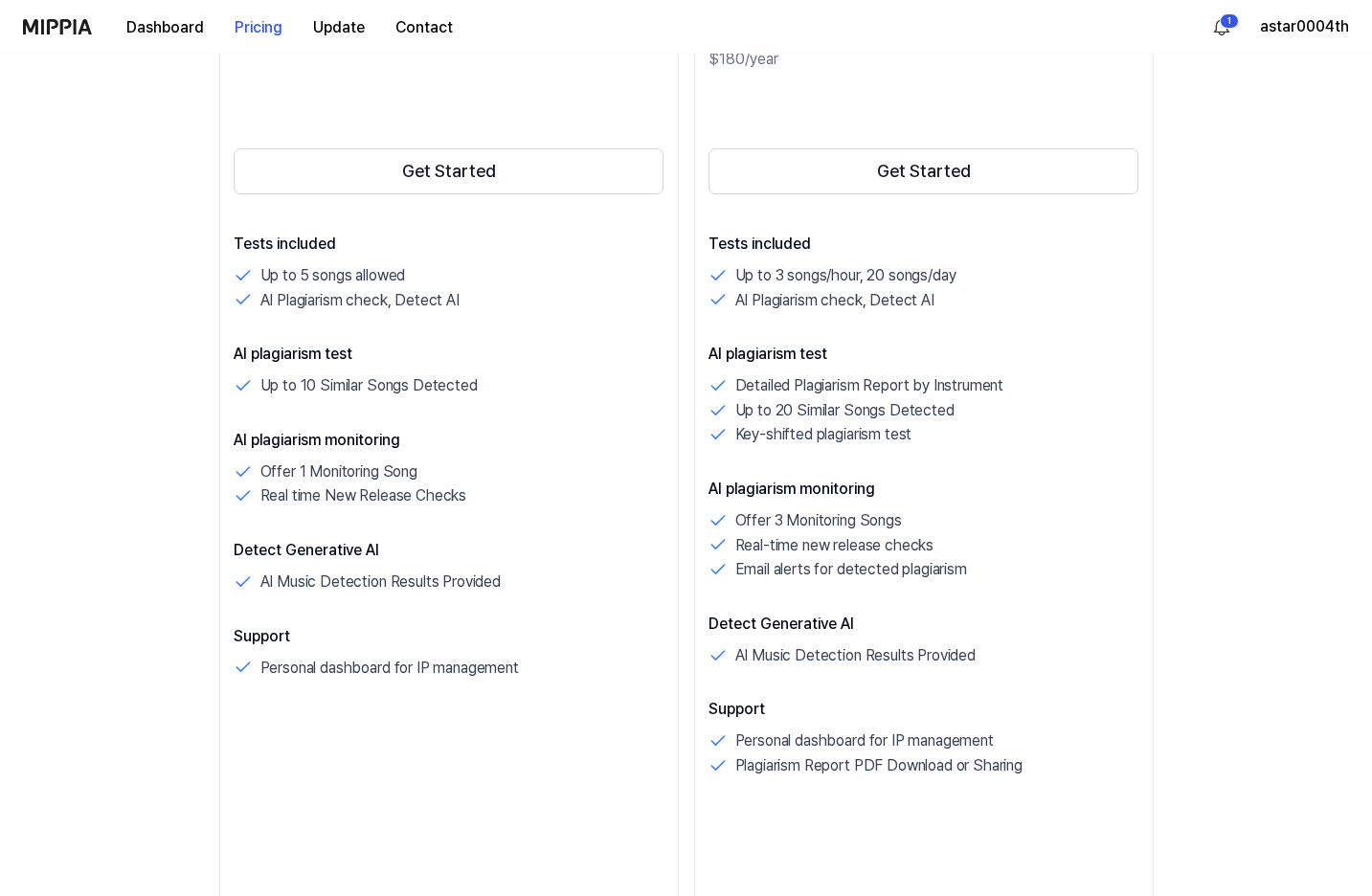
scroll to position [192, 0]
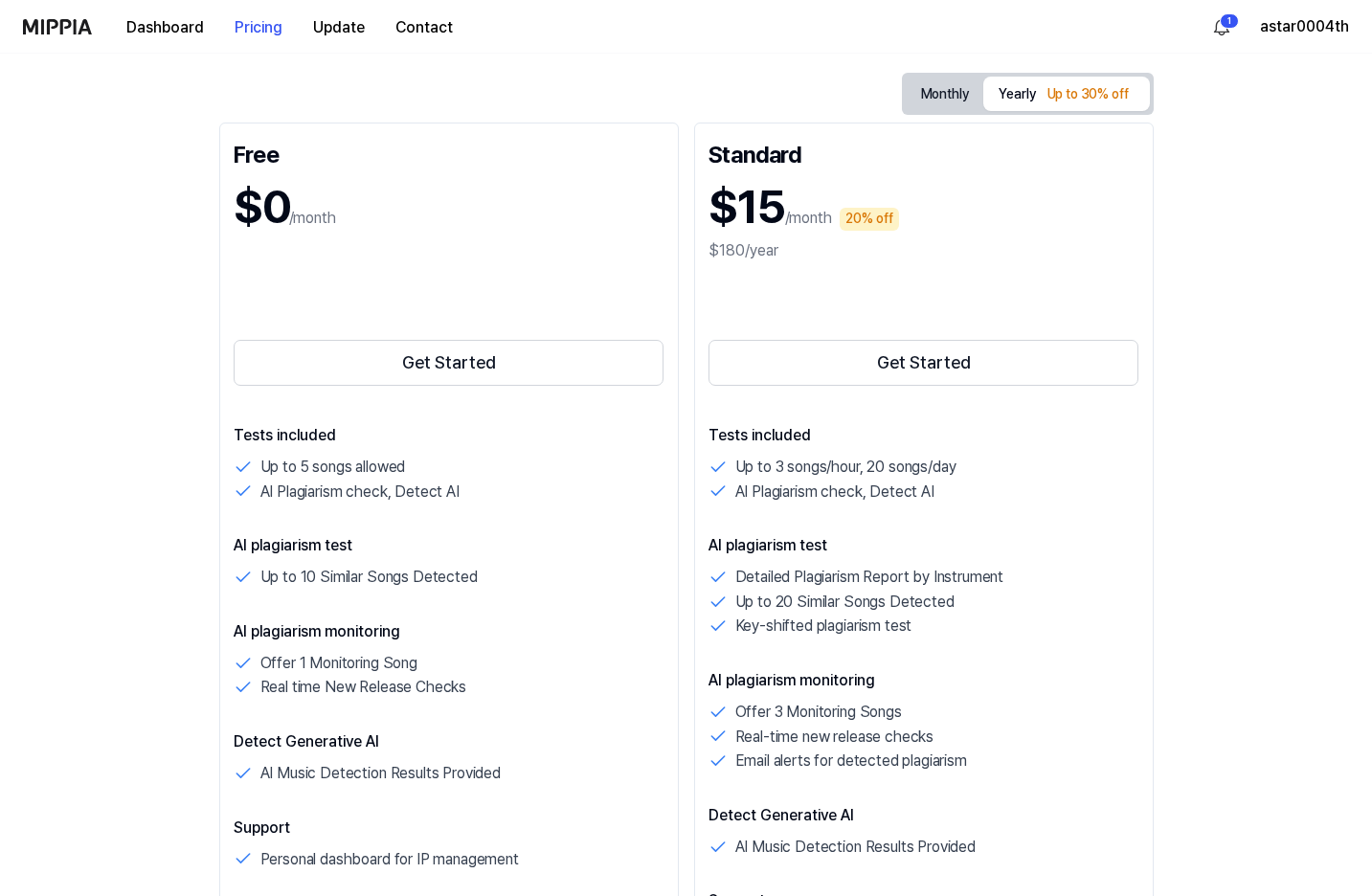
click at [1135, 90] on div "Up to 30% off" at bounding box center [1088, 94] width 92 height 23
click at [984, 84] on button "Monthly" at bounding box center [945, 93] width 79 height 34
click at [1149, 95] on button "Yearly Up to 30% off" at bounding box center [1066, 93] width 165 height 34
click at [319, 370] on button "Get Started" at bounding box center [449, 363] width 431 height 46
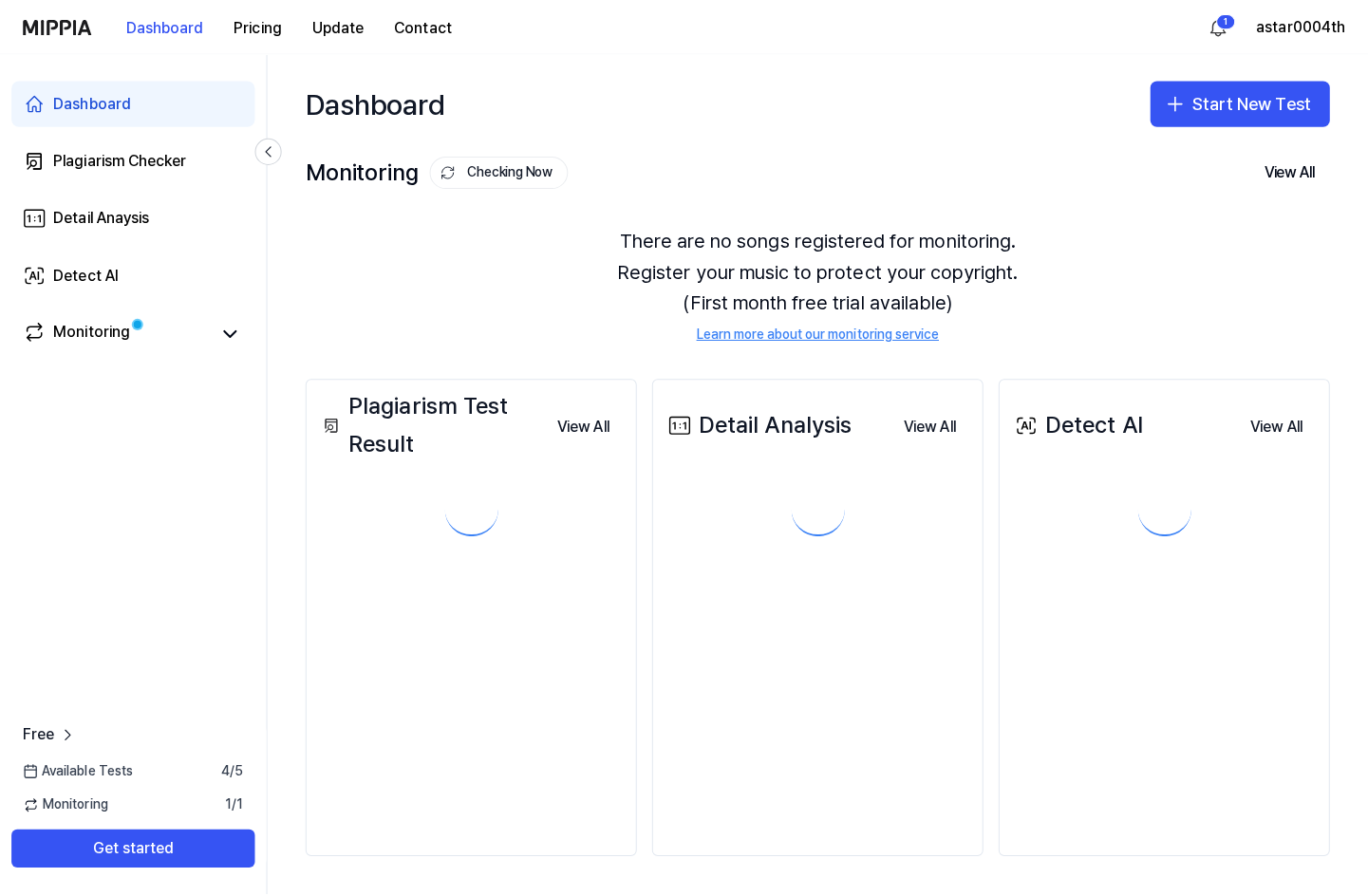
scroll to position [0, 0]
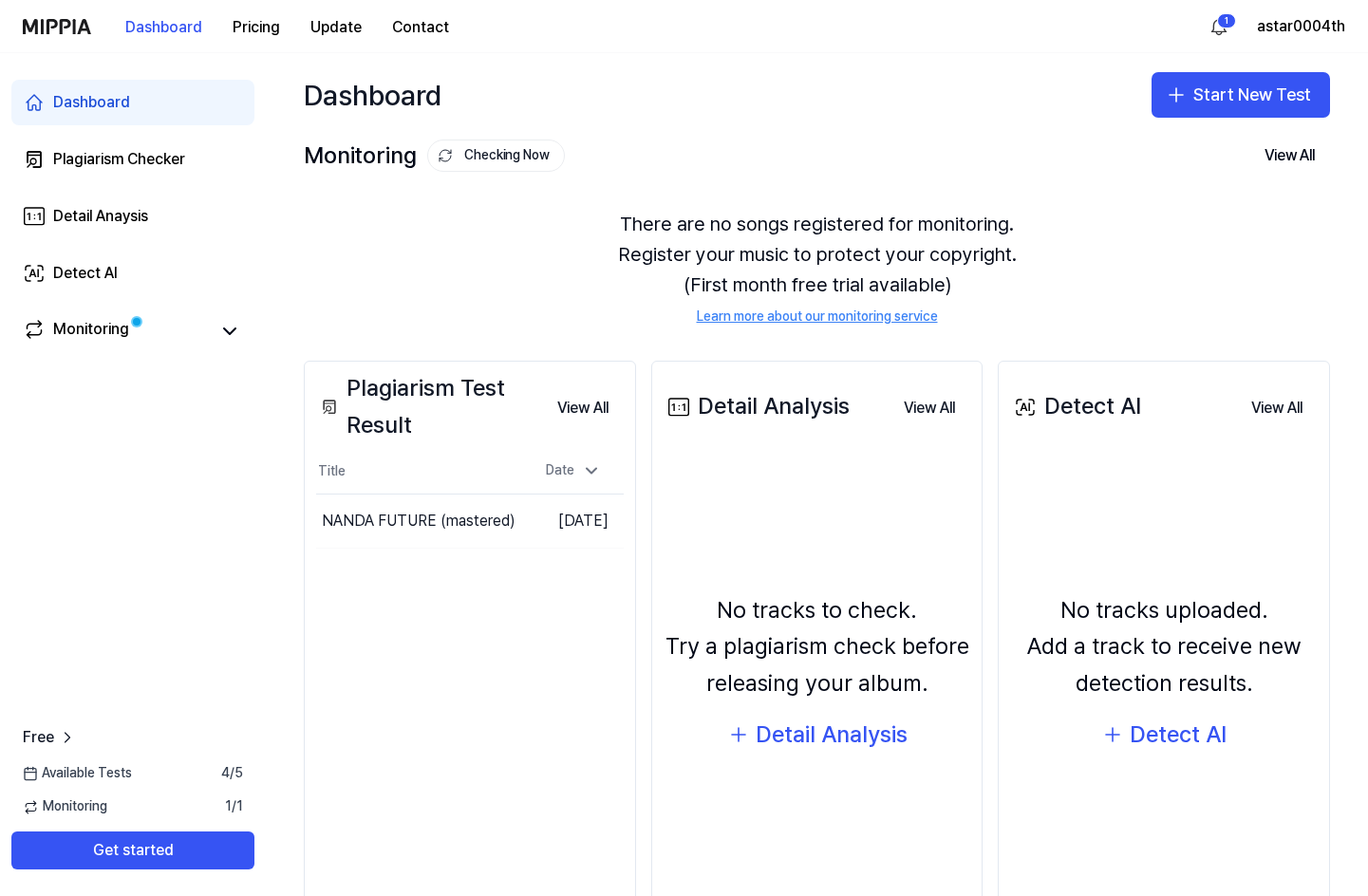
click at [507, 598] on div "Plagiarism Test Result View All Plagiarism Test Result Title Date NANDA FUTURE …" at bounding box center [470, 659] width 332 height 598
click at [427, 521] on button "Go to Results" at bounding box center [472, 521] width 101 height 30
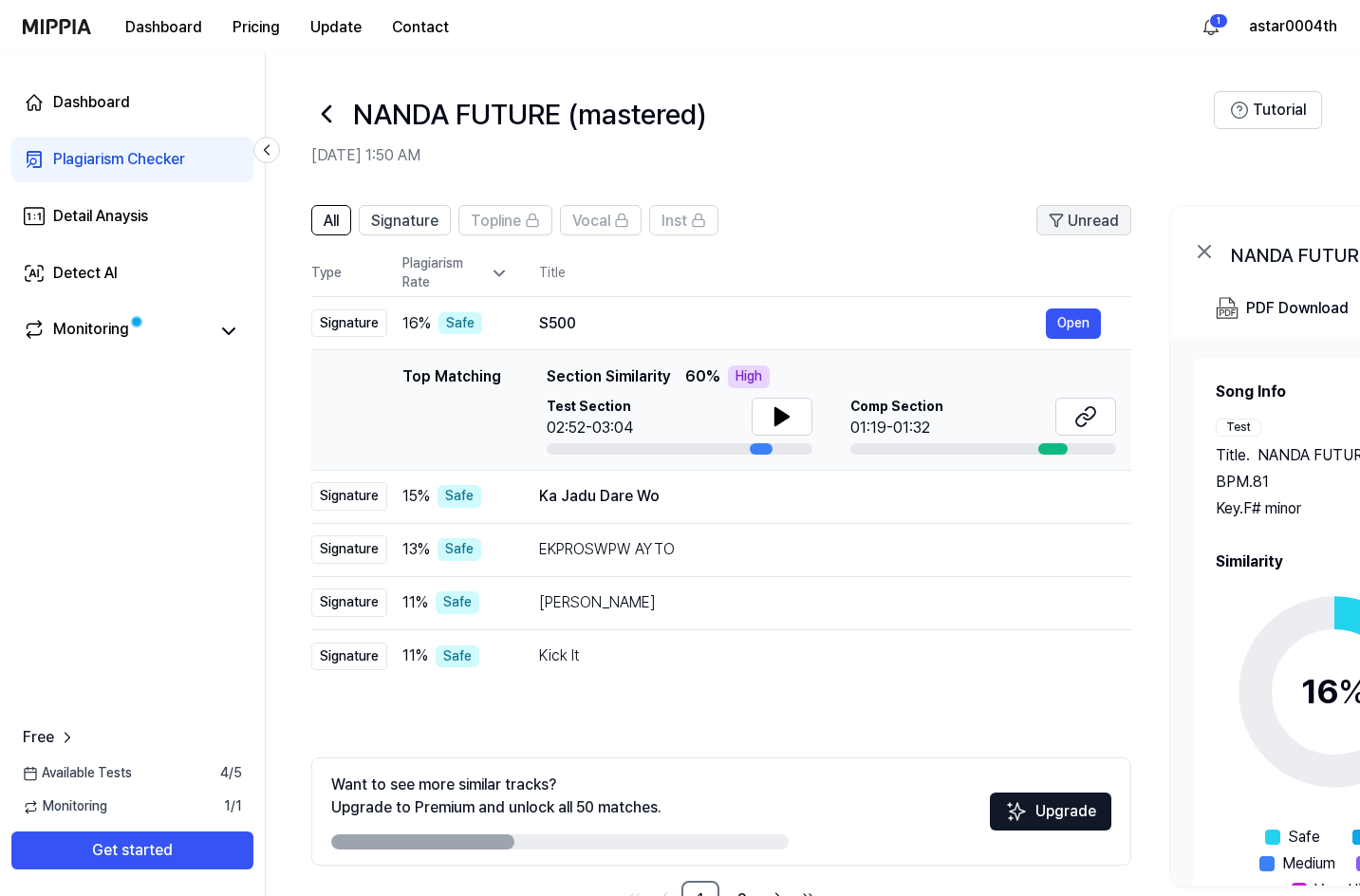
click at [1080, 221] on span "Unread" at bounding box center [1093, 220] width 52 height 22
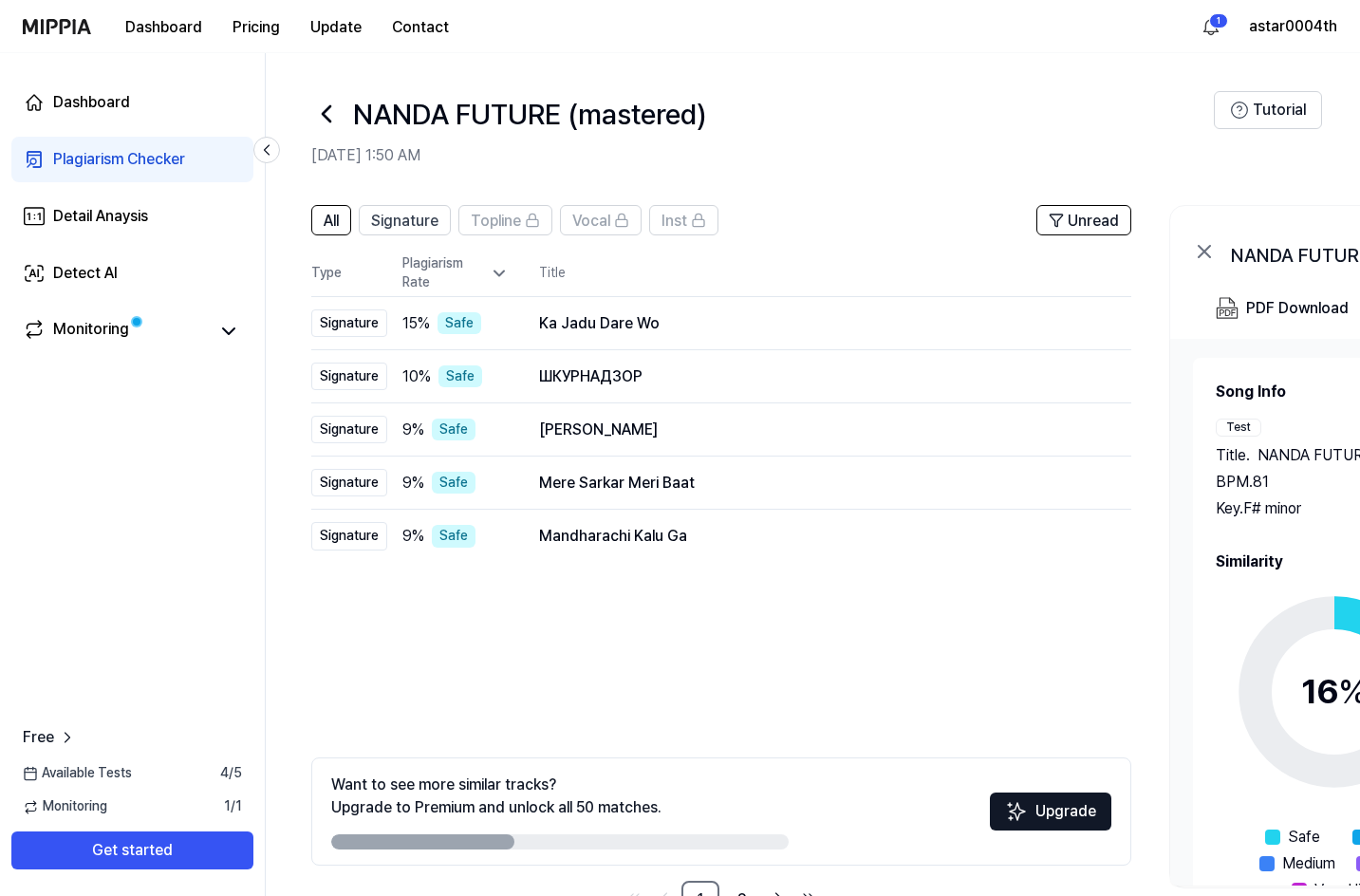
click at [504, 259] on div "Plagiarism Rate" at bounding box center [455, 273] width 106 height 37
click at [506, 266] on icon at bounding box center [498, 273] width 19 height 19
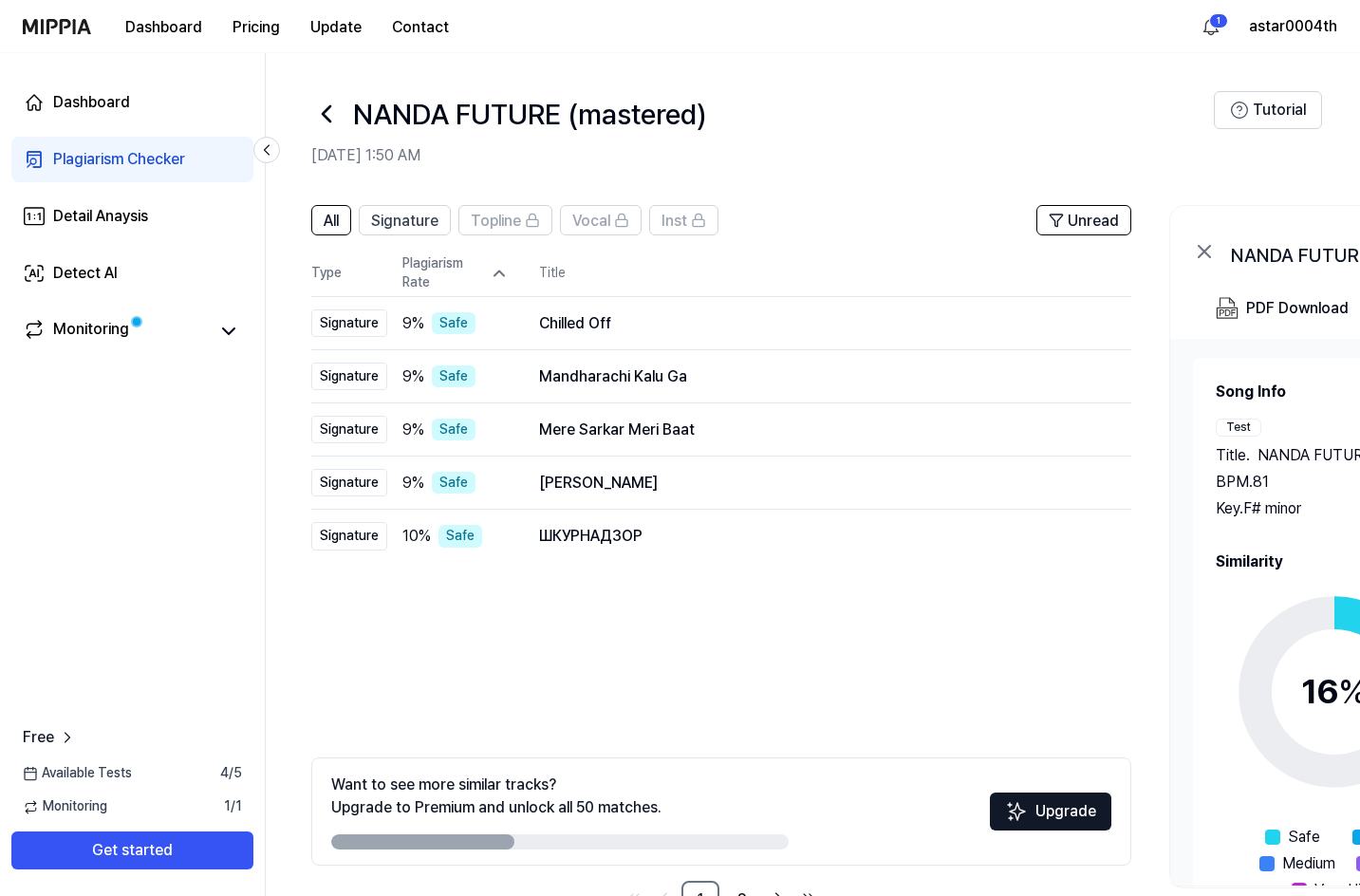
click at [506, 266] on icon at bounding box center [498, 273] width 19 height 19
click at [502, 263] on div "Plagiarism Rate" at bounding box center [455, 273] width 106 height 37
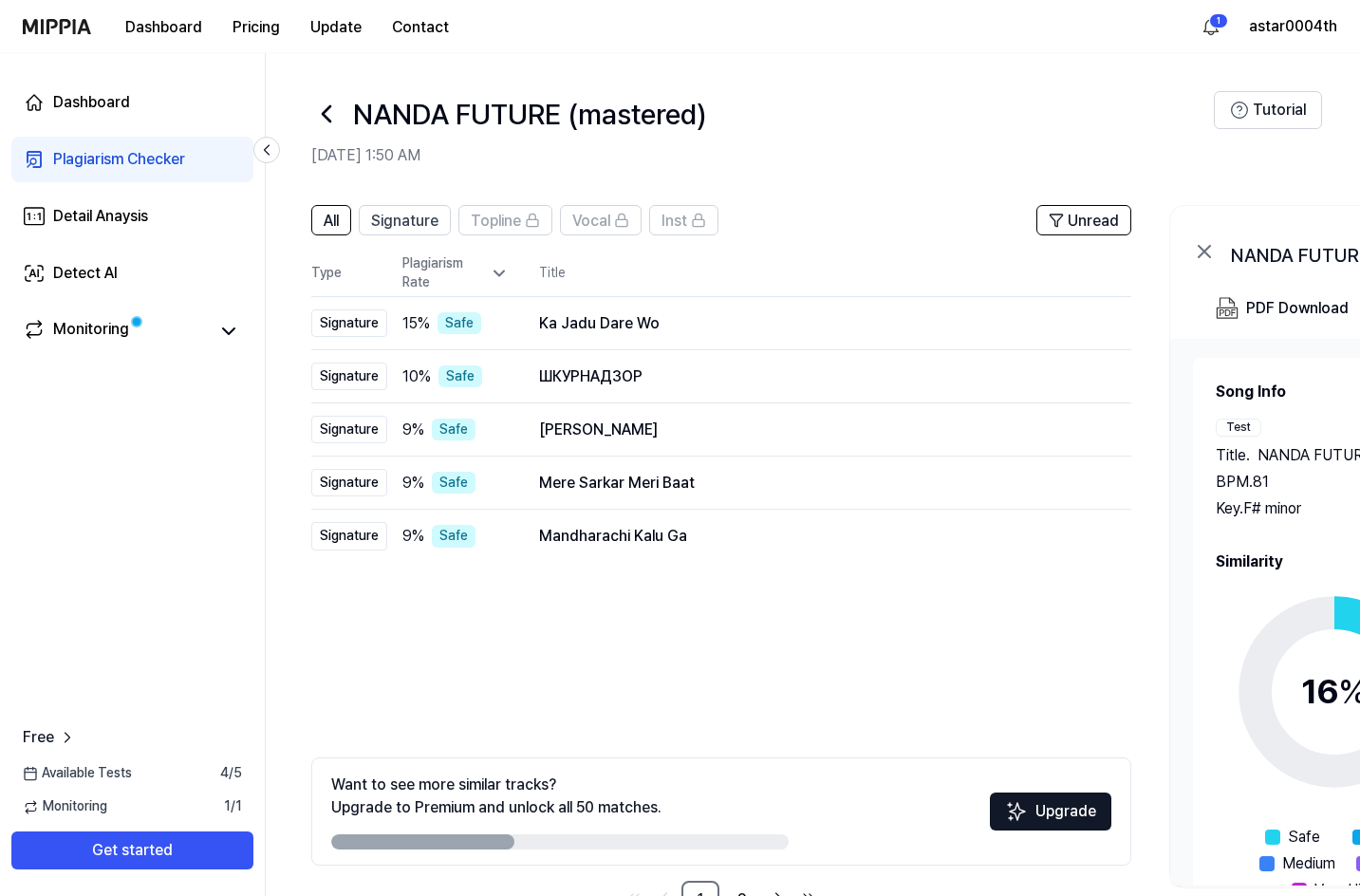
click at [502, 264] on icon at bounding box center [498, 273] width 19 height 19
click at [503, 264] on icon at bounding box center [498, 273] width 19 height 19
click at [1084, 329] on button "Open" at bounding box center [1073, 323] width 55 height 30
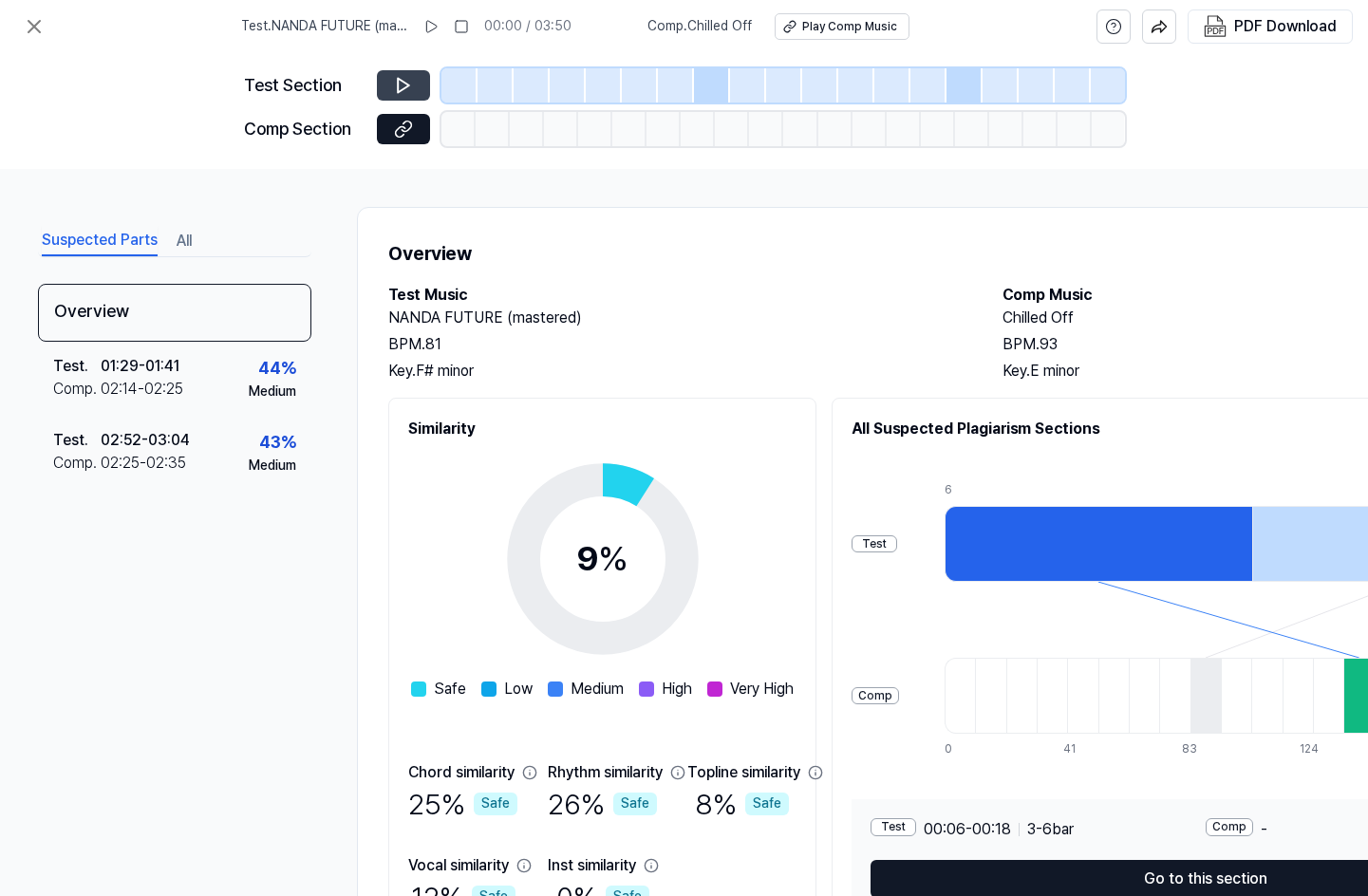
click at [390, 84] on button at bounding box center [404, 85] width 54 height 30
click at [706, 80] on div at bounding box center [712, 85] width 36 height 34
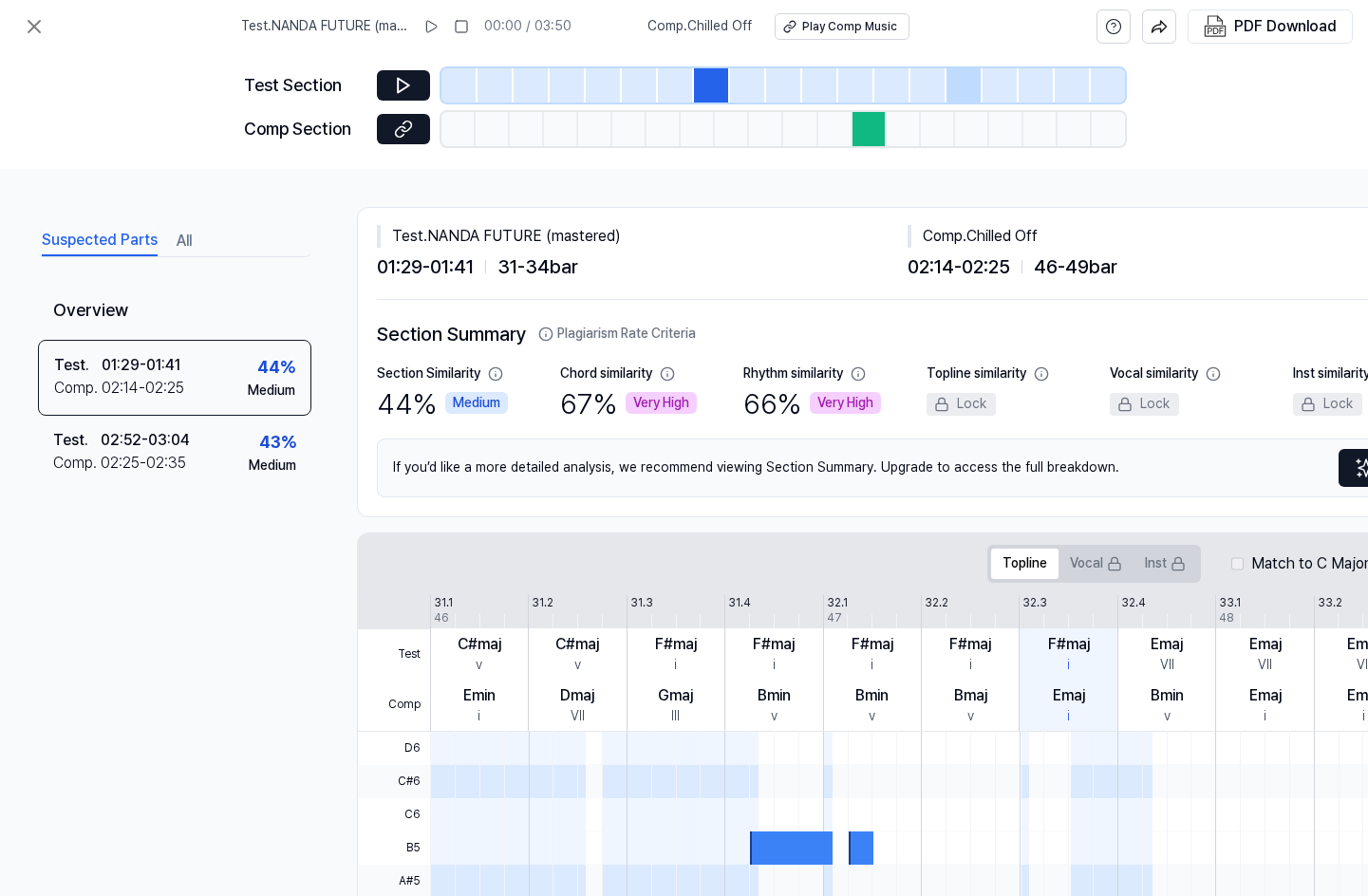
drag, startPoint x: 958, startPoint y: 81, endPoint x: 789, endPoint y: 151, distance: 182.9
click at [961, 81] on div at bounding box center [964, 85] width 36 height 34
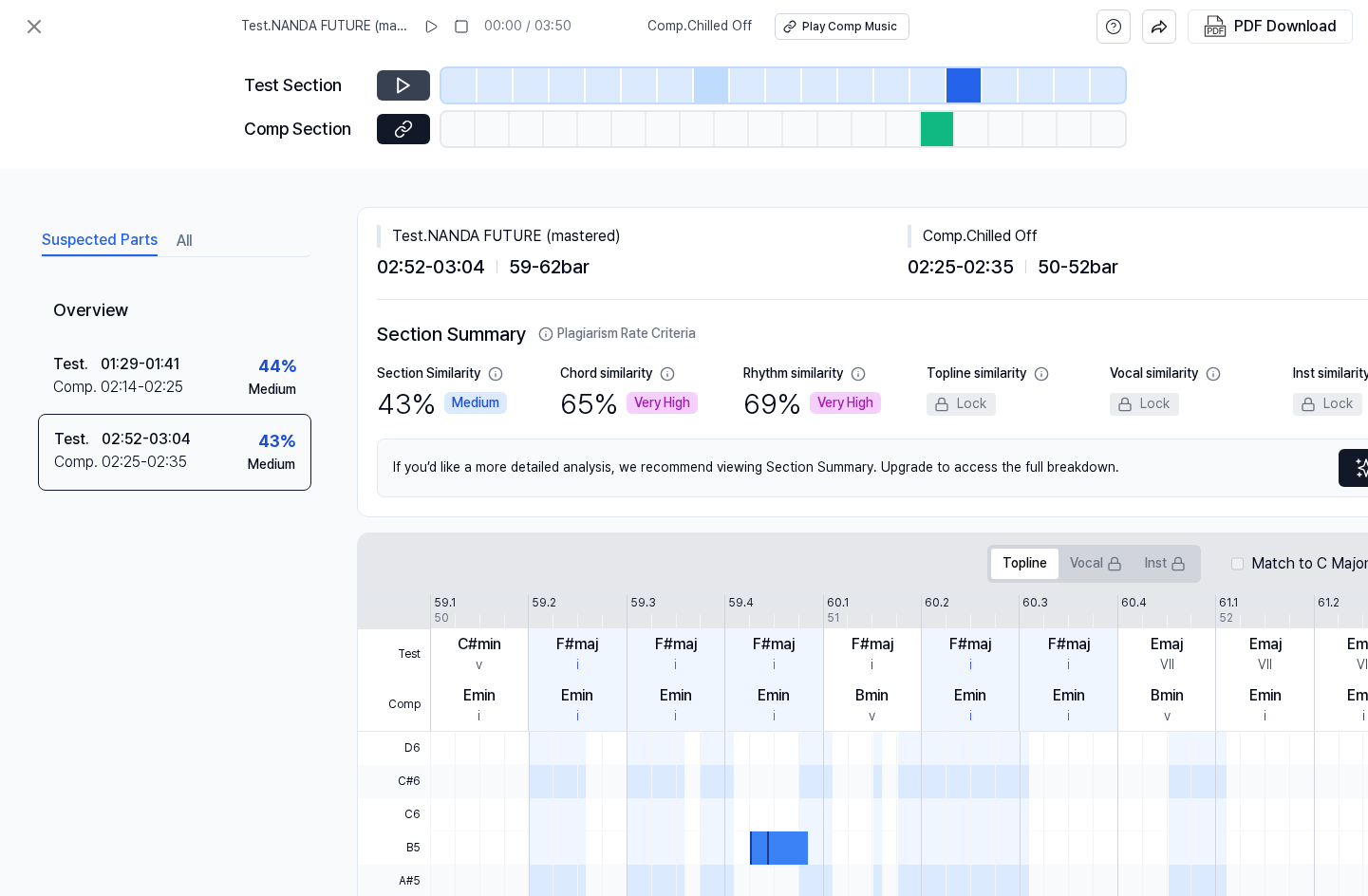
click at [402, 85] on icon at bounding box center [403, 85] width 19 height 19
click at [718, 76] on div at bounding box center [712, 85] width 36 height 34
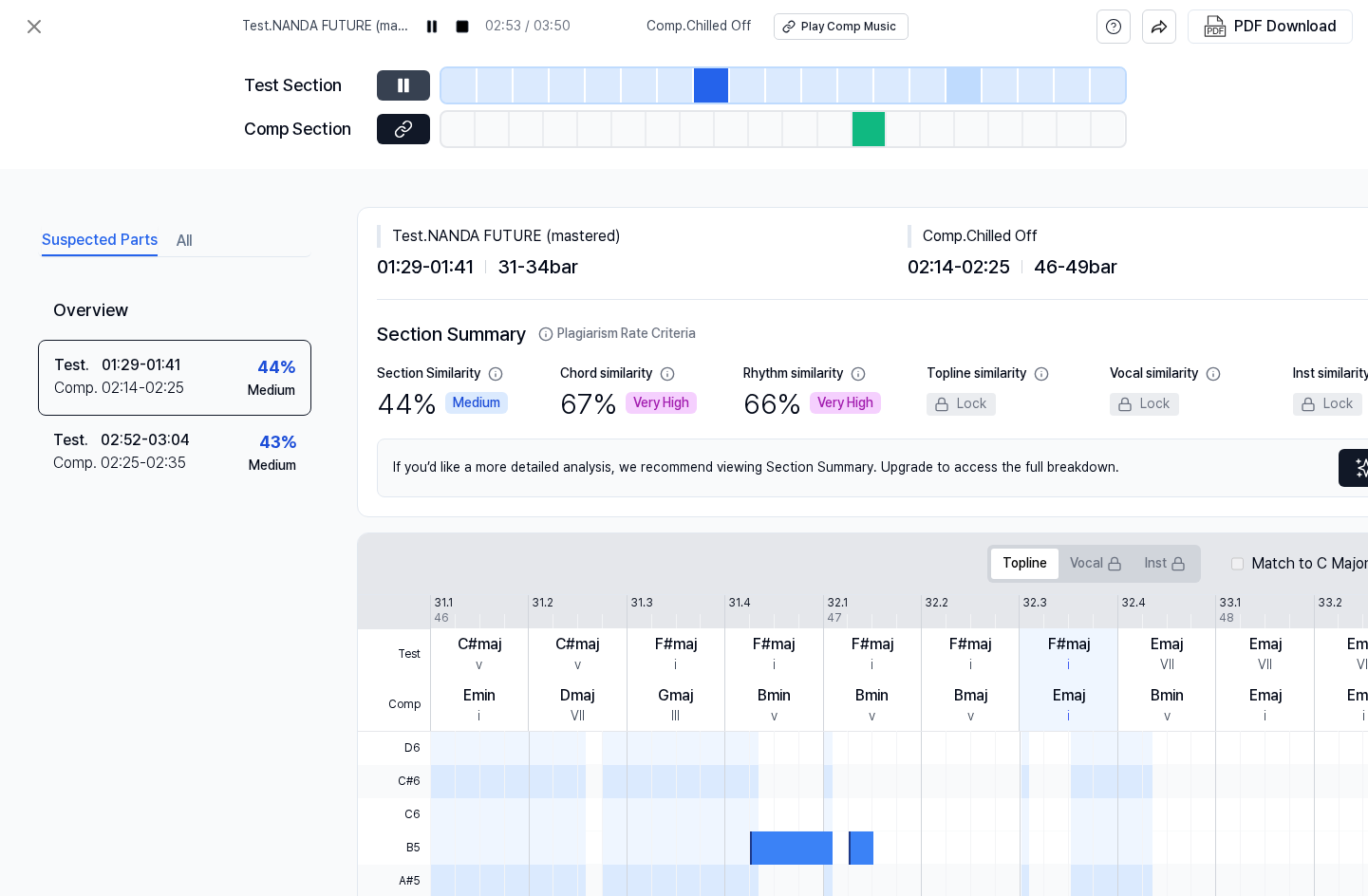
click at [411, 83] on icon at bounding box center [403, 85] width 19 height 19
click at [406, 92] on icon at bounding box center [403, 85] width 19 height 19
click at [406, 91] on icon at bounding box center [406, 85] width 3 height 13
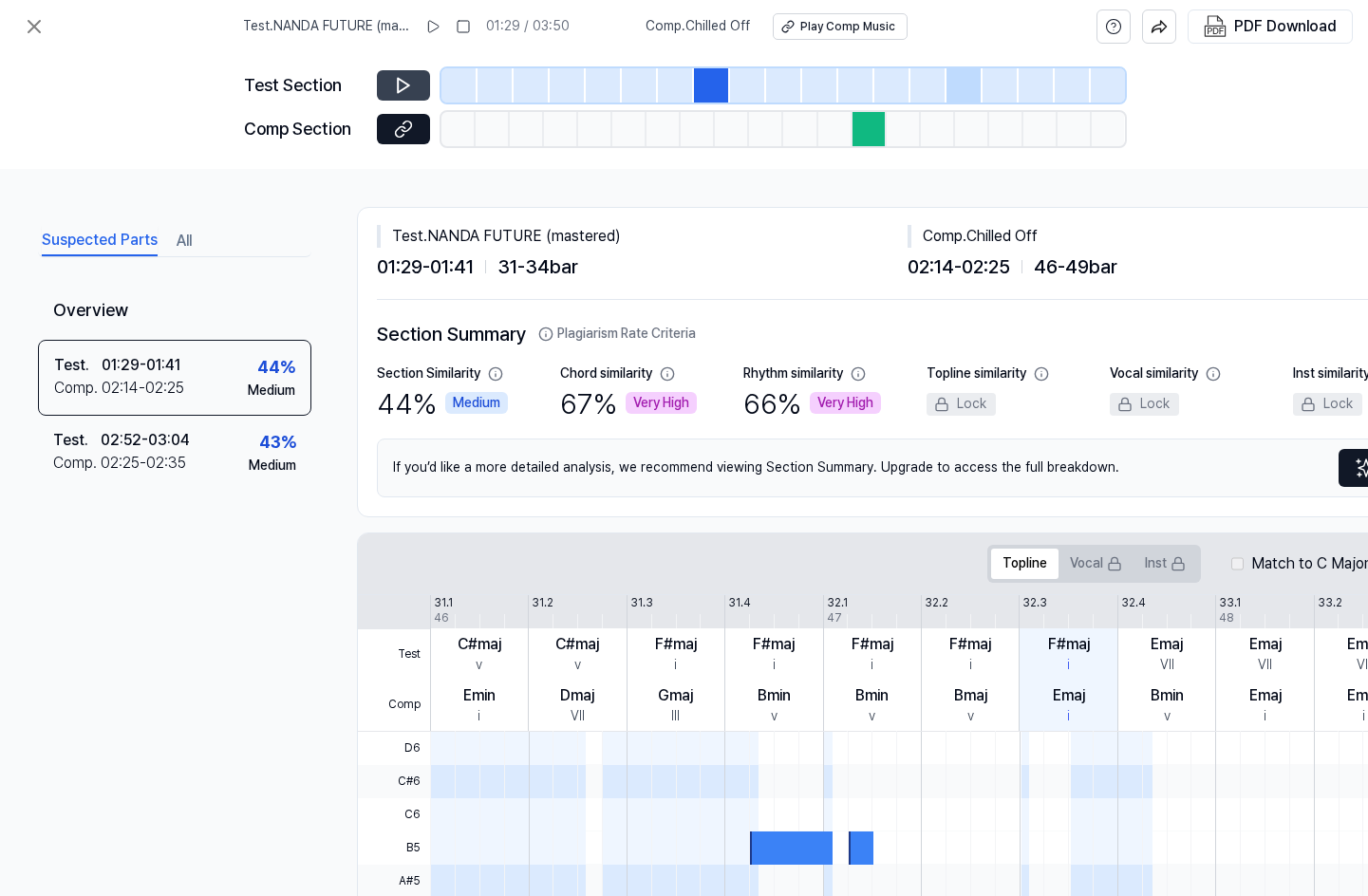
click at [873, 133] on div at bounding box center [869, 129] width 34 height 34
click at [412, 128] on button at bounding box center [404, 129] width 54 height 30
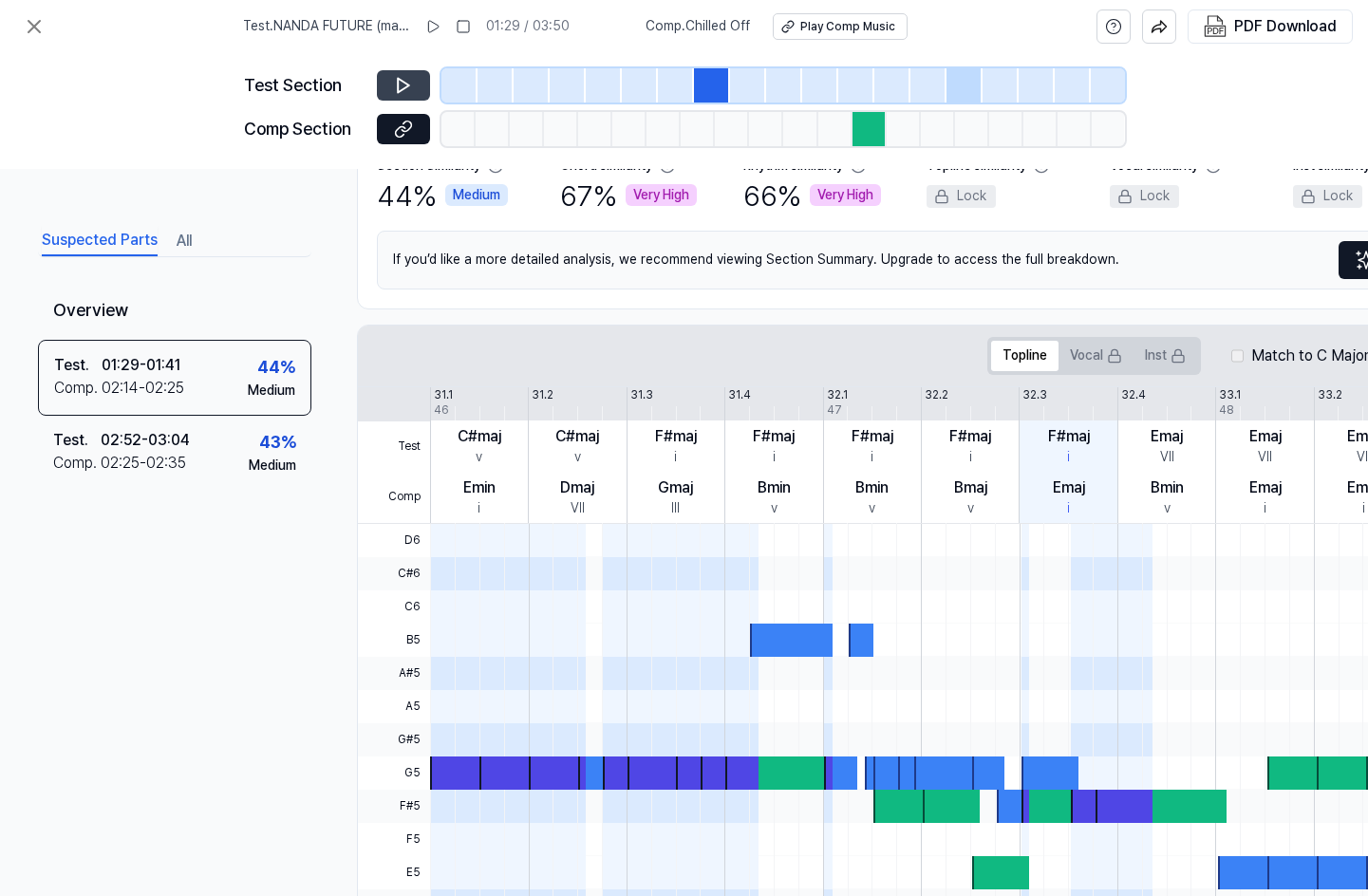
scroll to position [413, 0]
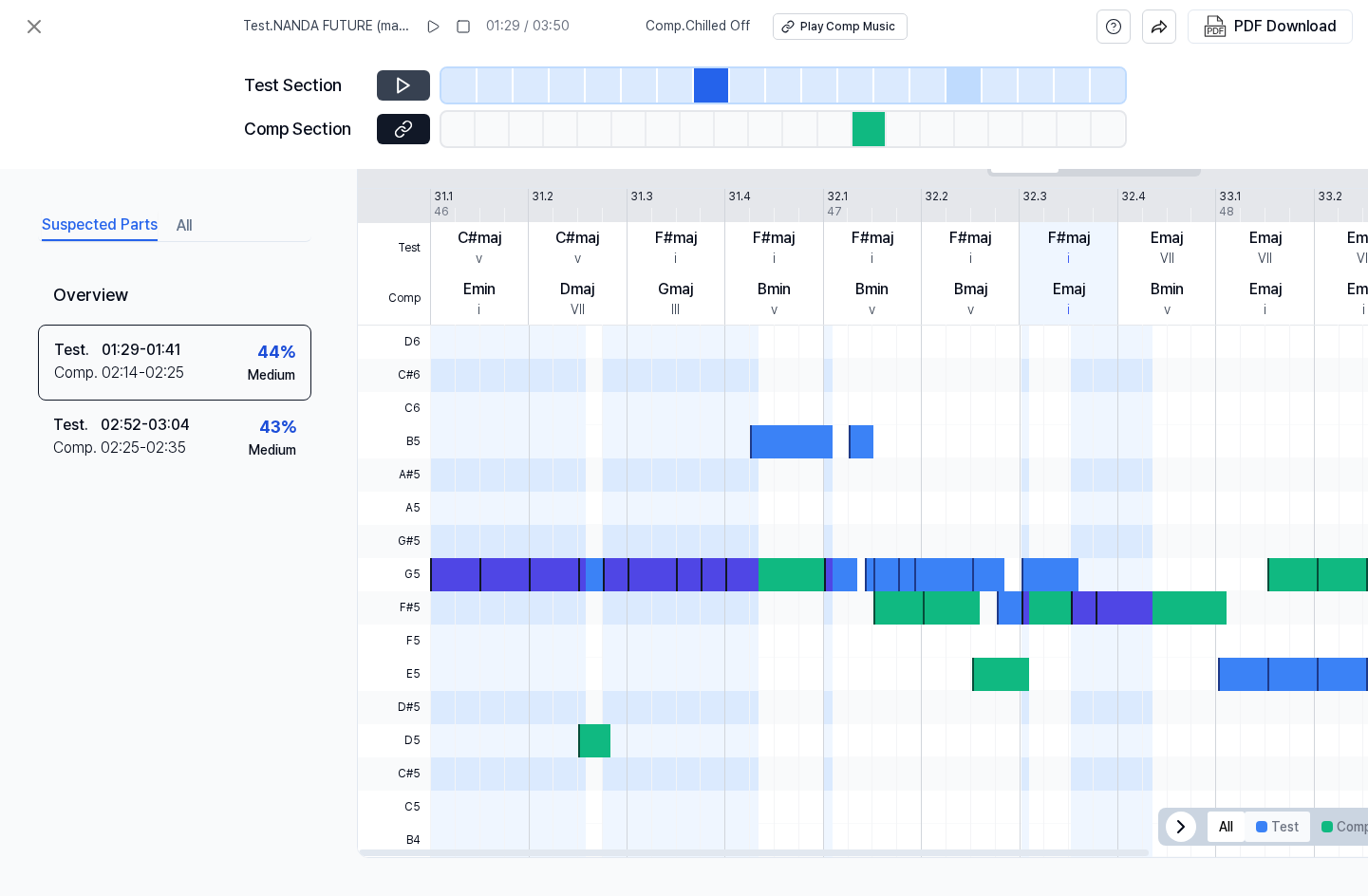
click at [1274, 826] on button "Test" at bounding box center [1276, 826] width 65 height 30
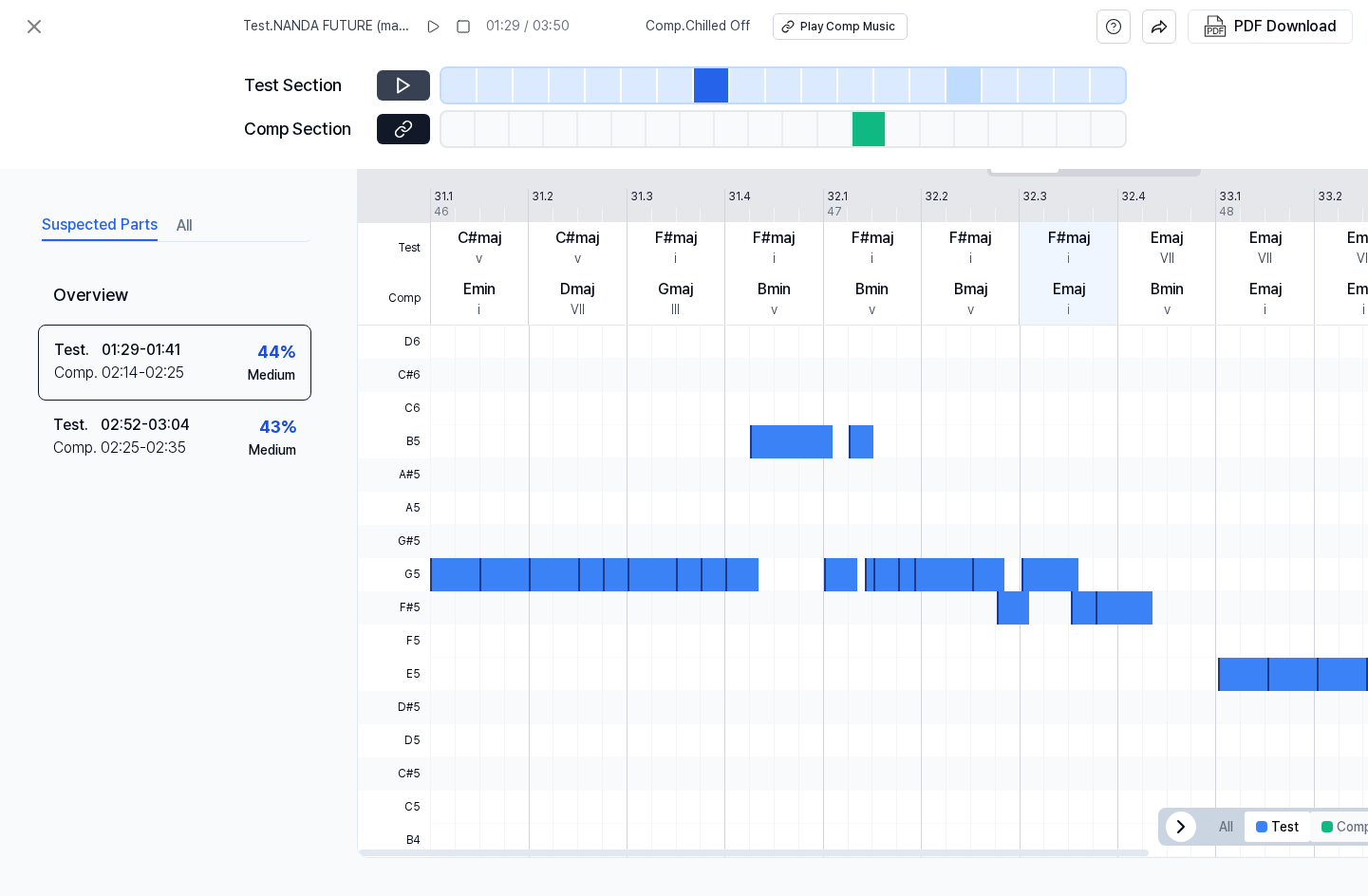
click at [1331, 828] on button "Comp" at bounding box center [1347, 826] width 73 height 30
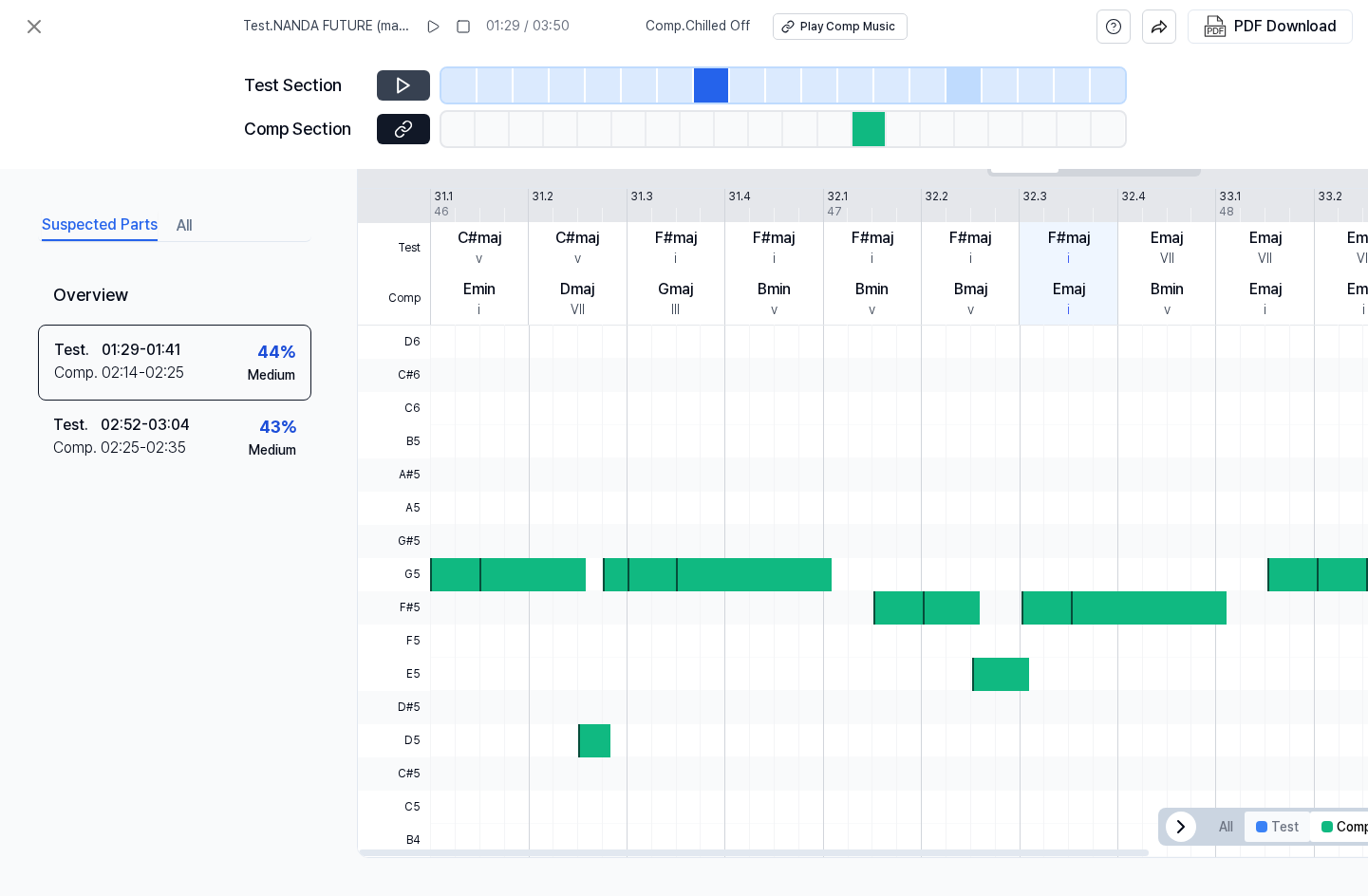
click at [1296, 826] on button "Test" at bounding box center [1276, 826] width 65 height 30
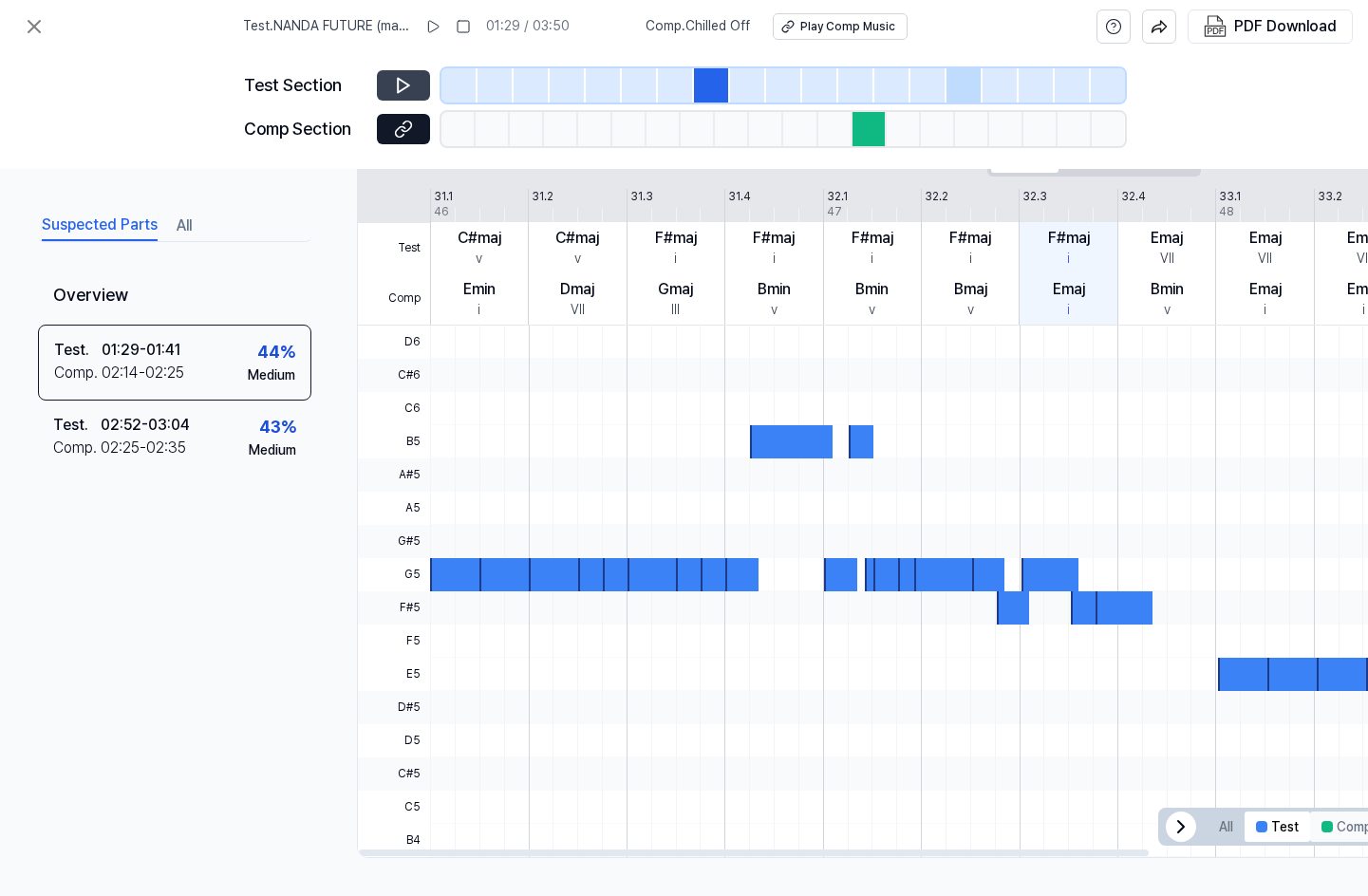
drag, startPoint x: 1349, startPoint y: 816, endPoint x: 1319, endPoint y: 816, distance: 30.0
click at [1336, 816] on button "Comp" at bounding box center [1347, 826] width 73 height 30
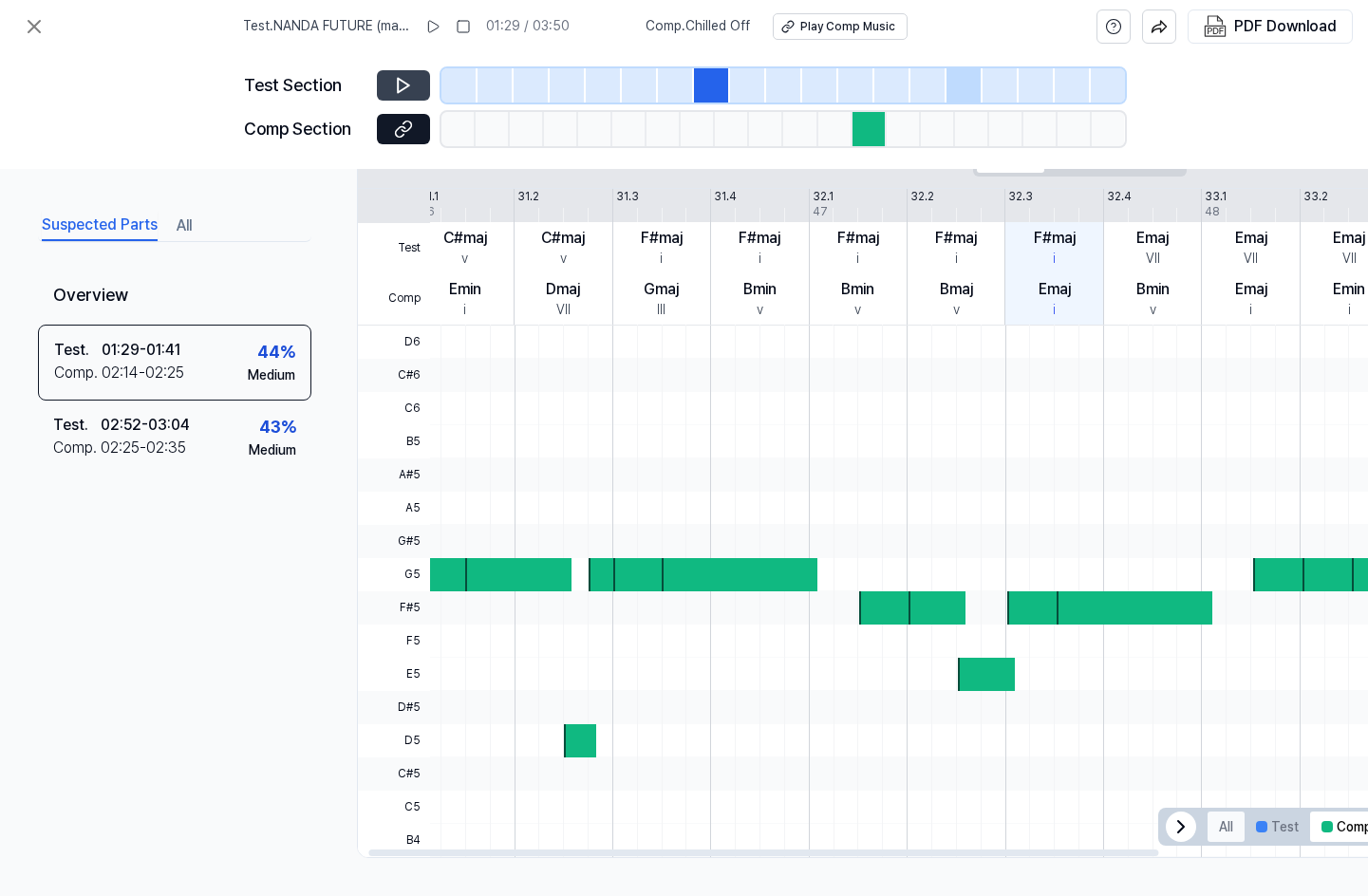
click at [1238, 816] on button "All" at bounding box center [1226, 826] width 37 height 30
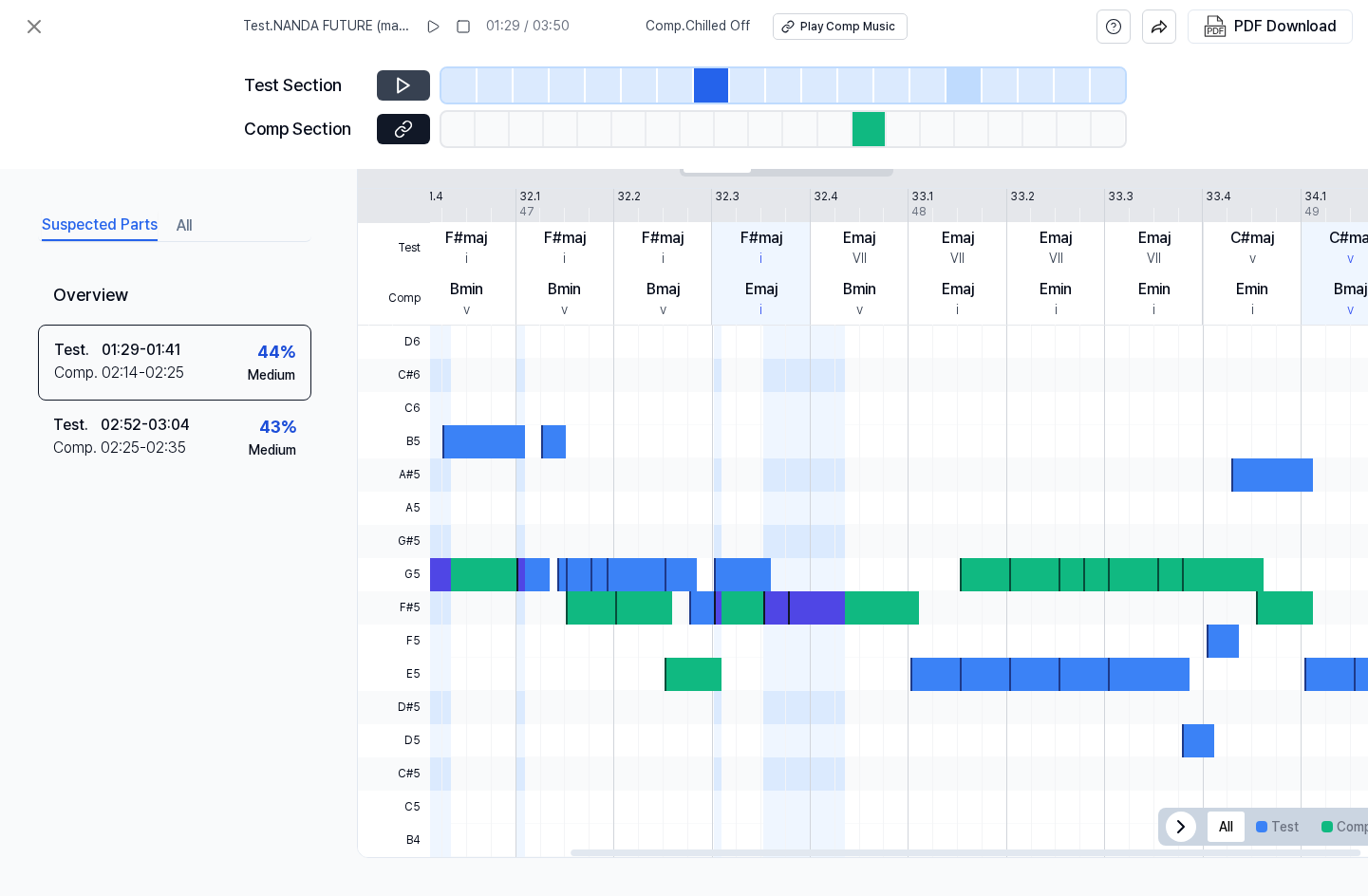
drag, startPoint x: 1102, startPoint y: 846, endPoint x: 1212, endPoint y: 838, distance: 110.3
click at [1277, 849] on div at bounding box center [965, 852] width 790 height 7
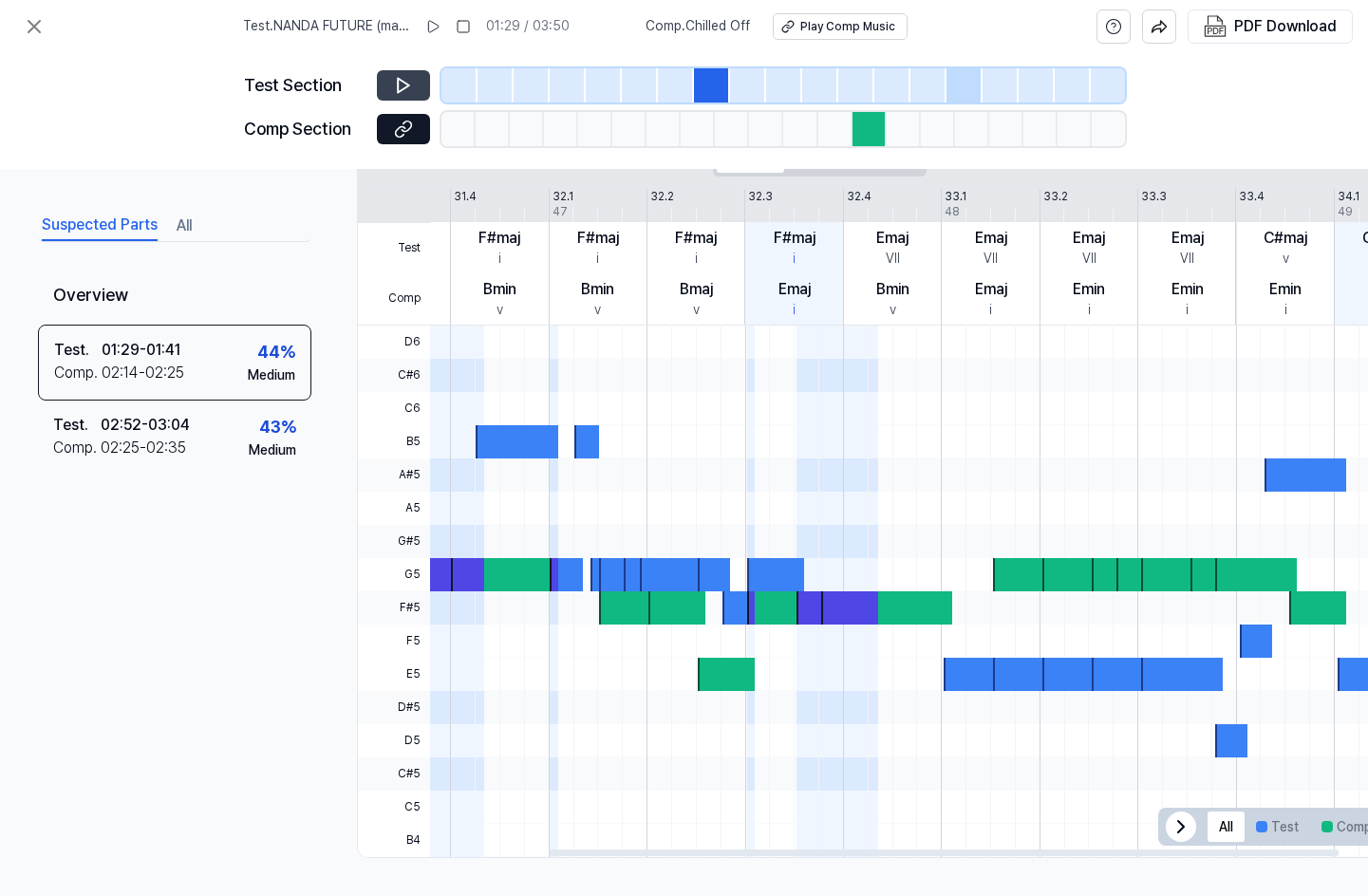
click at [1169, 815] on icon at bounding box center [1180, 826] width 22 height 22
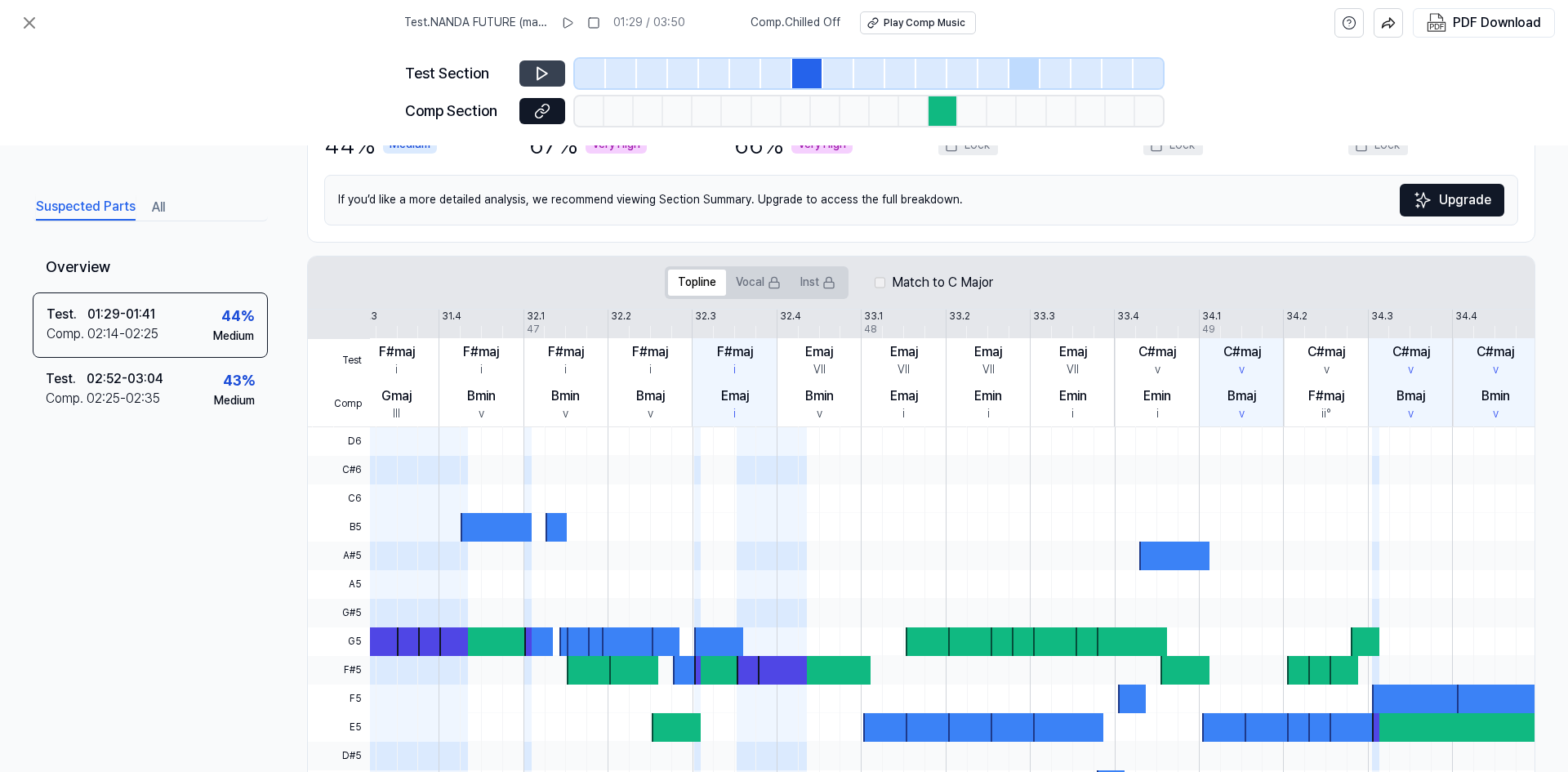
scroll to position [0, 0]
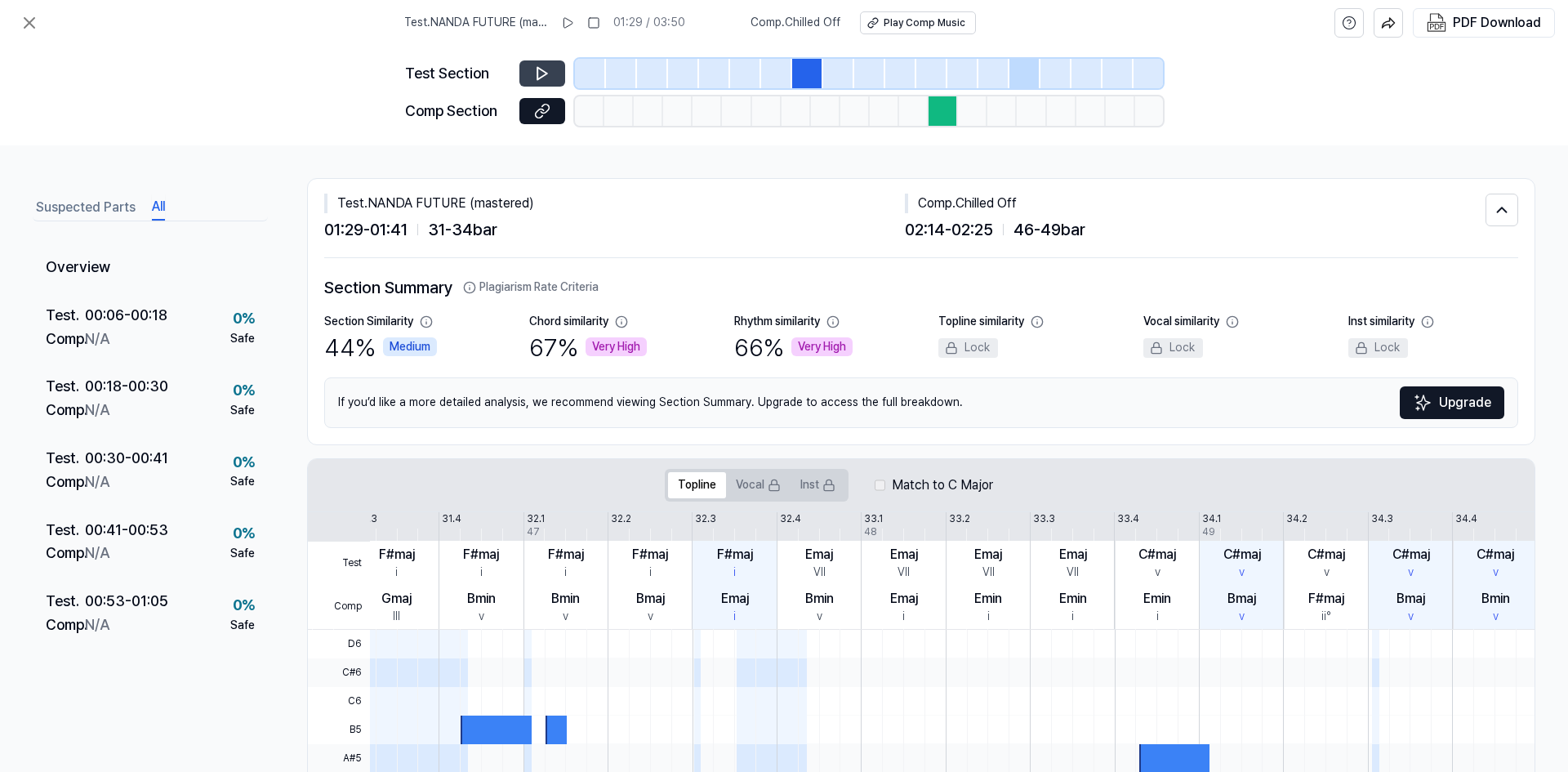
click at [160, 206] on button "All" at bounding box center [159, 207] width 13 height 26
click at [170, 321] on div "Test . 00:06 - 00:18 Comp . N/A 0 % Safe" at bounding box center [150, 329] width 235 height 72
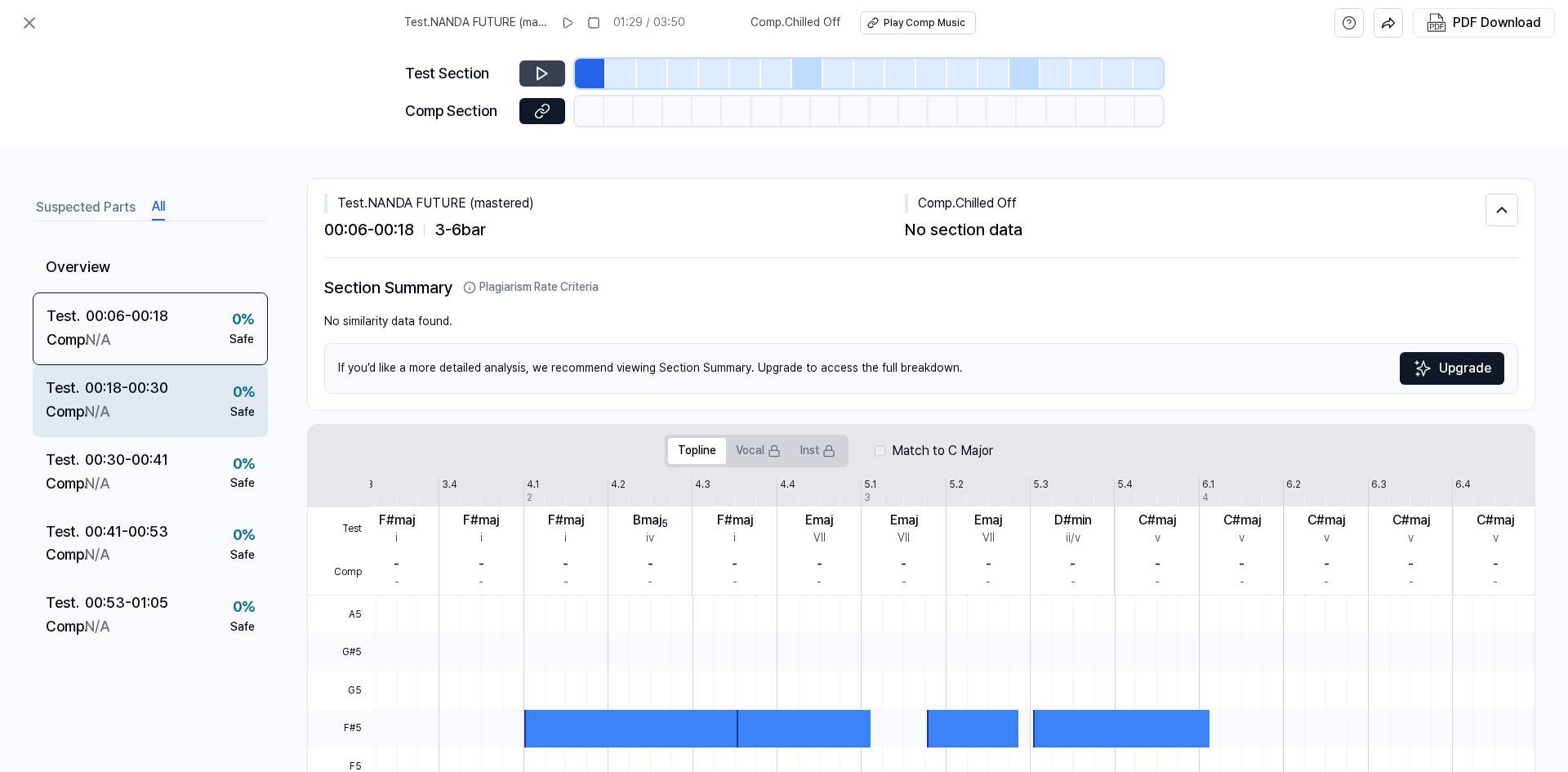
click at [190, 386] on div "Test . 00:18 - 00:30 Comp . N/A 0 % Safe" at bounding box center [150, 401] width 235 height 72
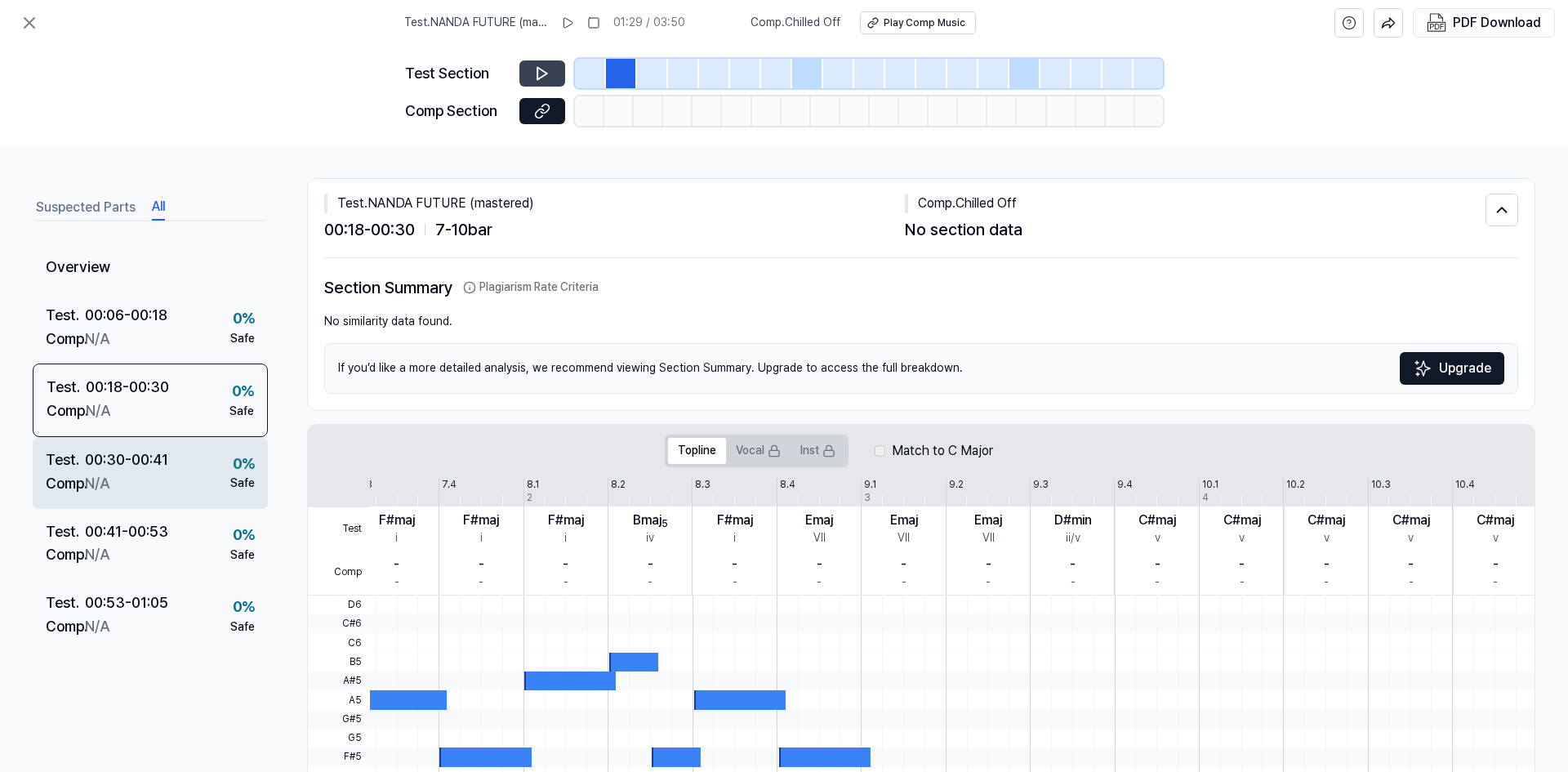
click at [188, 497] on div "Test . 00:30 - 00:41 Comp . N/A 0 % Safe" at bounding box center [150, 473] width 235 height 72
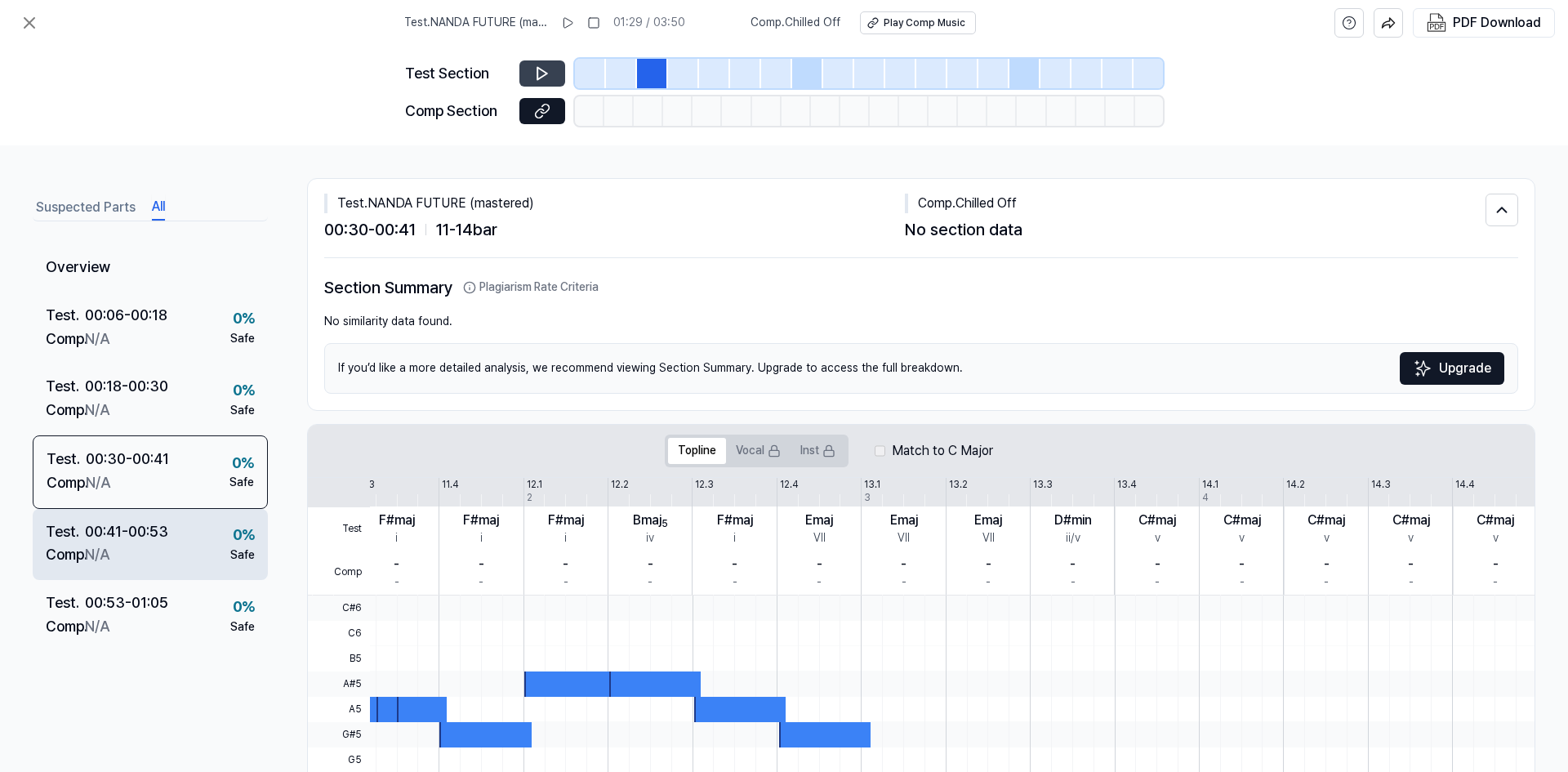
click at [181, 566] on div "Test . 00:41 - 00:53 Comp . N/A 0 % Safe" at bounding box center [150, 545] width 235 height 72
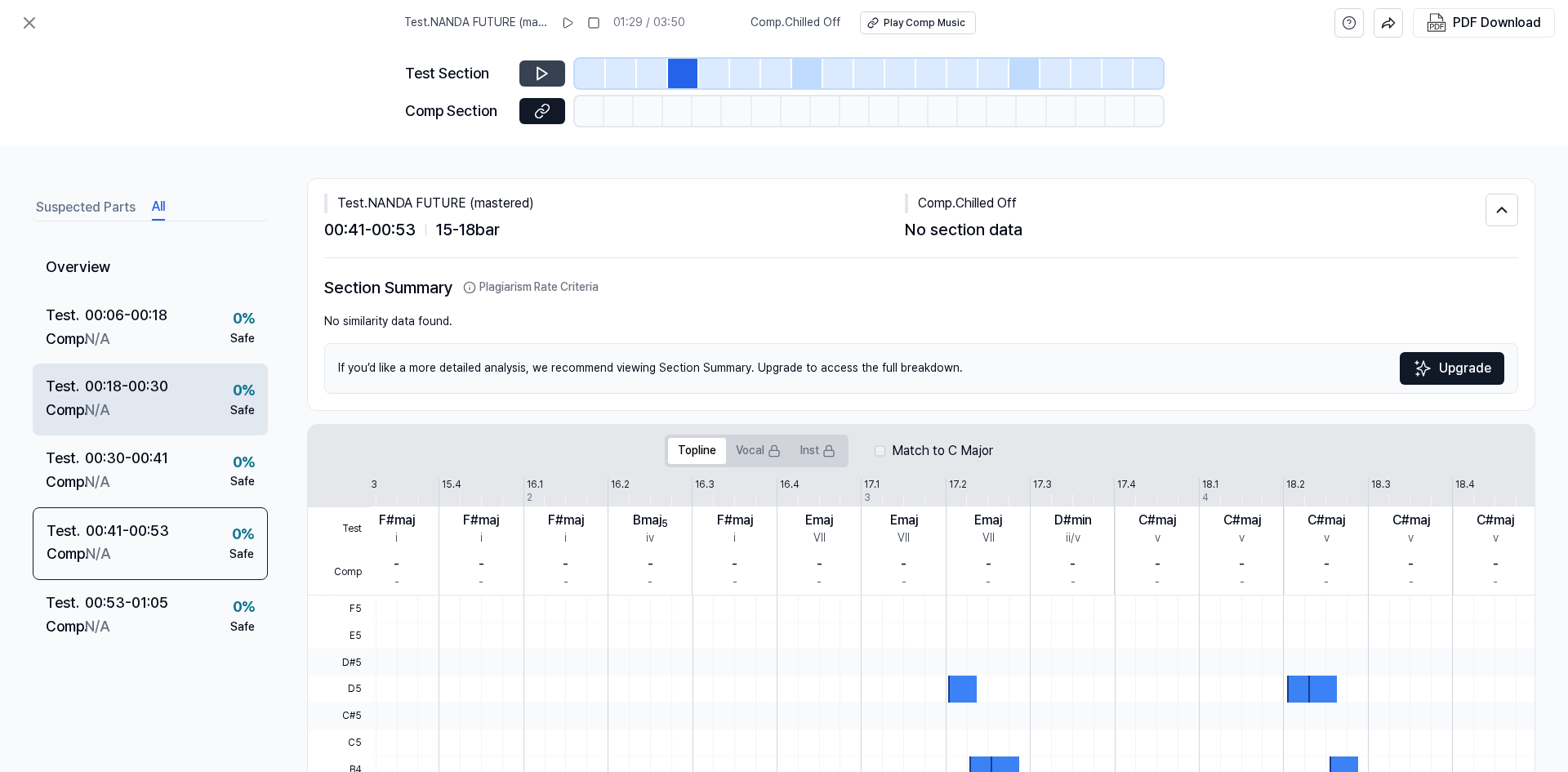
drag, startPoint x: 126, startPoint y: 387, endPoint x: 127, endPoint y: 373, distance: 14.0
click at [126, 387] on div "00:18 - 00:30" at bounding box center [126, 387] width 83 height 23
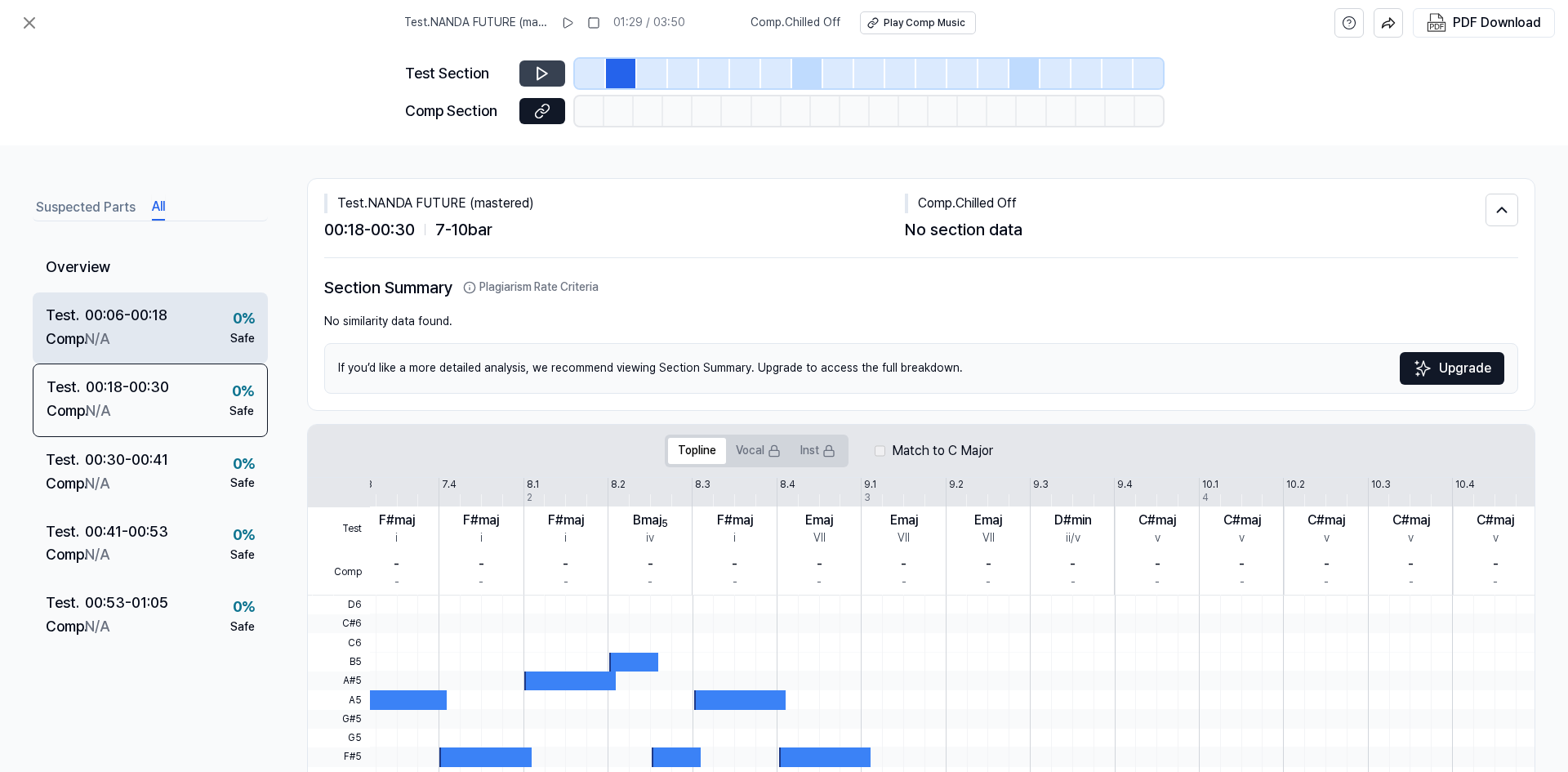
click at [124, 331] on div "Comp . N/A" at bounding box center [107, 339] width 122 height 23
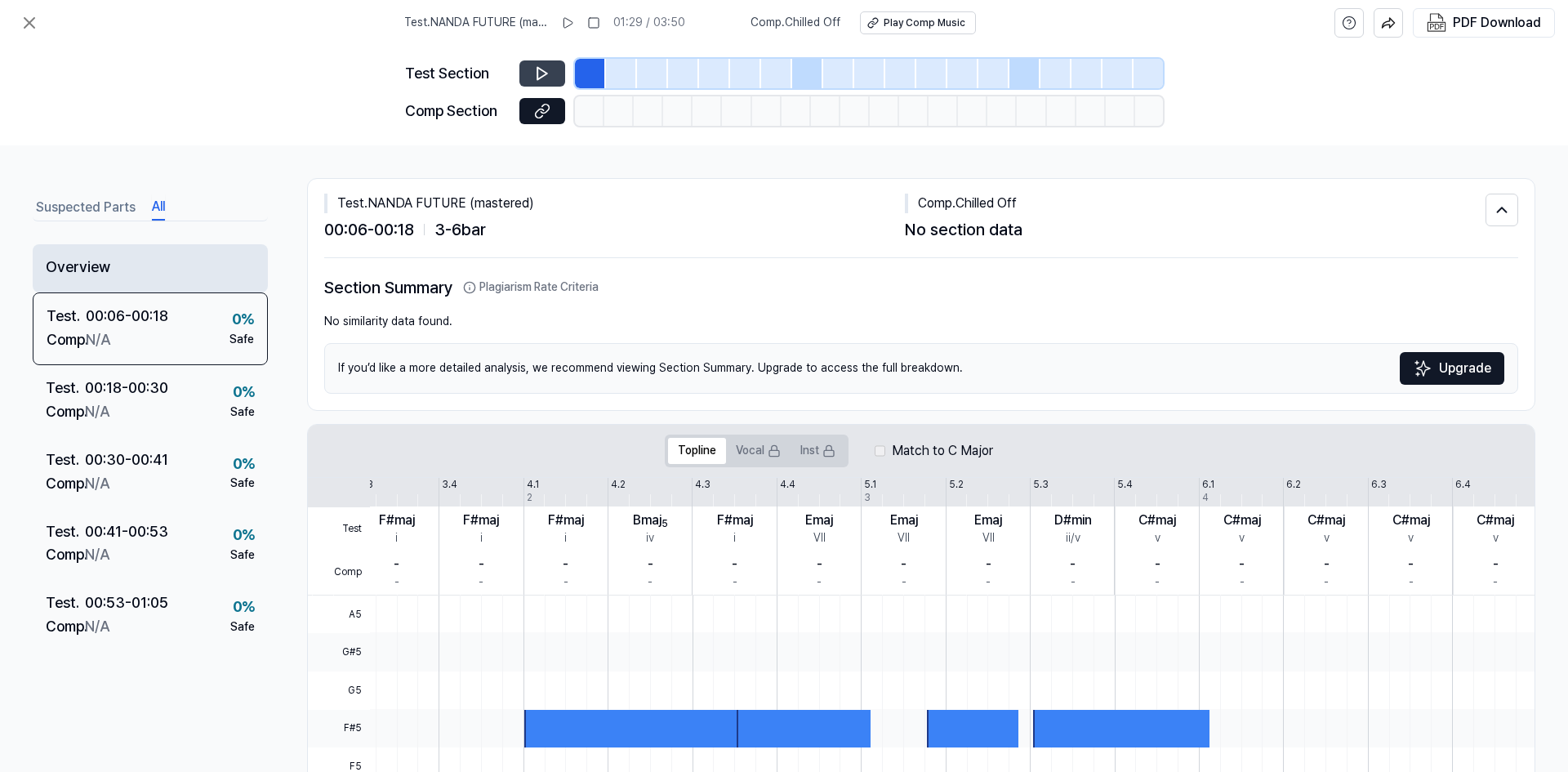
click at [105, 258] on div "Overview" at bounding box center [150, 268] width 235 height 48
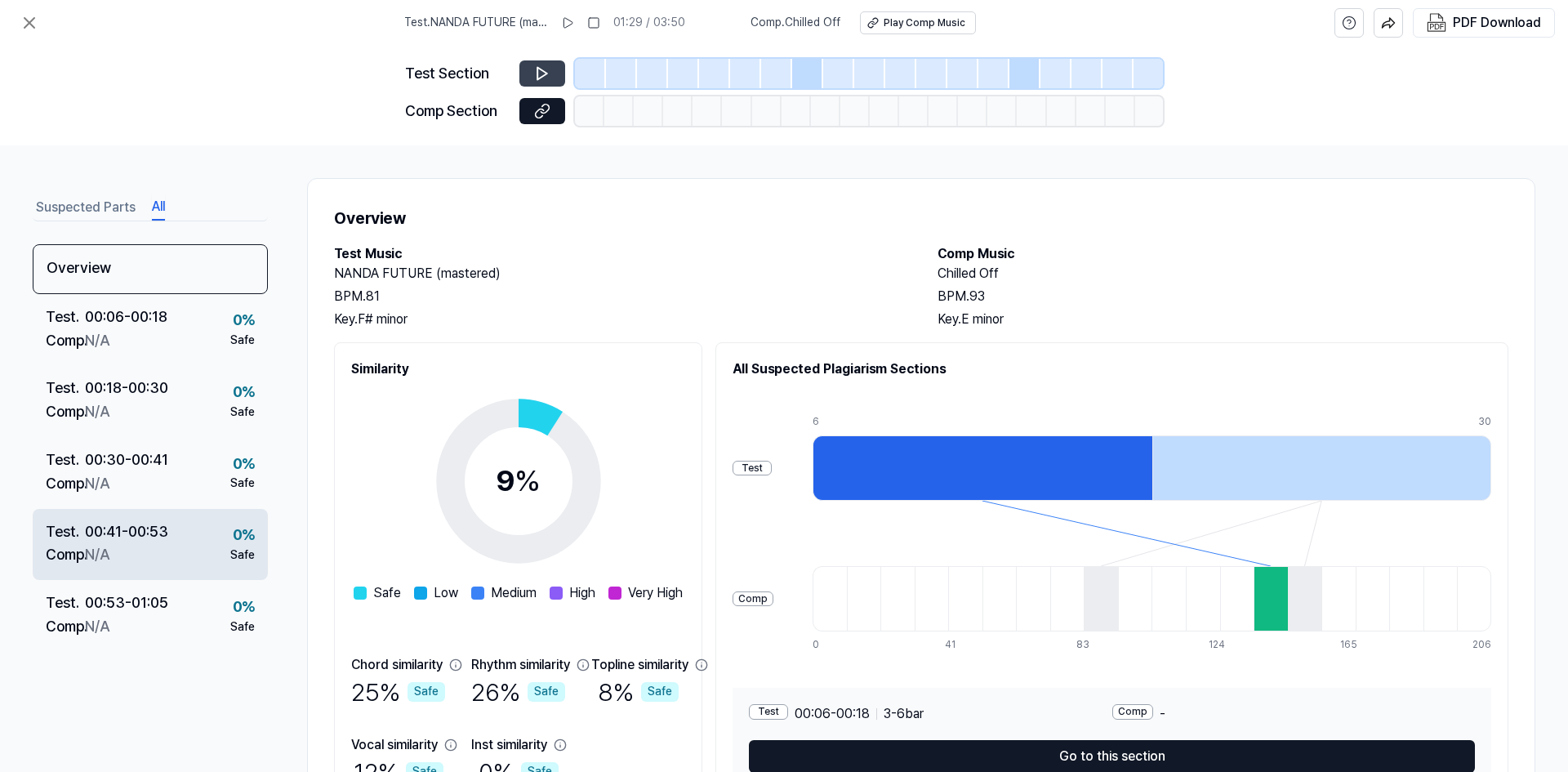
click at [180, 548] on div "Test . 00:41 - 00:53 Comp . N/A 0 % Safe" at bounding box center [150, 545] width 235 height 72
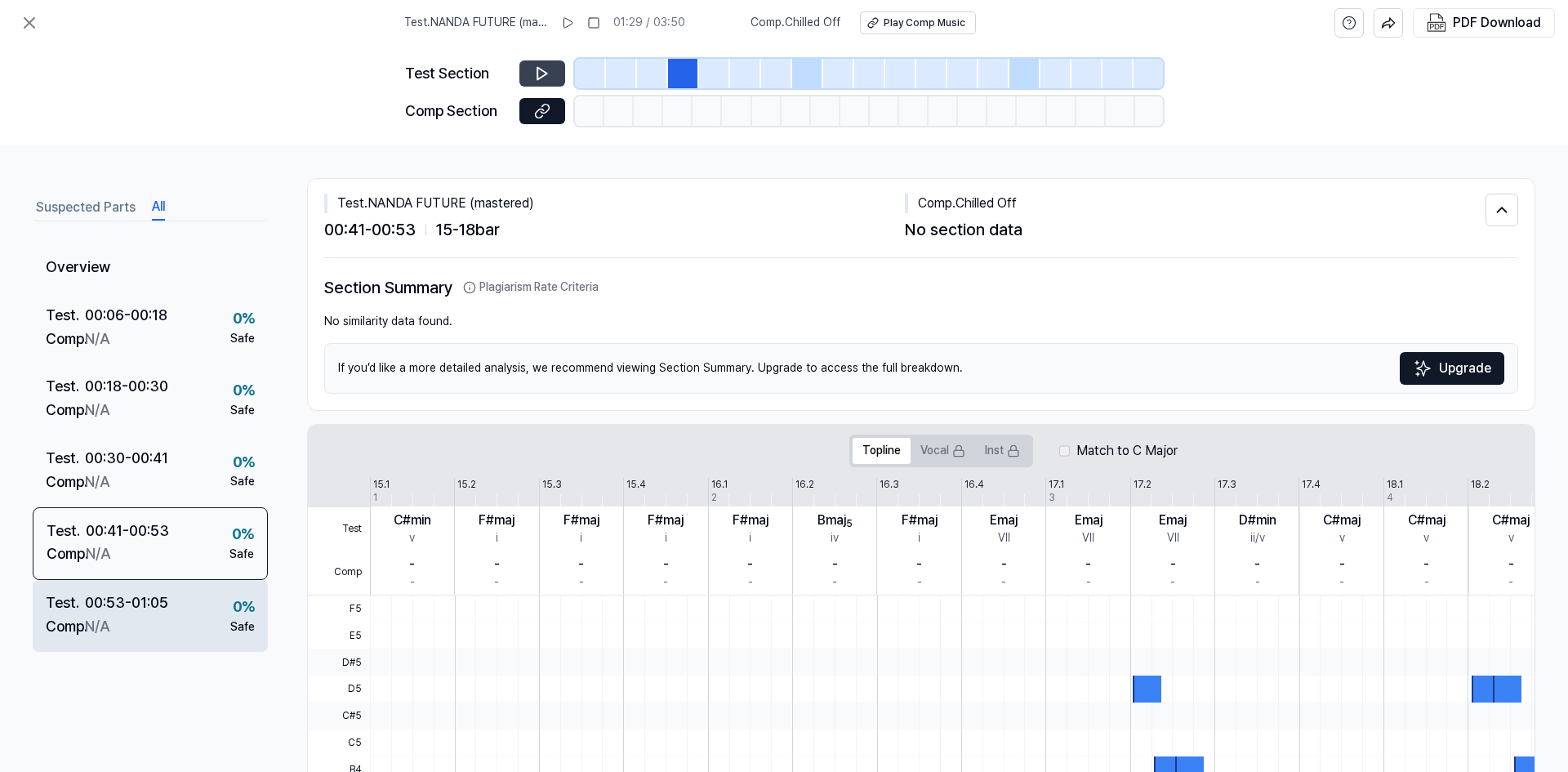
click at [184, 597] on div "Test . 00:53 - 01:05 Comp . N/A 0 % Safe" at bounding box center [150, 616] width 235 height 72
